Goal: Task Accomplishment & Management: Use online tool/utility

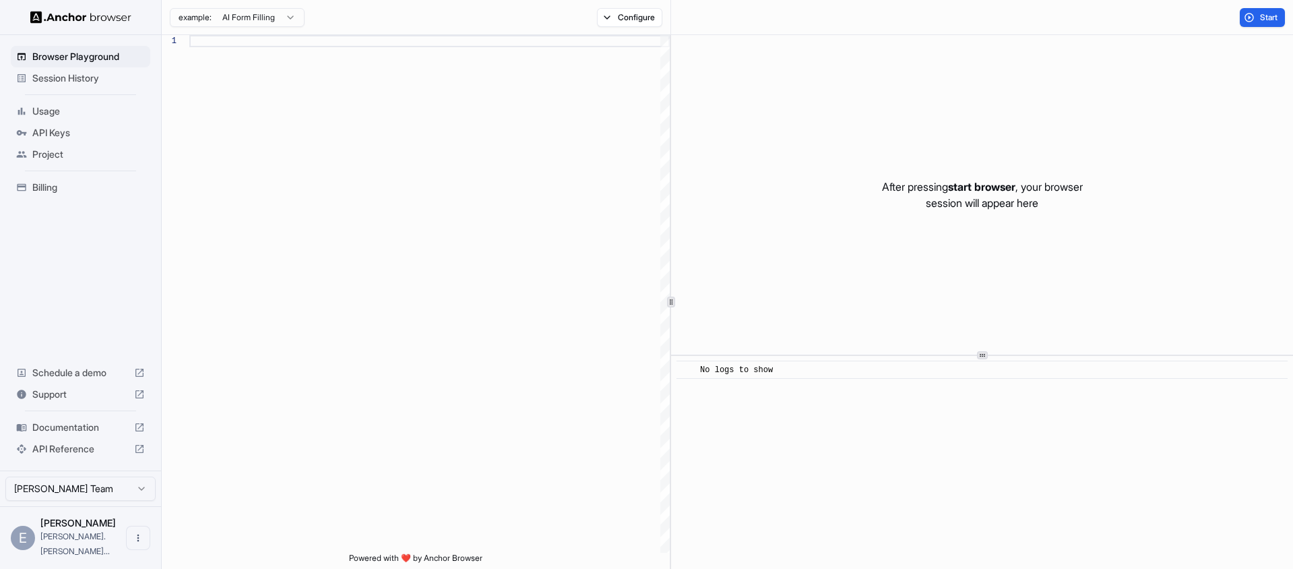
scroll to position [97, 0]
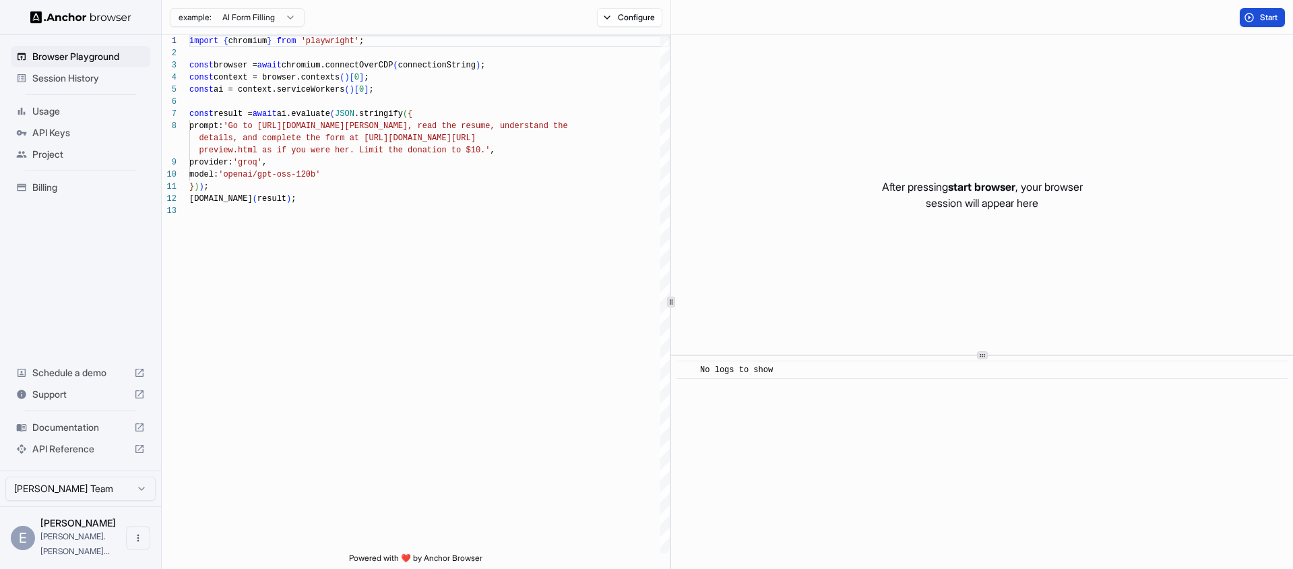
click at [1257, 22] on button "Start" at bounding box center [1262, 17] width 45 height 19
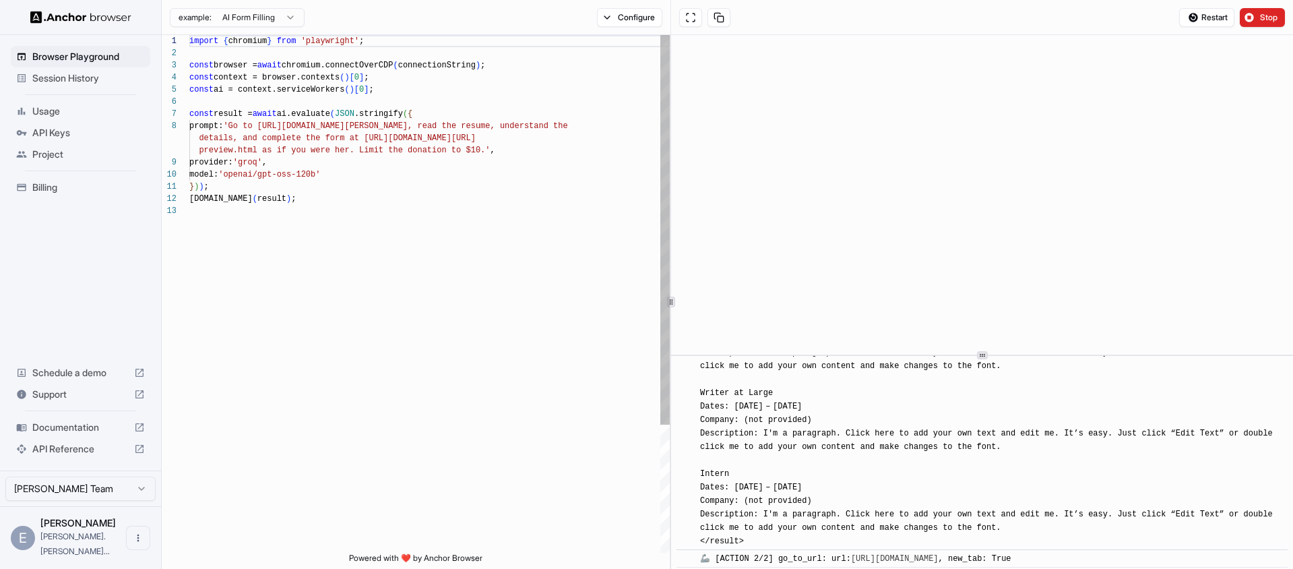
scroll to position [420, 0]
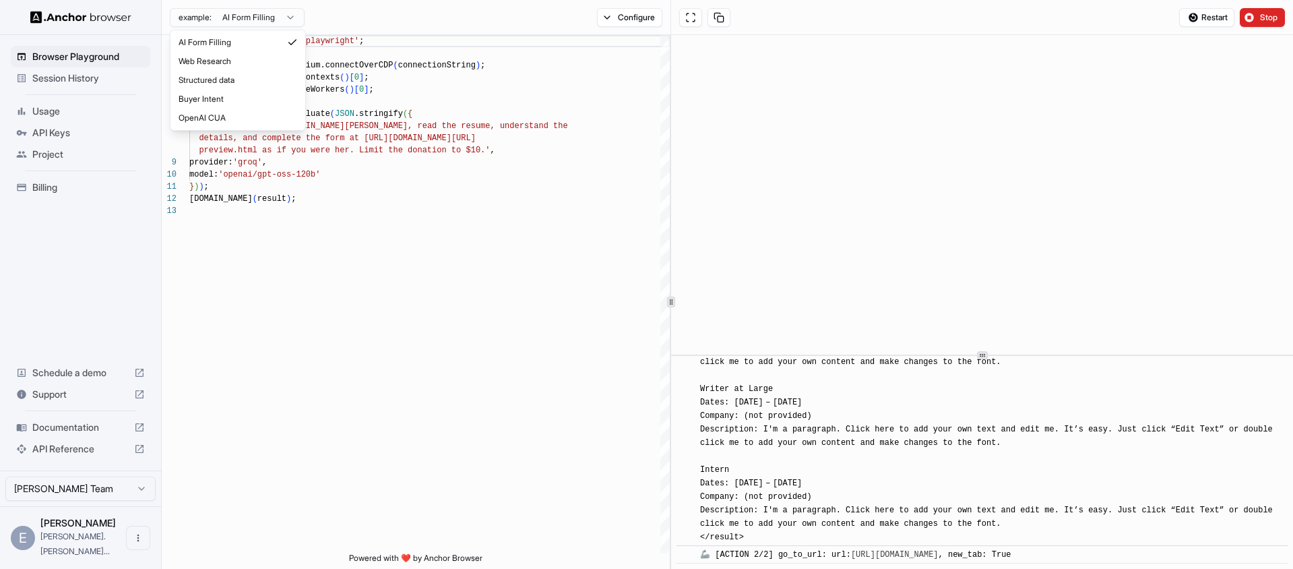
click at [283, 18] on html "Browser Playground Session History Usage API Keys Project Billing Schedule a de…" at bounding box center [646, 284] width 1293 height 569
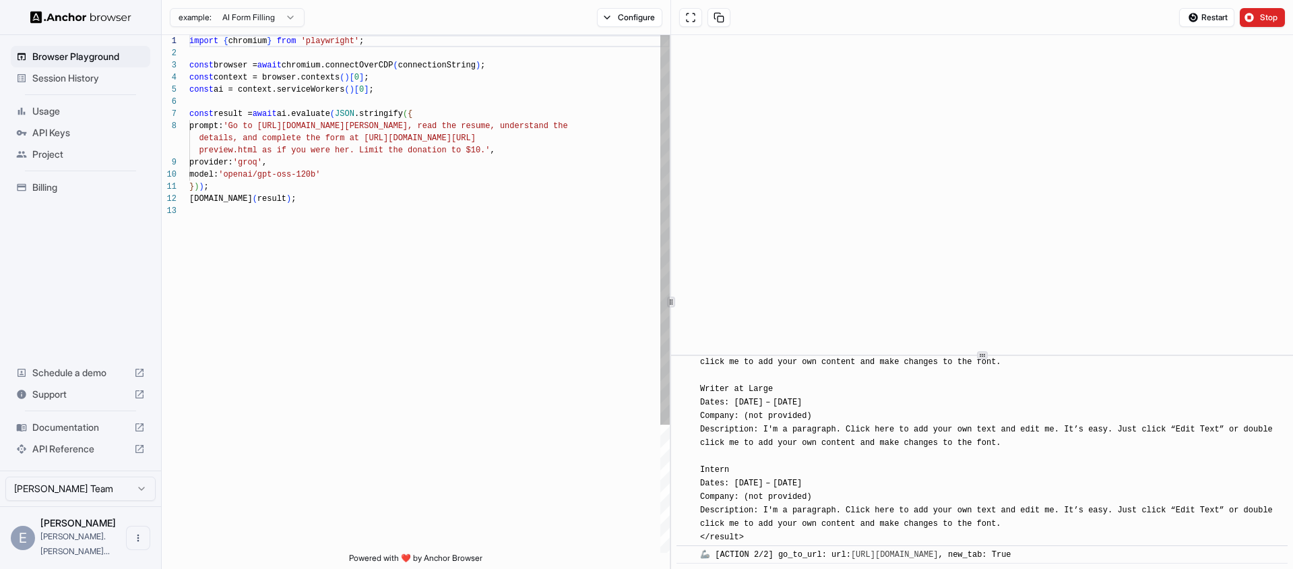
click at [339, 181] on html "Browser Playground Session History Usage API Keys Project Billing Schedule a de…" at bounding box center [646, 284] width 1293 height 569
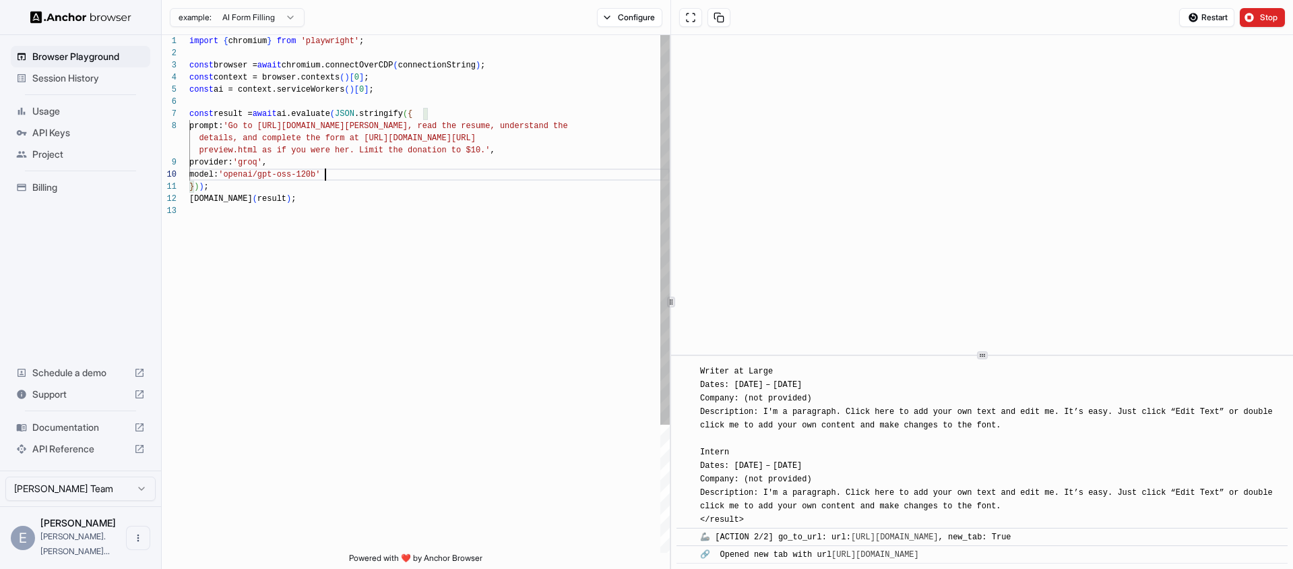
click at [324, 168] on div "import { chromium } from 'playwright' ; const browser = await chromium.connectO…" at bounding box center [429, 378] width 480 height 687
click at [313, 105] on div "import { chromium } from 'playwright' ; const browser = await chromium.connectO…" at bounding box center [429, 378] width 480 height 687
click at [309, 79] on div "import { chromium } from 'playwright' ; const browser = await chromium.connectO…" at bounding box center [429, 378] width 480 height 687
click at [251, 64] on div "import { chromium } from 'playwright' ; const browser = await chromium.connectO…" at bounding box center [429, 378] width 480 height 687
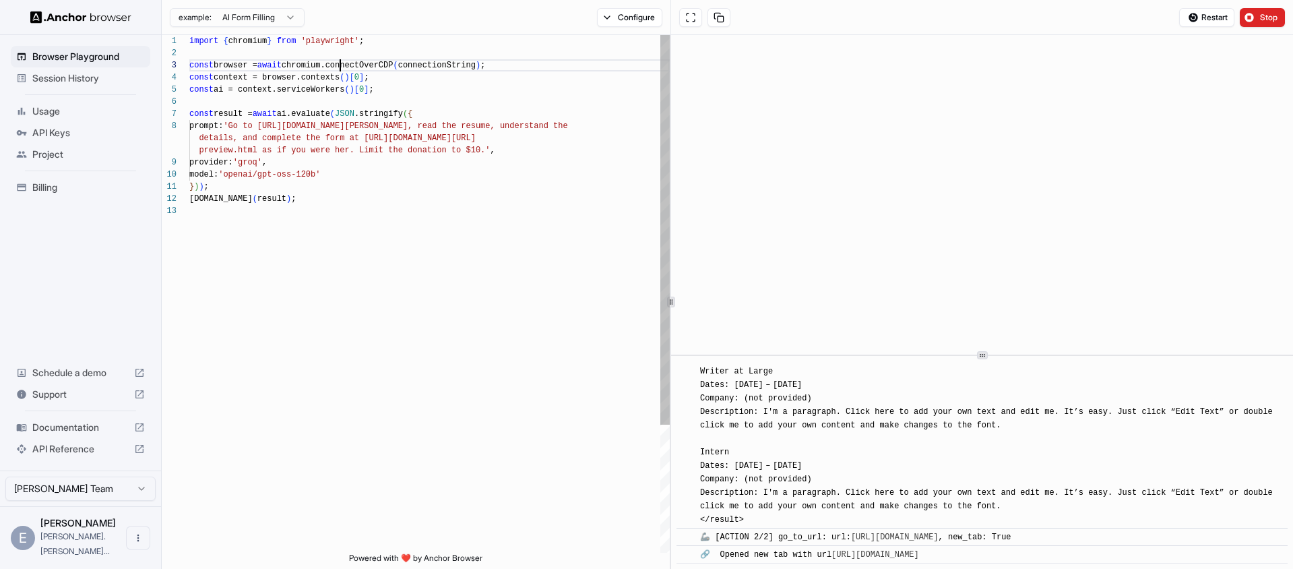
click at [340, 68] on div "import { chromium } from 'playwright' ; const browser = await chromium.connectO…" at bounding box center [429, 378] width 480 height 687
click at [277, 116] on div "import { chromium } from 'playwright' ; const browser = await chromium.connectO…" at bounding box center [429, 378] width 480 height 687
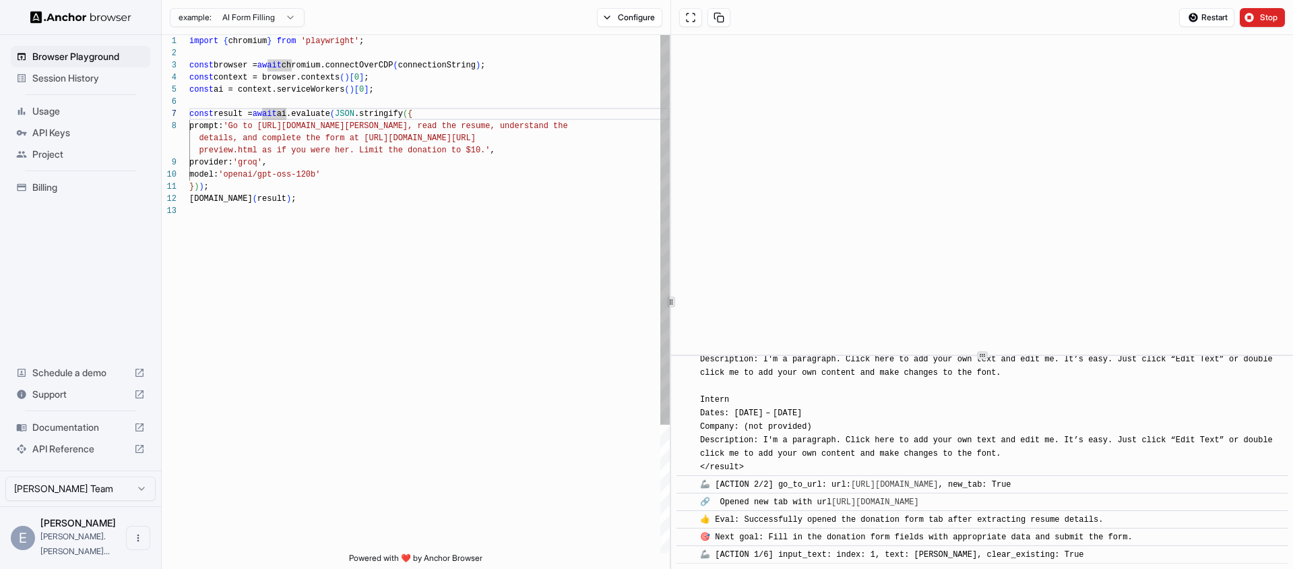
scroll to position [85, 0]
click at [278, 129] on div "import { chromium } from 'playwright' ; const browser = await chromium.connectO…" at bounding box center [429, 378] width 480 height 687
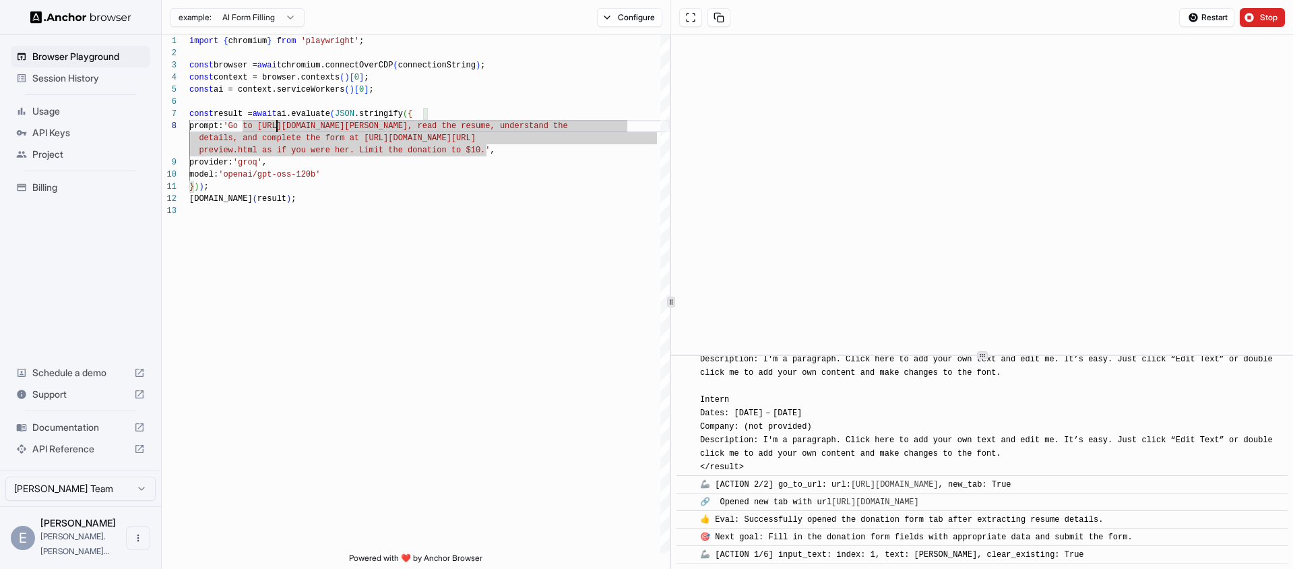
scroll to position [508, 0]
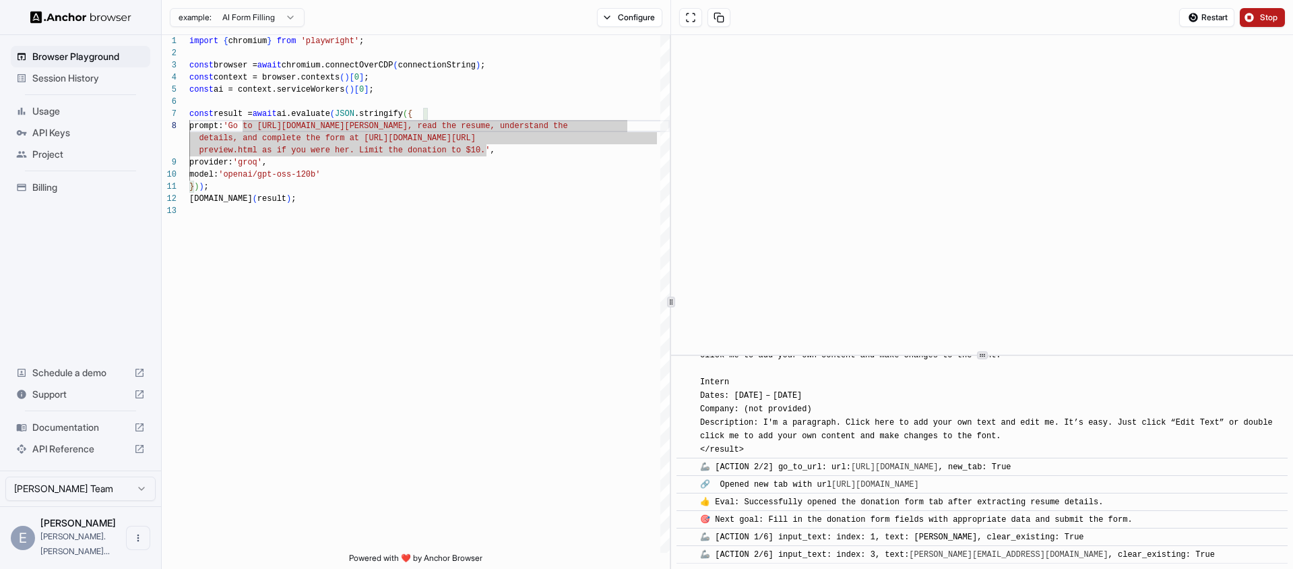
click at [1271, 17] on span "Stop" at bounding box center [1269, 17] width 19 height 11
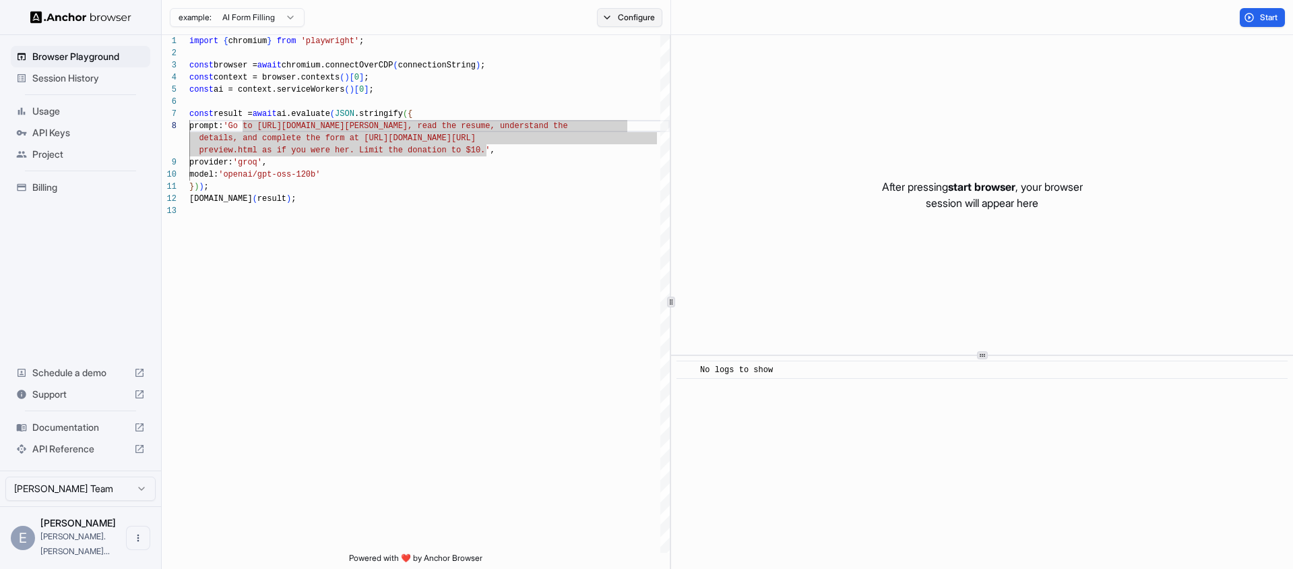
click at [626, 18] on button "Configure" at bounding box center [629, 17] width 65 height 19
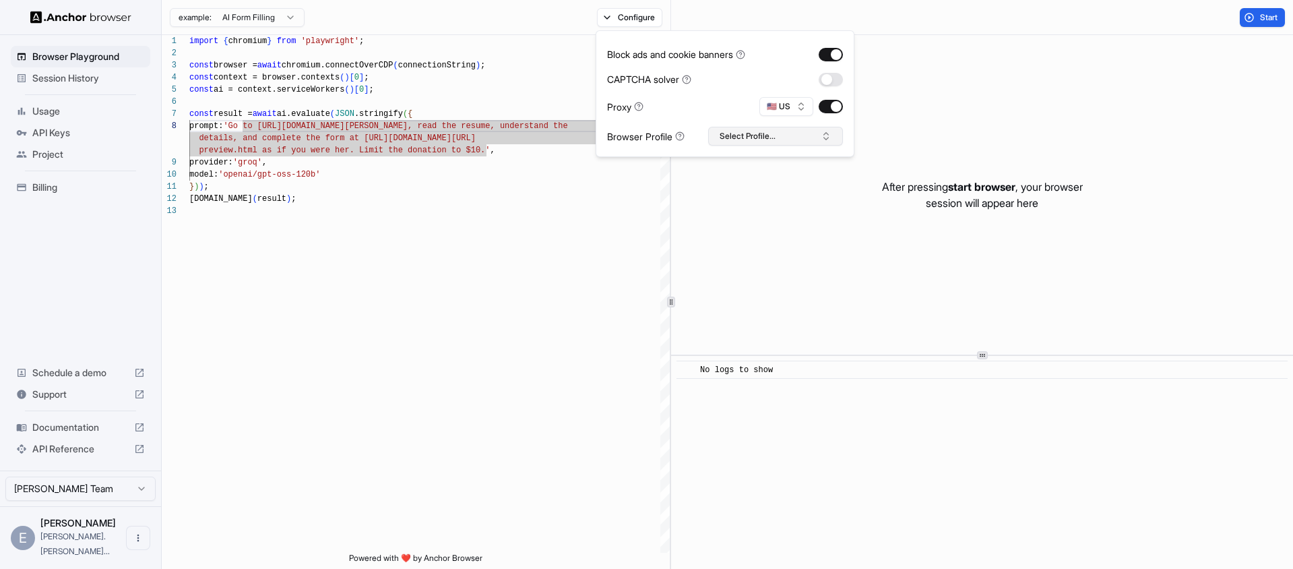
click at [759, 141] on button "Select Profile..." at bounding box center [775, 136] width 135 height 19
type textarea "**********"
click at [525, 203] on div "import { chromium } from 'playwright' ; const browser = await chromium.connectO…" at bounding box center [429, 378] width 480 height 687
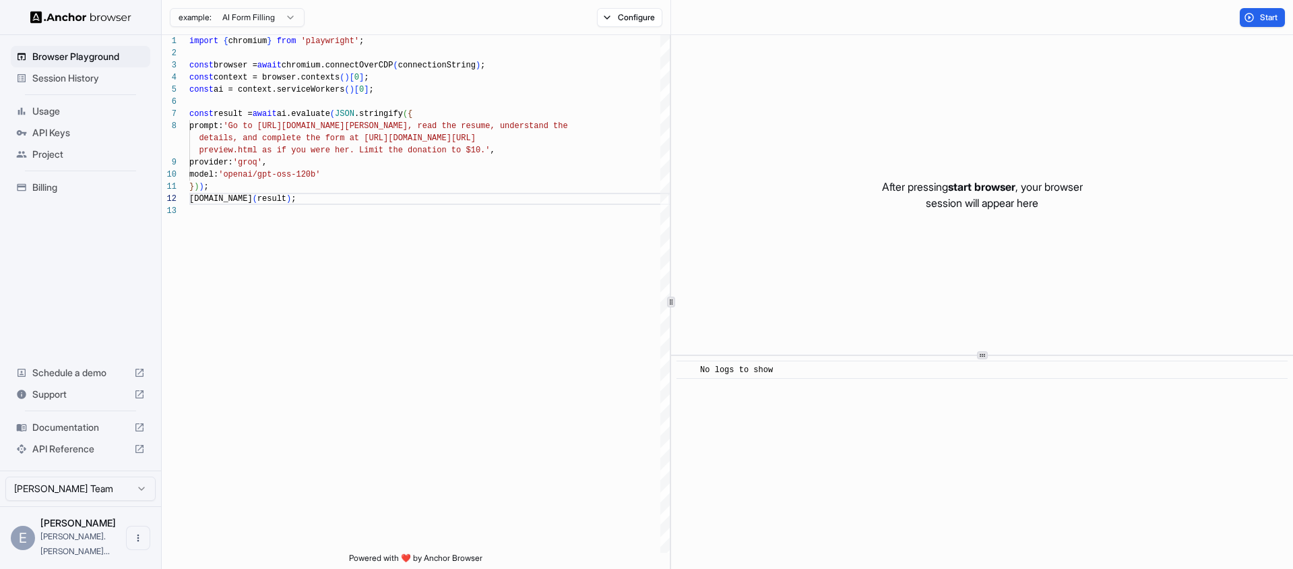
click at [71, 77] on span "Session History" at bounding box center [88, 77] width 113 height 13
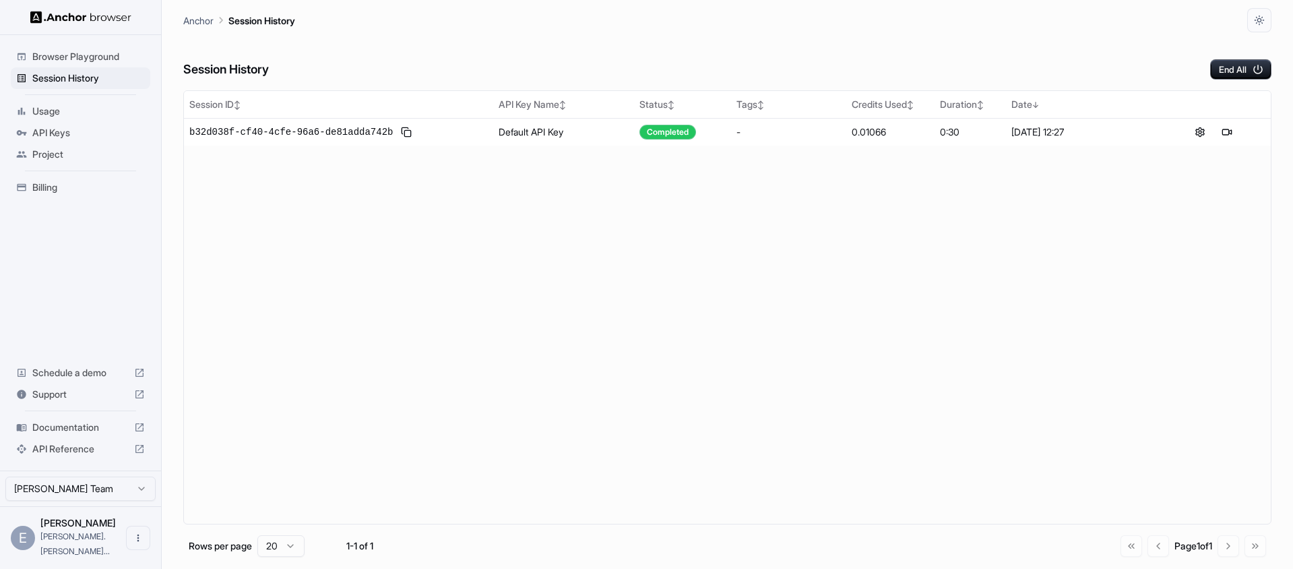
click at [53, 133] on span "API Keys" at bounding box center [88, 132] width 113 height 13
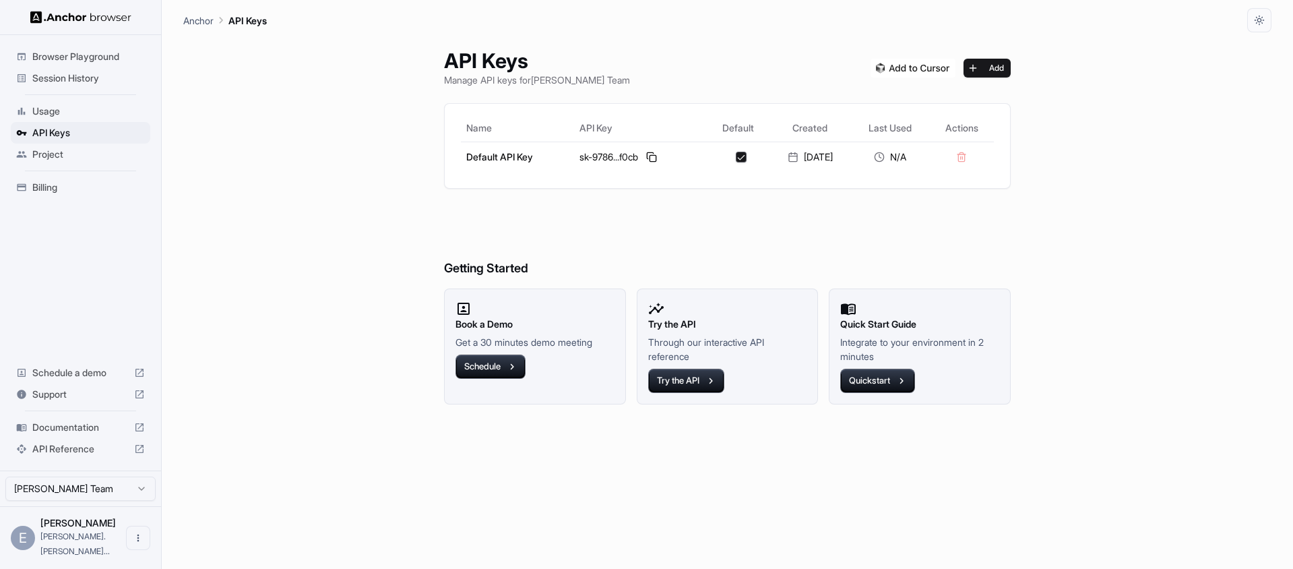
click at [50, 53] on span "Browser Playground" at bounding box center [88, 56] width 113 height 13
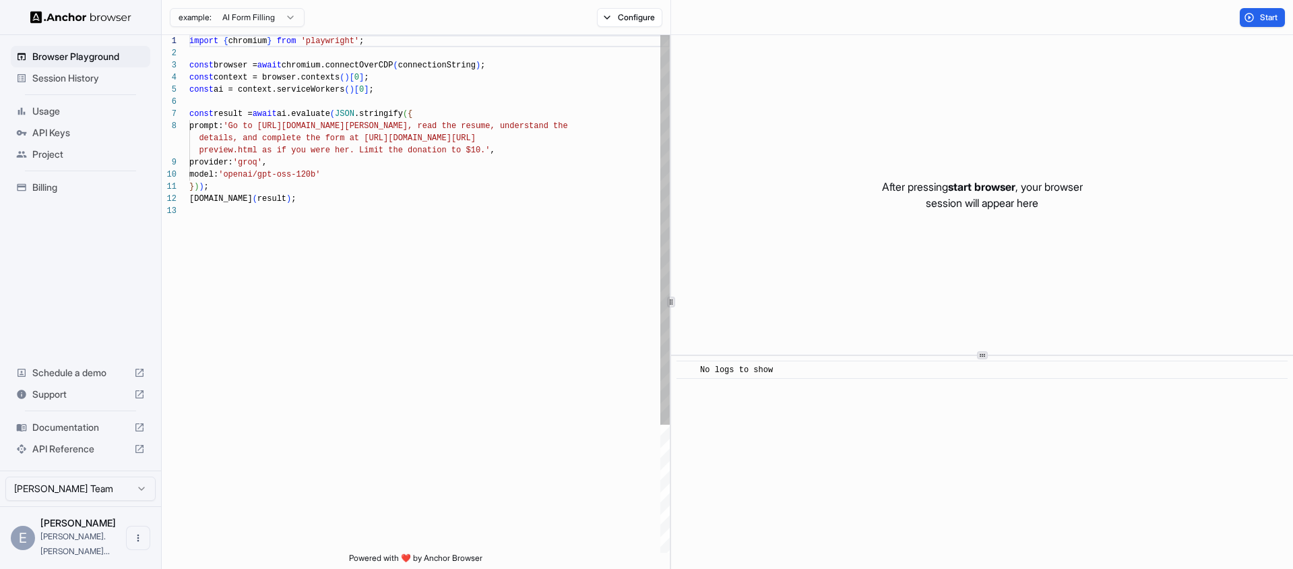
scroll to position [85, 0]
drag, startPoint x: 273, startPoint y: 126, endPoint x: 459, endPoint y: 124, distance: 186.6
click at [459, 124] on div "import { chromium } from 'playwright' ; const browser = await chromium.connectO…" at bounding box center [429, 378] width 480 height 687
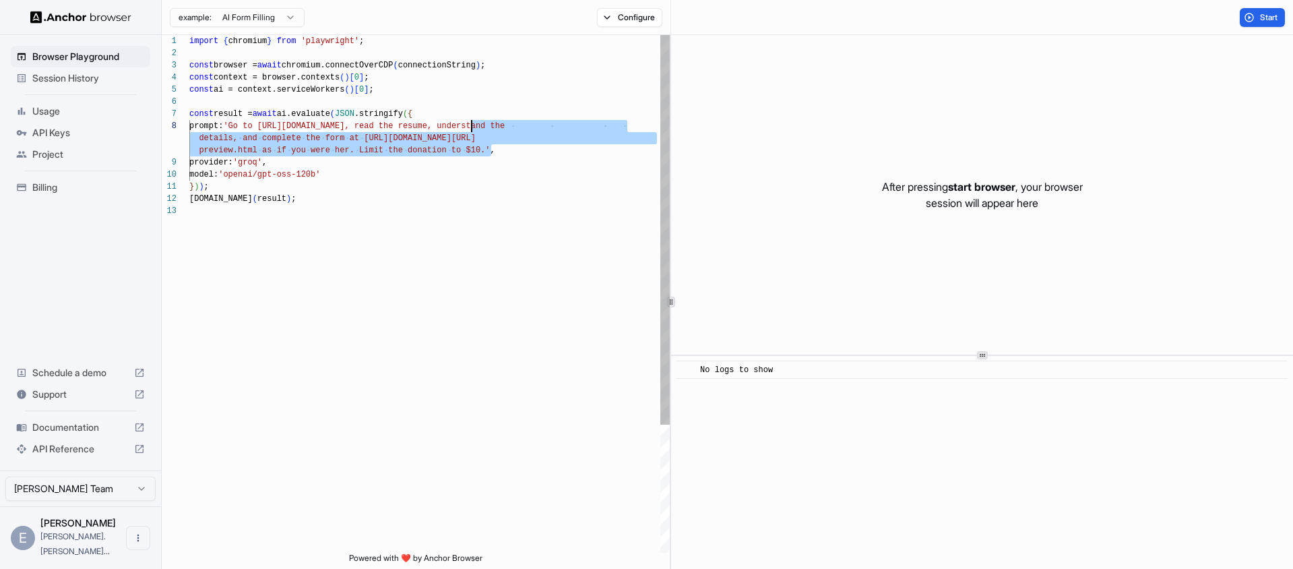
drag, startPoint x: 492, startPoint y: 150, endPoint x: 470, endPoint y: 129, distance: 30.5
click at [470, 129] on div "import { chromium } from 'playwright' ; const browser = await chromium.connectO…" at bounding box center [429, 378] width 480 height 687
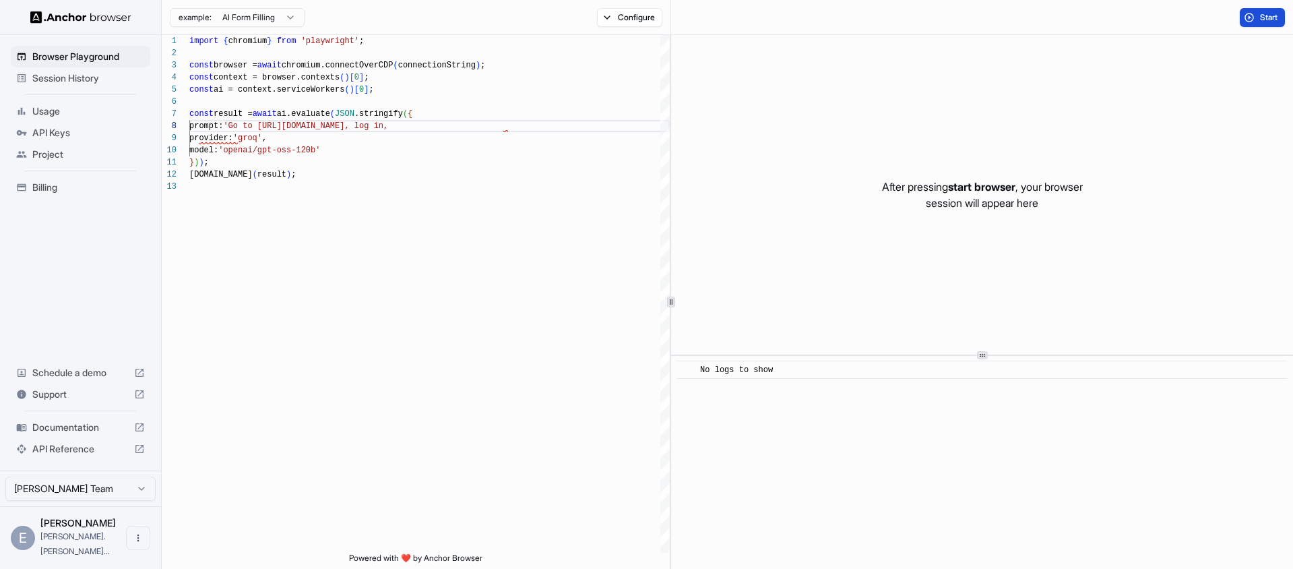
click at [1256, 14] on button "Start" at bounding box center [1262, 17] width 45 height 19
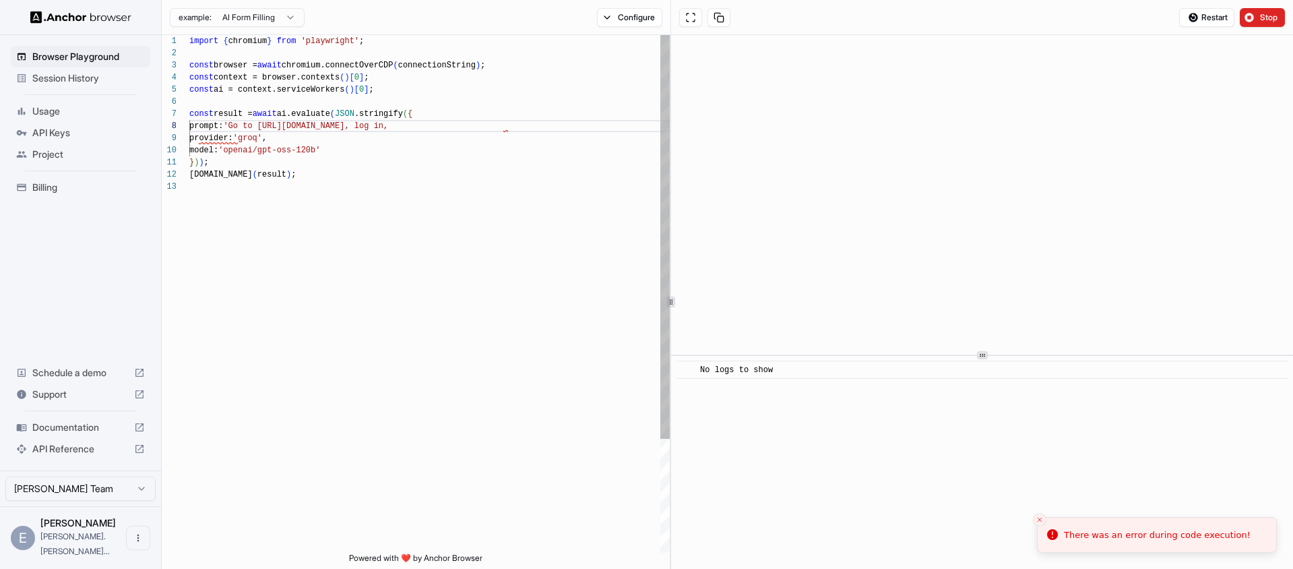
click at [494, 131] on div "import { chromium } from 'playwright' ; const browser = await chromium.connectO…" at bounding box center [429, 366] width 480 height 663
click at [501, 125] on div "import { chromium } from 'playwright' ; const browser = await chromium.connectO…" at bounding box center [429, 366] width 480 height 663
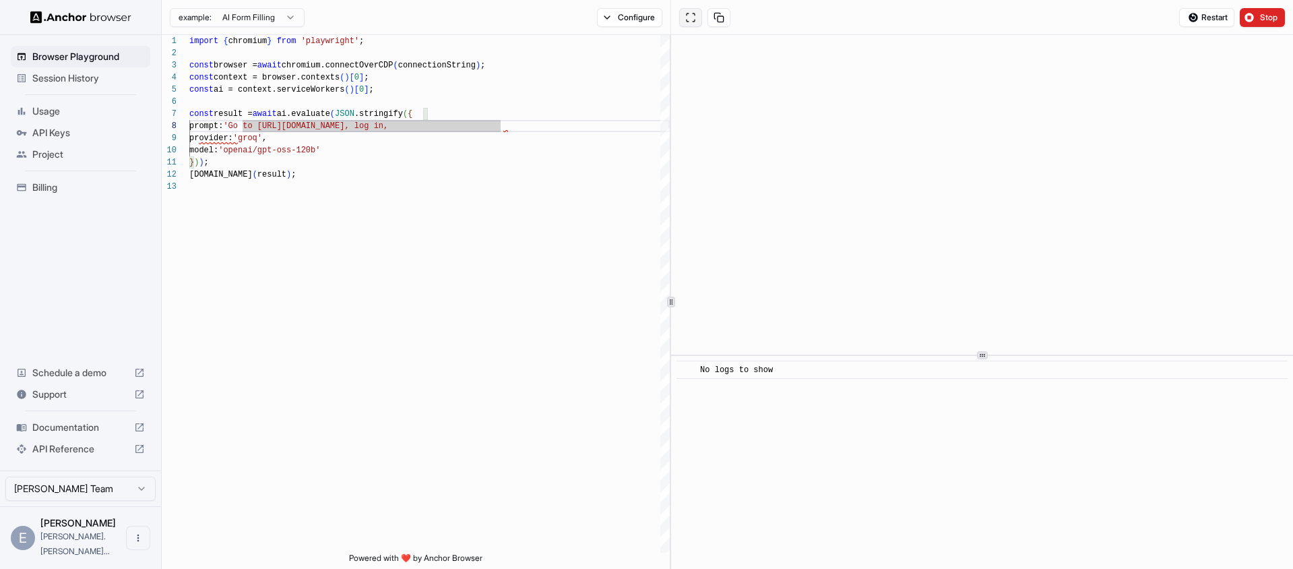
click at [693, 18] on button at bounding box center [690, 17] width 23 height 19
click at [501, 132] on div "import { chromium } from 'playwright' ; const browser = await chromium.connectO…" at bounding box center [429, 366] width 480 height 663
click at [617, 18] on button "Configure" at bounding box center [629, 17] width 65 height 19
click at [833, 86] on div "CAPTCHA solver" at bounding box center [725, 79] width 236 height 14
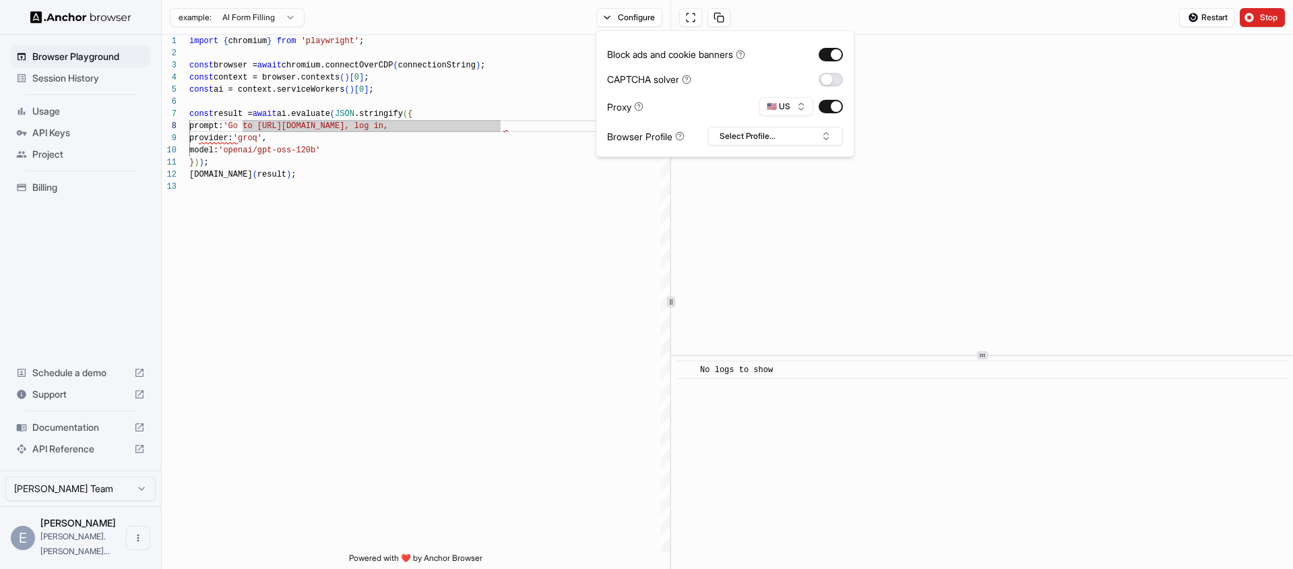
click at [830, 83] on button "button" at bounding box center [831, 79] width 24 height 13
click at [727, 133] on button "Select Profile..." at bounding box center [775, 136] width 135 height 19
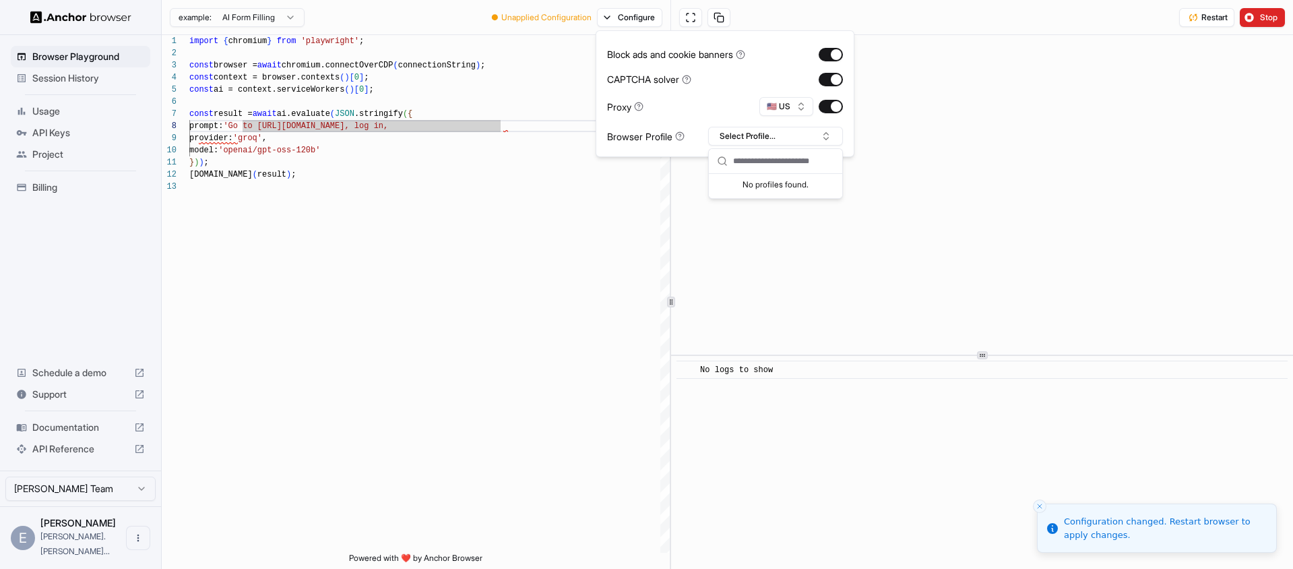
click at [451, 28] on div "example: AI Form Filling ● Unapplied Configuration Configure" at bounding box center [416, 17] width 509 height 35
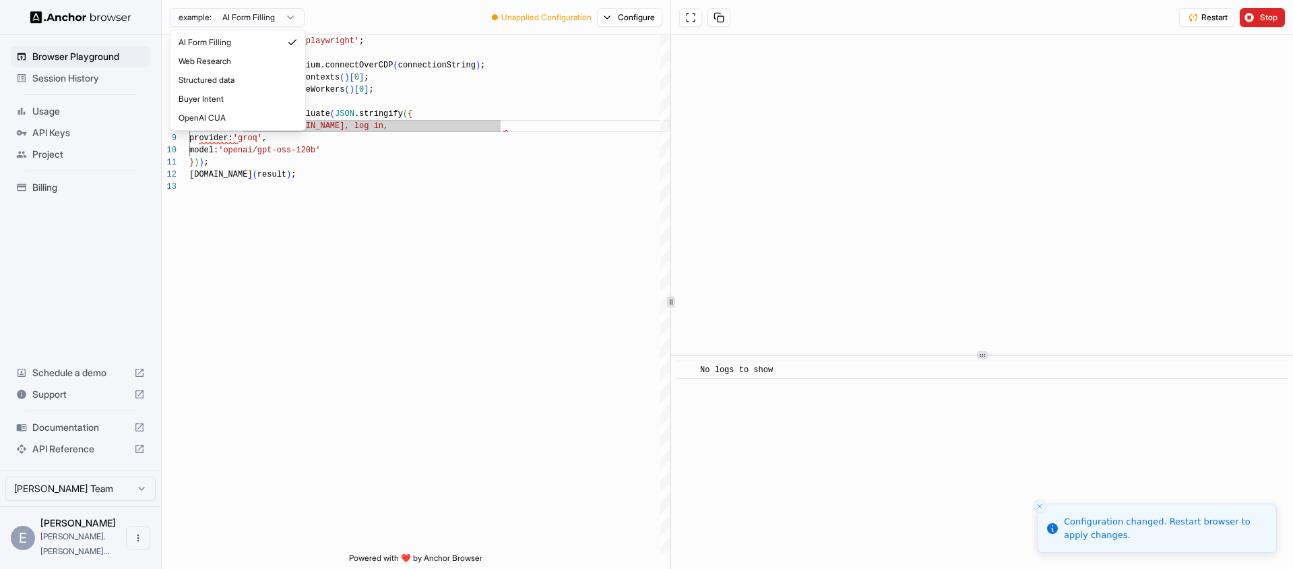
click at [292, 13] on html "Browser Playground Session History Usage API Keys Project Billing Schedule a de…" at bounding box center [646, 284] width 1293 height 569
click at [272, 20] on html "Browser Playground Session History Usage API Keys Project Billing Schedule a de…" at bounding box center [646, 284] width 1293 height 569
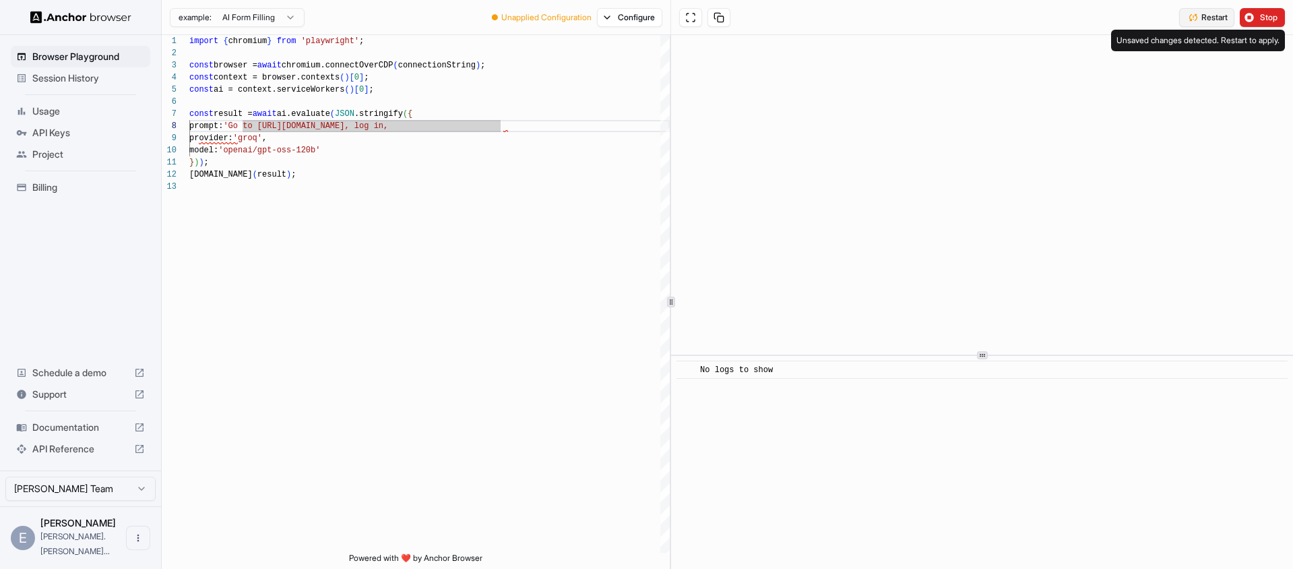
click at [1205, 20] on span "Restart" at bounding box center [1214, 17] width 26 height 11
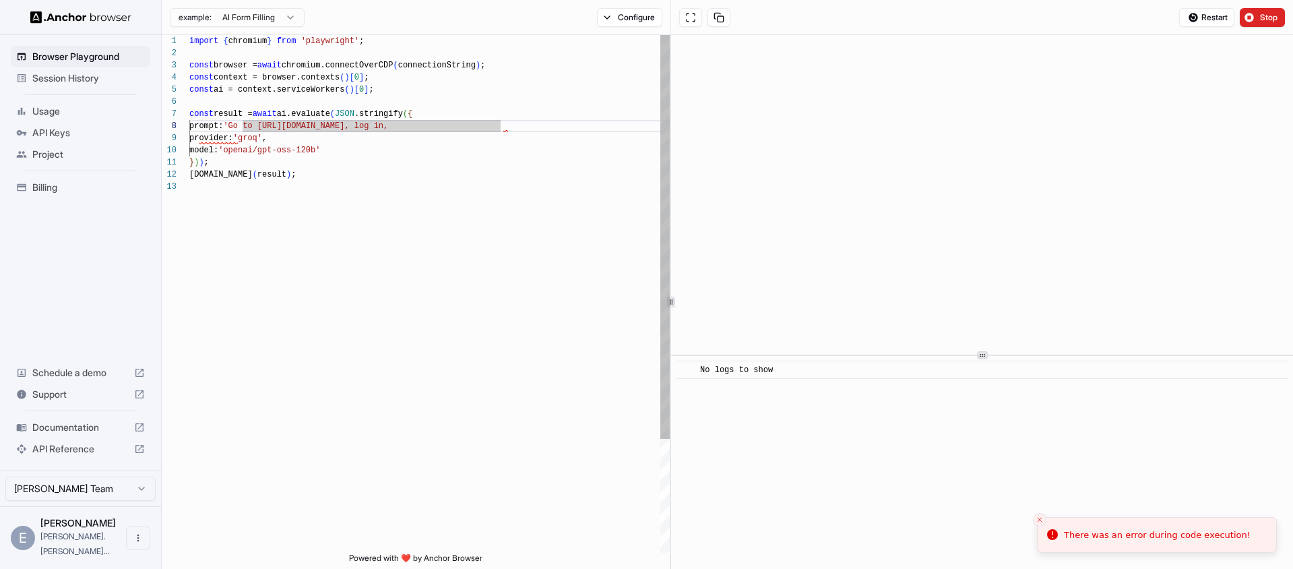
click at [466, 127] on div "import { chromium } from 'playwright' ; const browser = await chromium.connectO…" at bounding box center [429, 366] width 480 height 663
drag, startPoint x: 507, startPoint y: 127, endPoint x: 477, endPoint y: 125, distance: 29.7
click at [477, 125] on div "import { chromium } from 'playwright' ; const browser = await chromium.connectO…" at bounding box center [429, 366] width 480 height 663
click at [352, 150] on div "import { chromium } from 'playwright' ; const browser = await chromium.connectO…" at bounding box center [429, 366] width 480 height 663
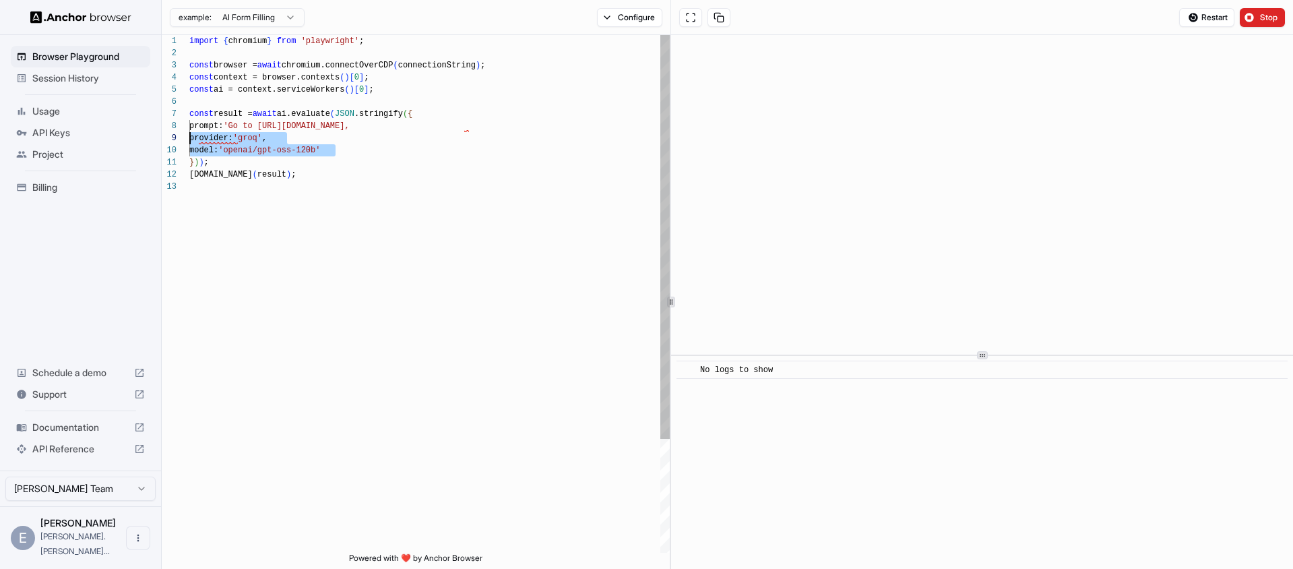
drag, startPoint x: 335, startPoint y: 150, endPoint x: 185, endPoint y: 132, distance: 150.6
click at [189, 132] on div "import { chromium } from 'playwright' ; const browser = await chromium.connectO…" at bounding box center [429, 366] width 480 height 663
click at [256, 145] on div "import { chromium } from 'playwright' ; const browser = await chromium.connectO…" at bounding box center [429, 366] width 480 height 663
type textarea "**********"
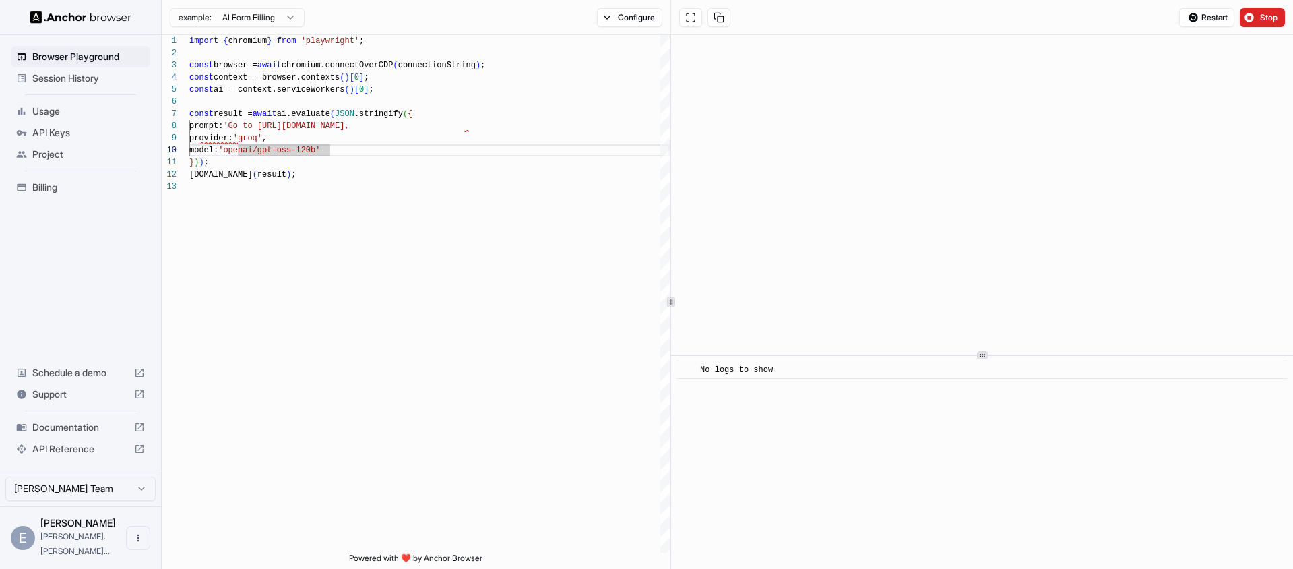
click at [46, 157] on span "Project" at bounding box center [88, 154] width 113 height 13
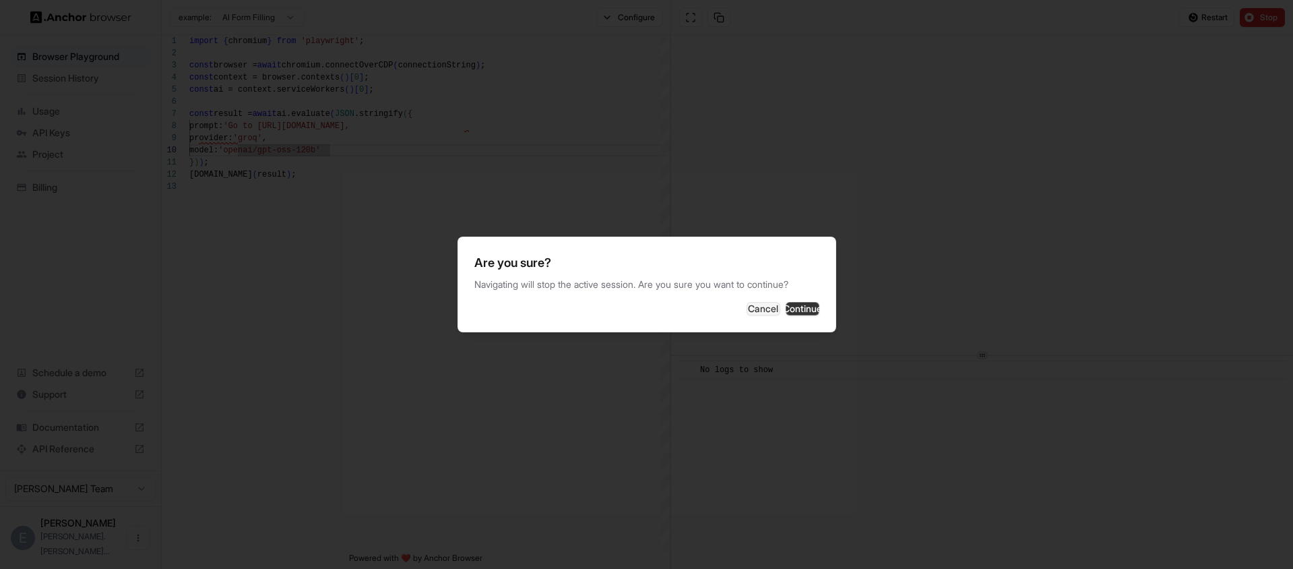
click at [787, 313] on button "Continue" at bounding box center [803, 308] width 34 height 13
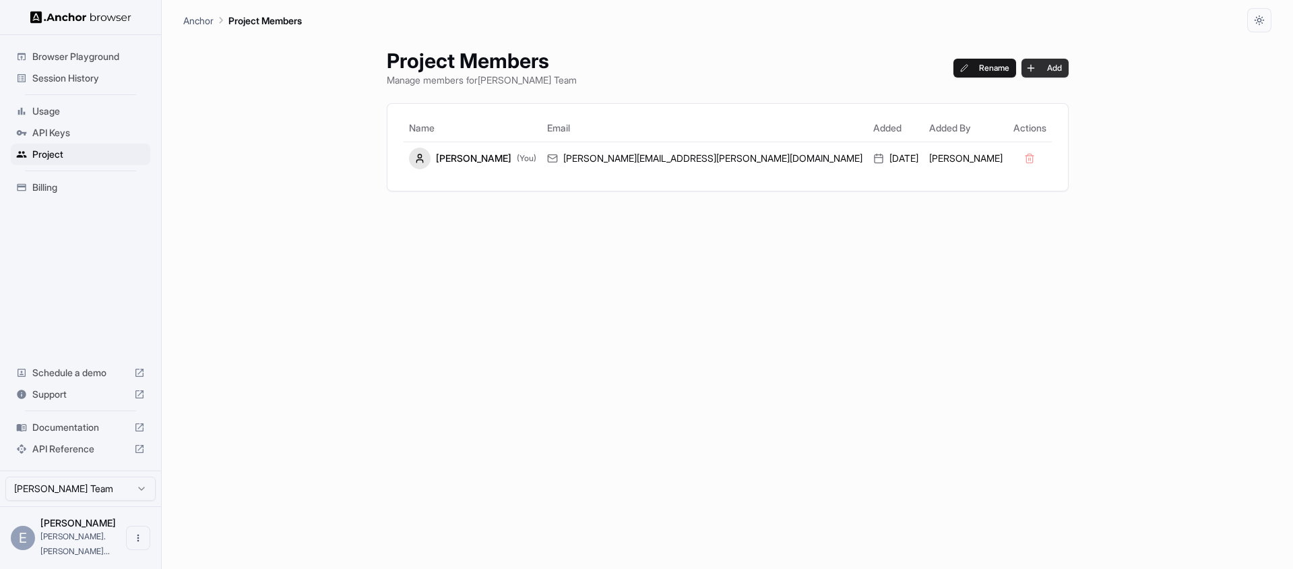
click at [1021, 65] on button "Add" at bounding box center [1044, 68] width 47 height 19
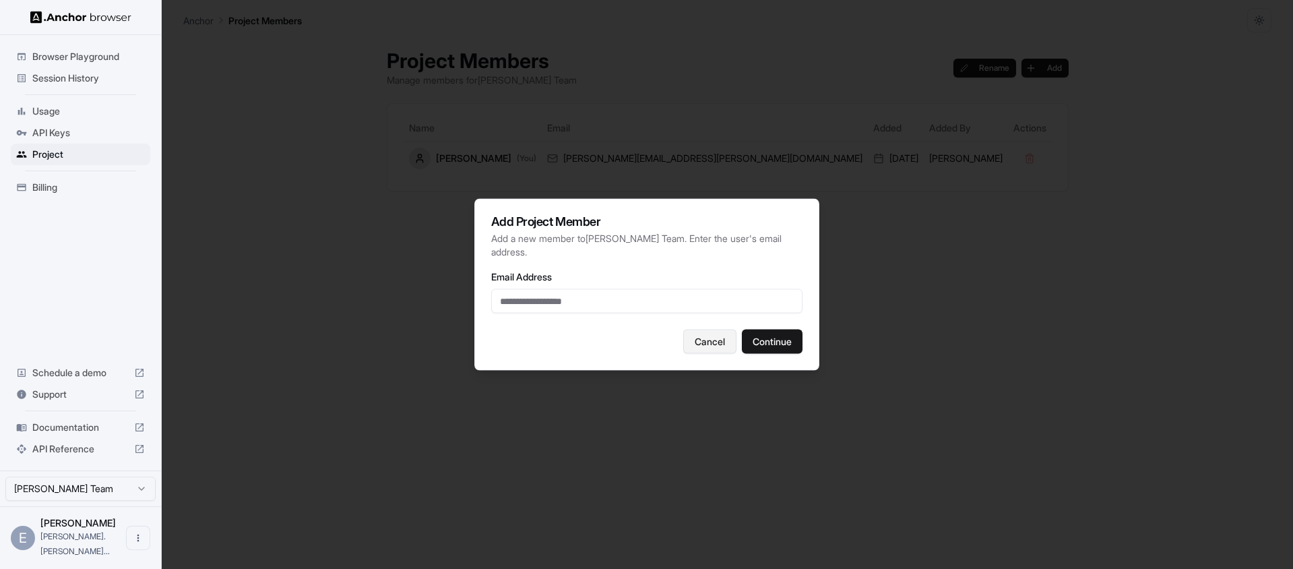
click at [728, 340] on button "Cancel" at bounding box center [709, 341] width 53 height 24
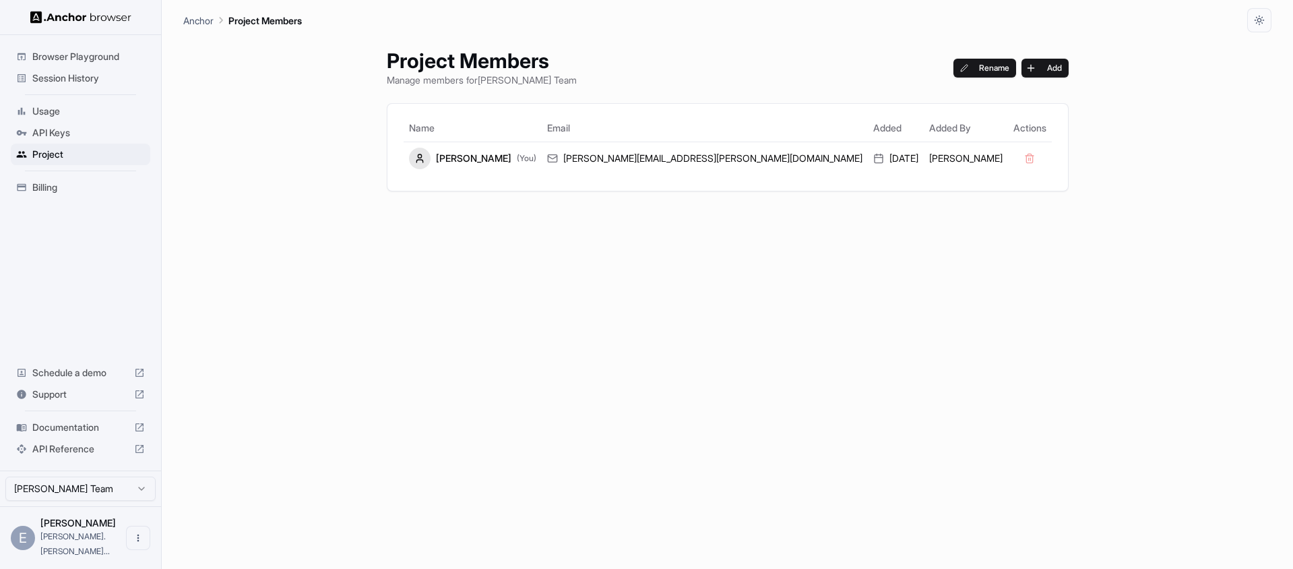
click at [80, 59] on span "Browser Playground" at bounding box center [88, 56] width 113 height 13
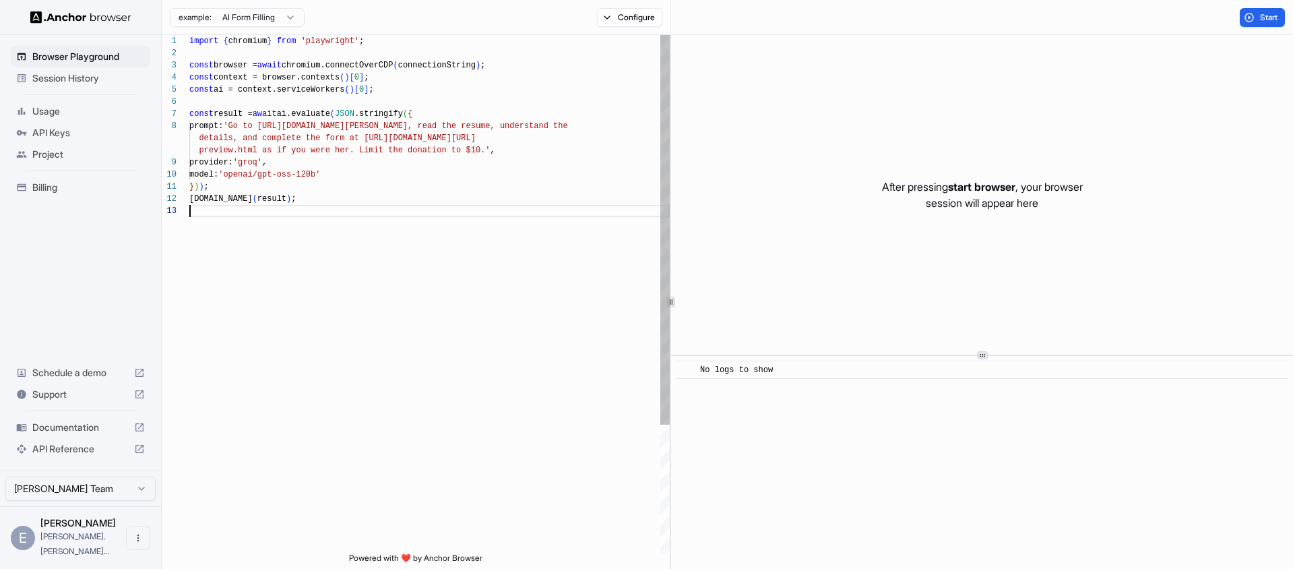
scroll to position [49, 0]
click at [287, 210] on div "import { chromium } from 'playwright' ; const browser = await chromium.connectO…" at bounding box center [429, 378] width 480 height 687
click at [1265, 18] on span "Start" at bounding box center [1269, 17] width 19 height 11
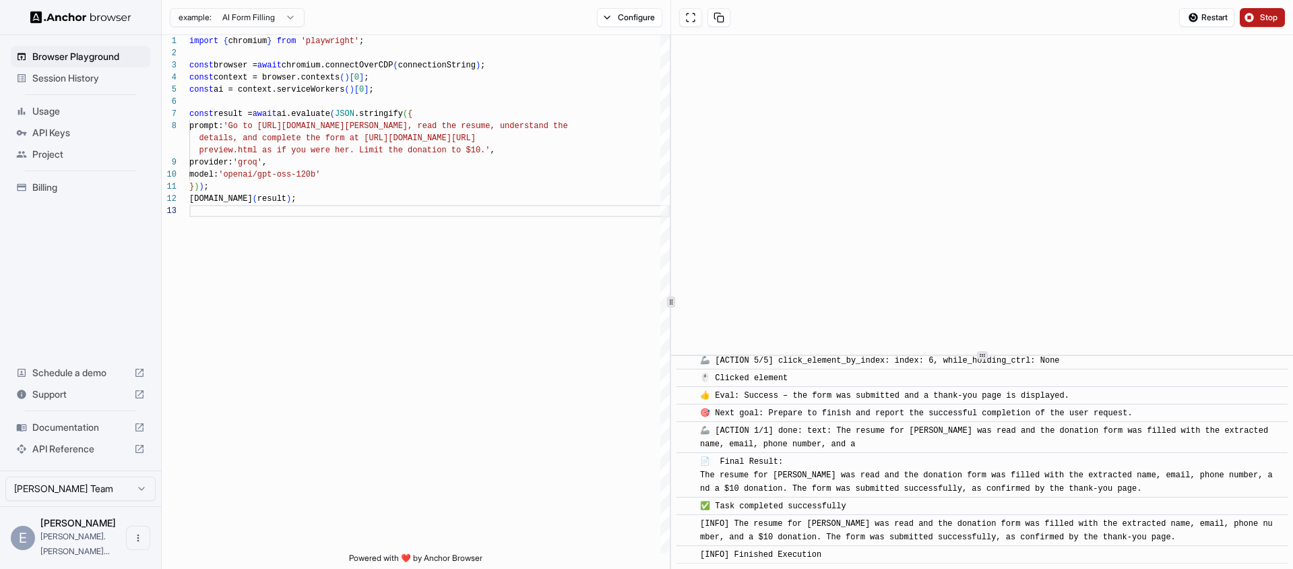
scroll to position [635, 0]
click at [837, 554] on div "[INFO] Finished Execution" at bounding box center [986, 554] width 573 height 13
click at [840, 445] on span "🦾 [ACTION 1/1] done: text: The resume for [PERSON_NAME] was read and the donati…" at bounding box center [986, 437] width 573 height 23
click at [456, 146] on div "import { chromium } from 'playwright' ; const browser = await chromium.connectO…" at bounding box center [429, 378] width 480 height 687
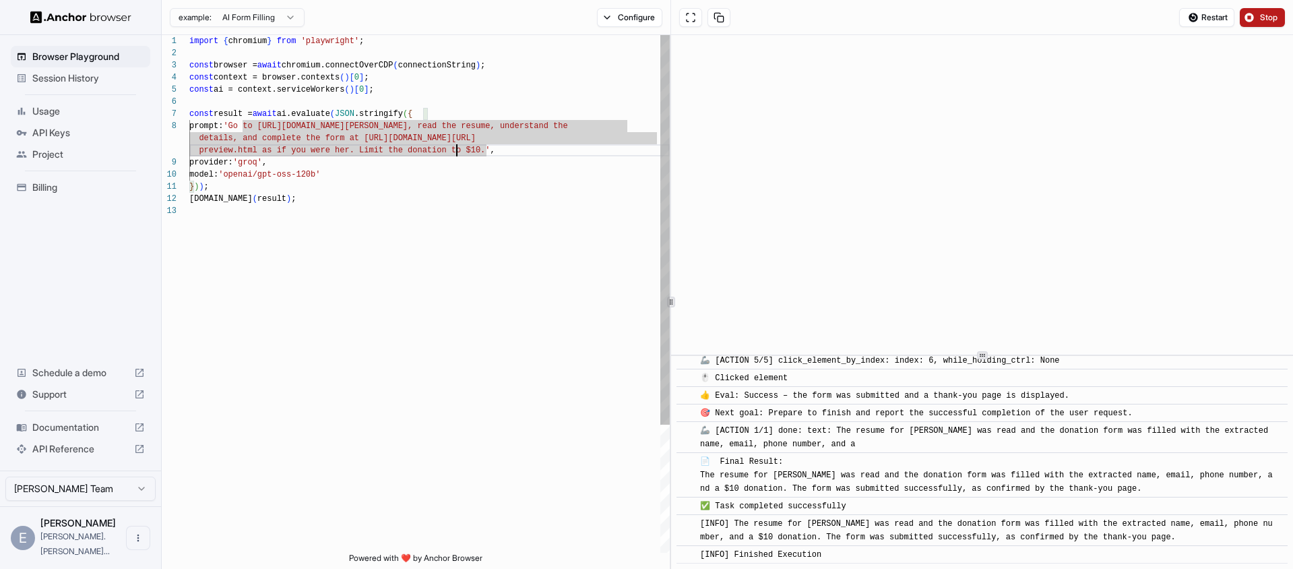
click at [377, 136] on div "import { chromium } from 'playwright' ; const browser = await chromium.connectO…" at bounding box center [429, 378] width 480 height 687
click at [455, 126] on div "import { chromium } from 'playwright' ; const browser = await chromium.connectO…" at bounding box center [429, 378] width 480 height 687
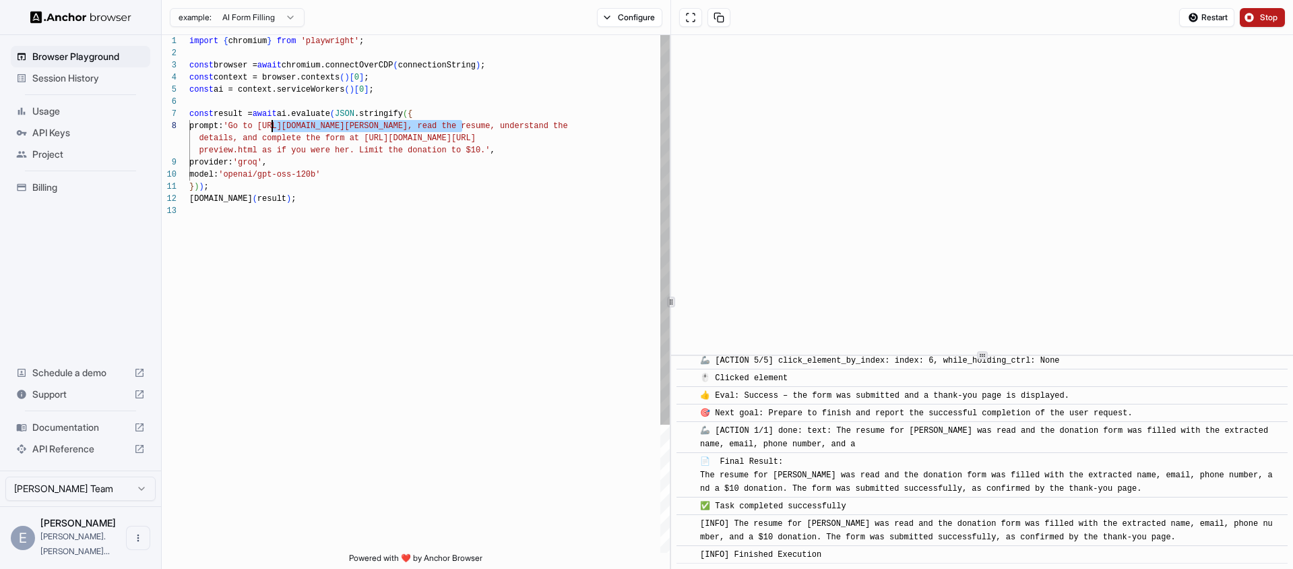
drag, startPoint x: 464, startPoint y: 125, endPoint x: 274, endPoint y: 121, distance: 190.7
click at [274, 121] on div "import { chromium } from 'playwright' ; const browser = await chromium.connectO…" at bounding box center [429, 378] width 480 height 687
drag, startPoint x: 415, startPoint y: 126, endPoint x: 486, endPoint y: 122, distance: 70.9
click at [486, 122] on div "import { chromium } from 'playwright' ; const browser = await chromium.connectO…" at bounding box center [429, 378] width 480 height 687
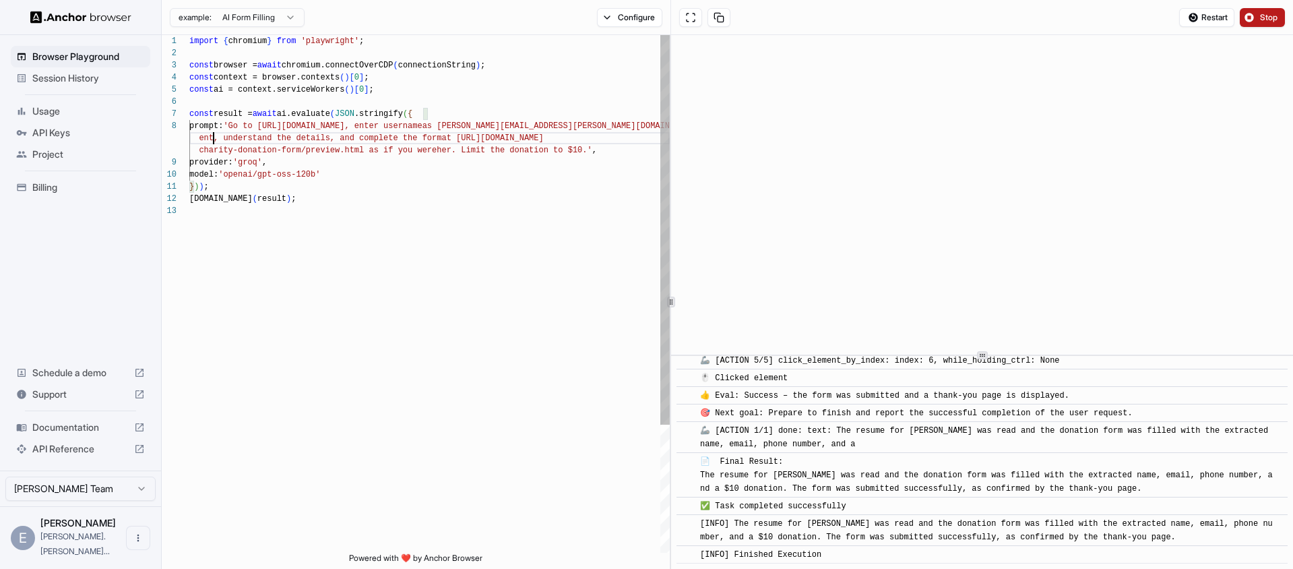
scroll to position [97, 0]
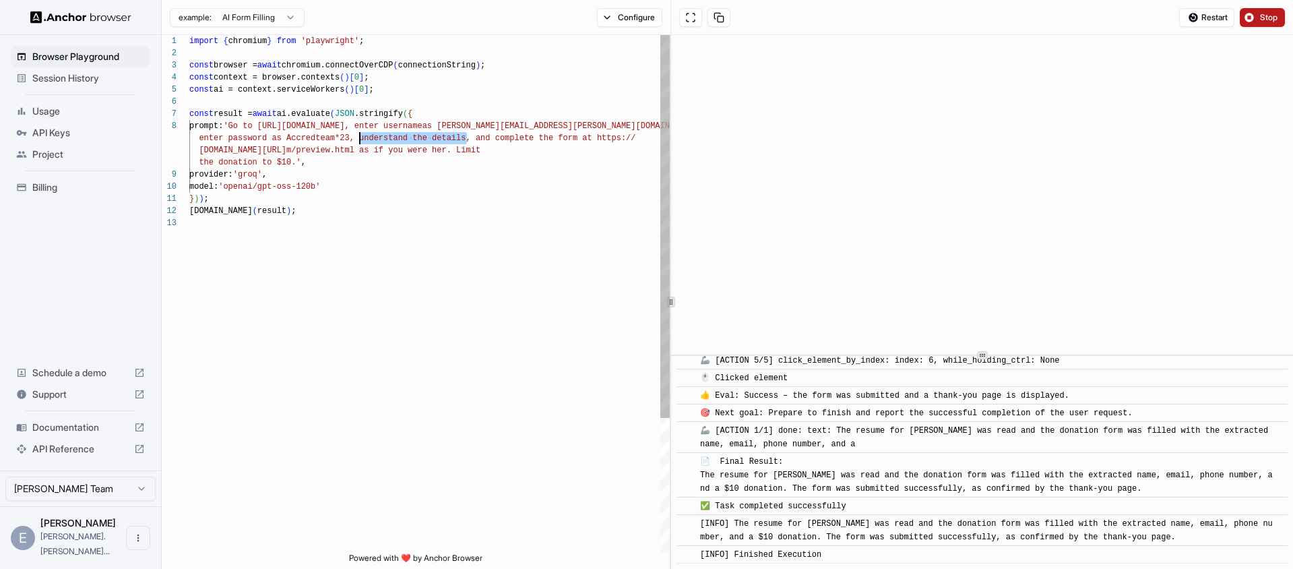
drag, startPoint x: 468, startPoint y: 140, endPoint x: 358, endPoint y: 134, distance: 109.3
click at [358, 134] on div "import { chromium } from 'playwright' ; const browser = await chromium.connectO…" at bounding box center [429, 384] width 480 height 699
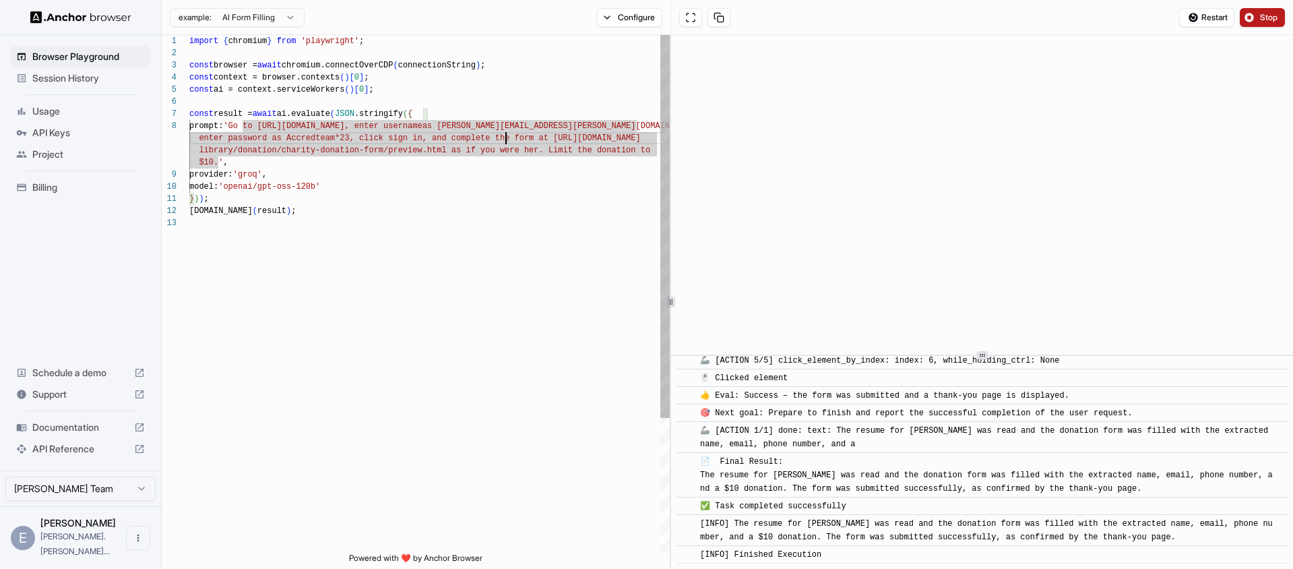
click at [504, 143] on div "import { chromium } from 'playwright' ; const browser = await chromium.connectO…" at bounding box center [429, 384] width 480 height 699
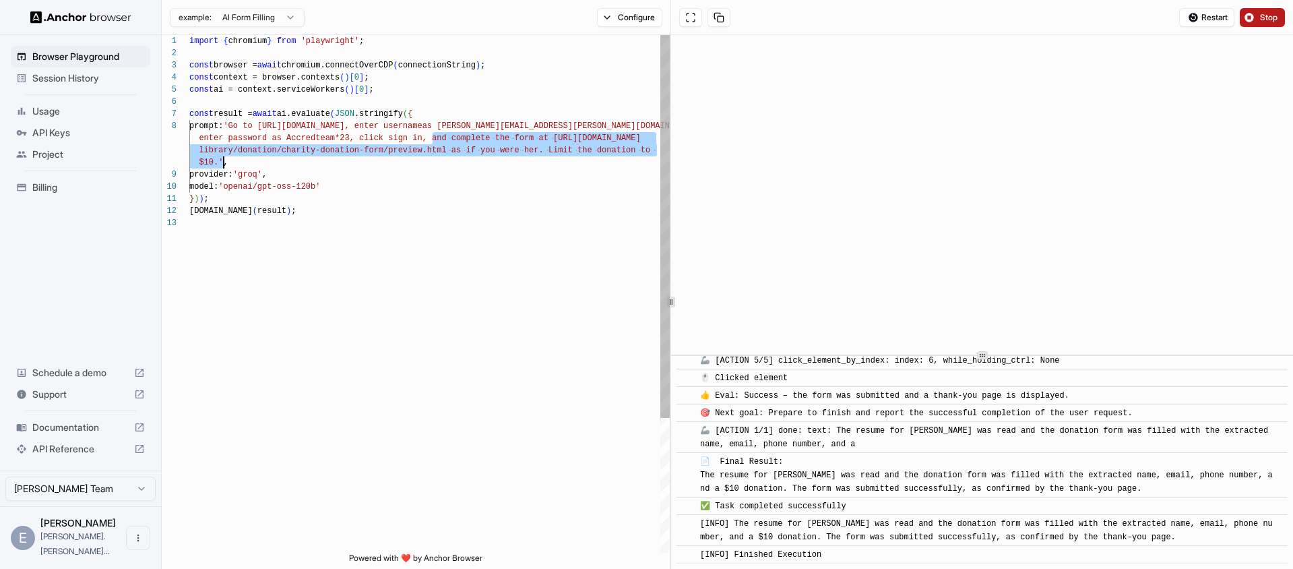
drag, startPoint x: 433, startPoint y: 137, endPoint x: 222, endPoint y: 158, distance: 211.2
click at [222, 158] on div "import { chromium } from 'playwright' ; const browser = await chromium.connectO…" at bounding box center [429, 384] width 480 height 699
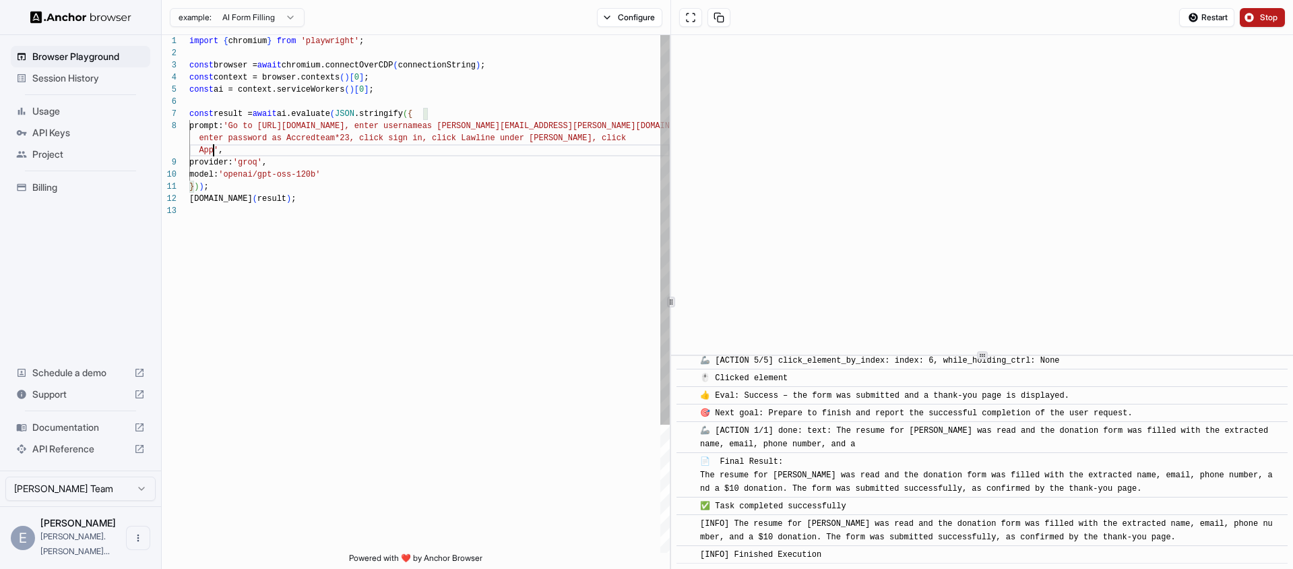
scroll to position [109, 0]
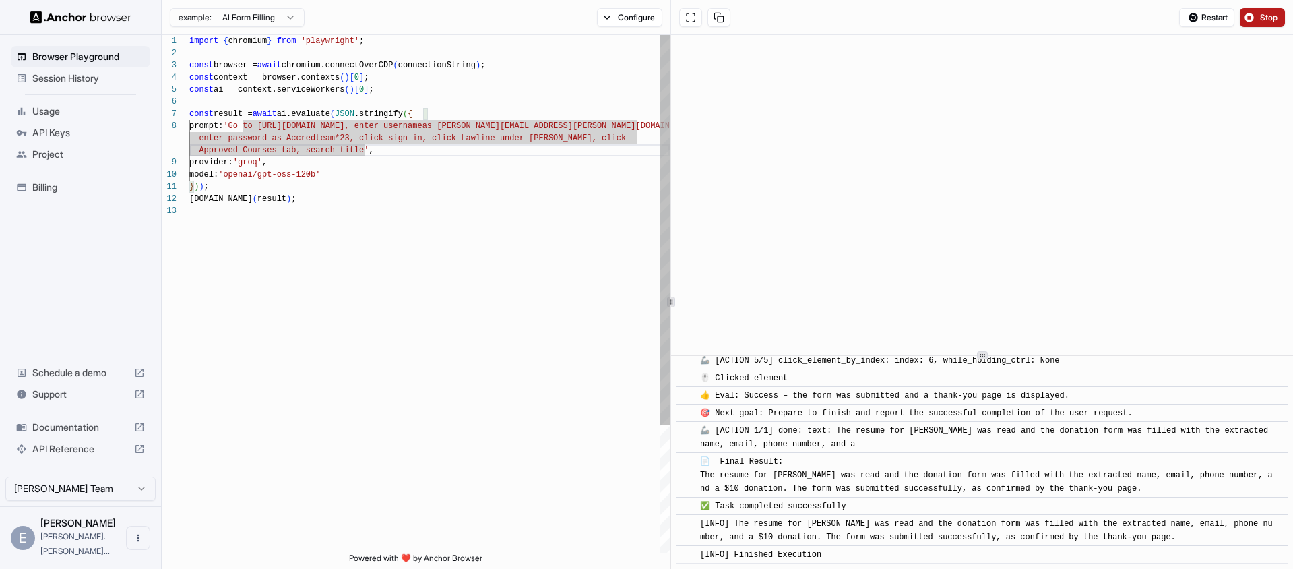
click at [358, 154] on div "import { chromium } from 'playwright' ; const browser = await chromium.connectO…" at bounding box center [429, 378] width 480 height 687
click at [346, 150] on div "import { chromium } from 'playwright' ; const browser = await chromium.connectO…" at bounding box center [429, 378] width 480 height 687
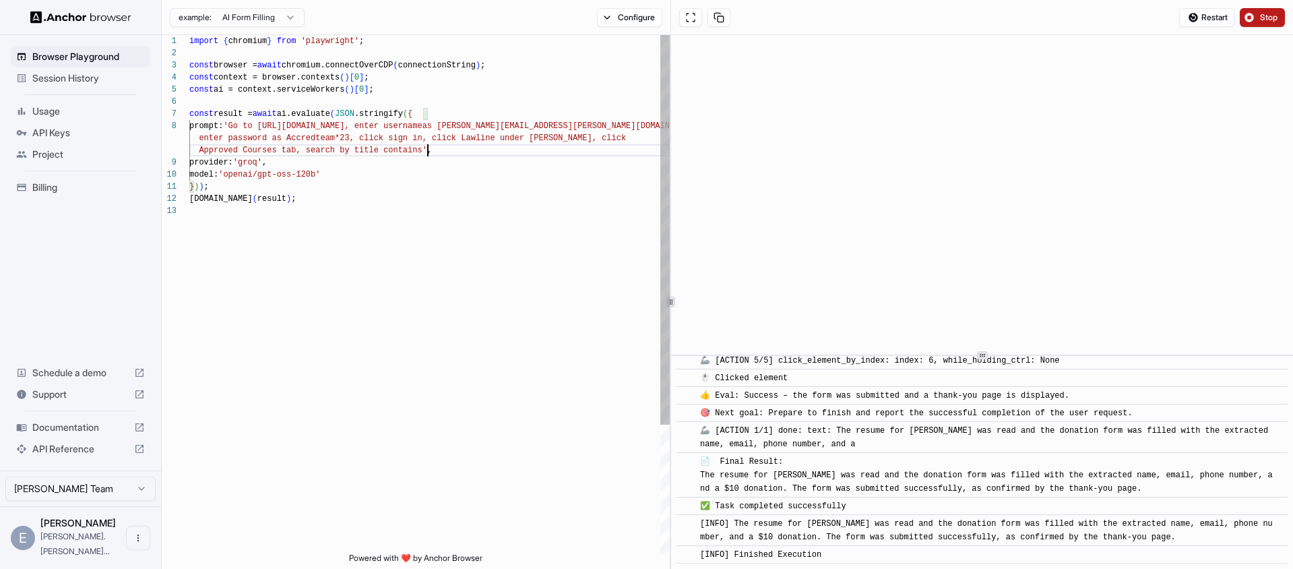
click at [428, 151] on div "import { chromium } from 'playwright' ; const browser = await chromium.connectO…" at bounding box center [429, 378] width 480 height 687
drag, startPoint x: 424, startPoint y: 150, endPoint x: 451, endPoint y: 164, distance: 30.1
click at [424, 151] on div "import { chromium } from 'playwright' ; const browser = await chromium.connectO…" at bounding box center [429, 378] width 480 height 687
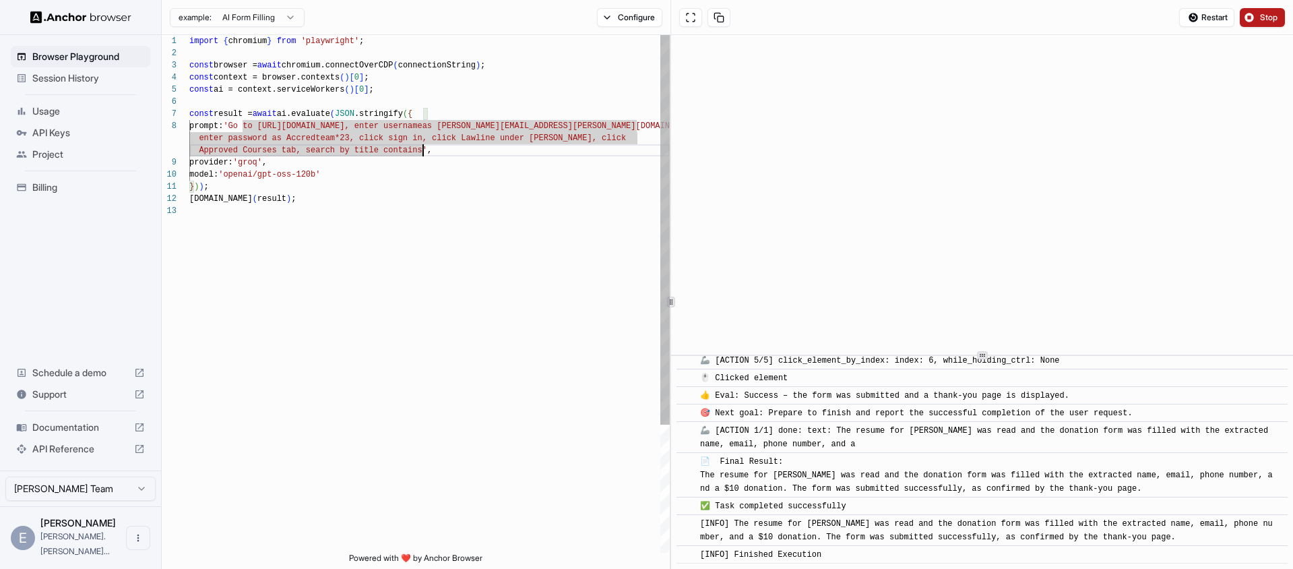
click at [422, 153] on div "import { chromium } from 'playwright' ; const browser = await chromium.connectO…" at bounding box center [429, 378] width 480 height 687
click at [305, 149] on div "import { chromium } from 'playwright' ; const browser = await chromium.connectO…" at bounding box center [429, 378] width 480 height 687
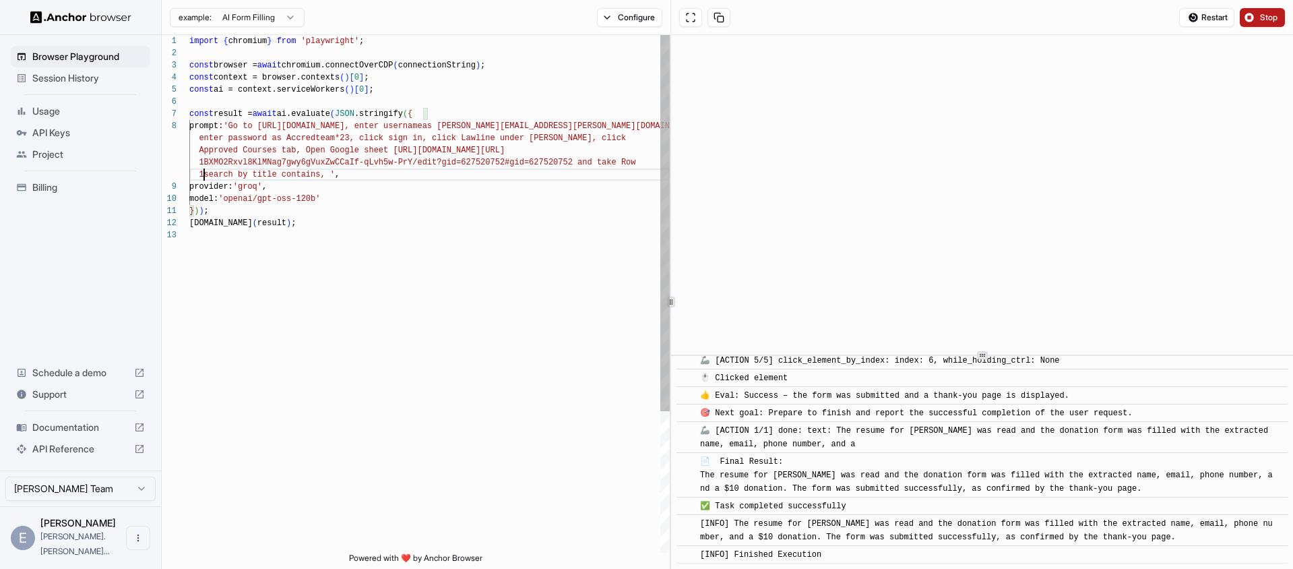
scroll to position [12, 0]
click at [377, 174] on div "import { chromium } from 'playwright' ; const browser = await chromium.connectO…" at bounding box center [429, 390] width 480 height 711
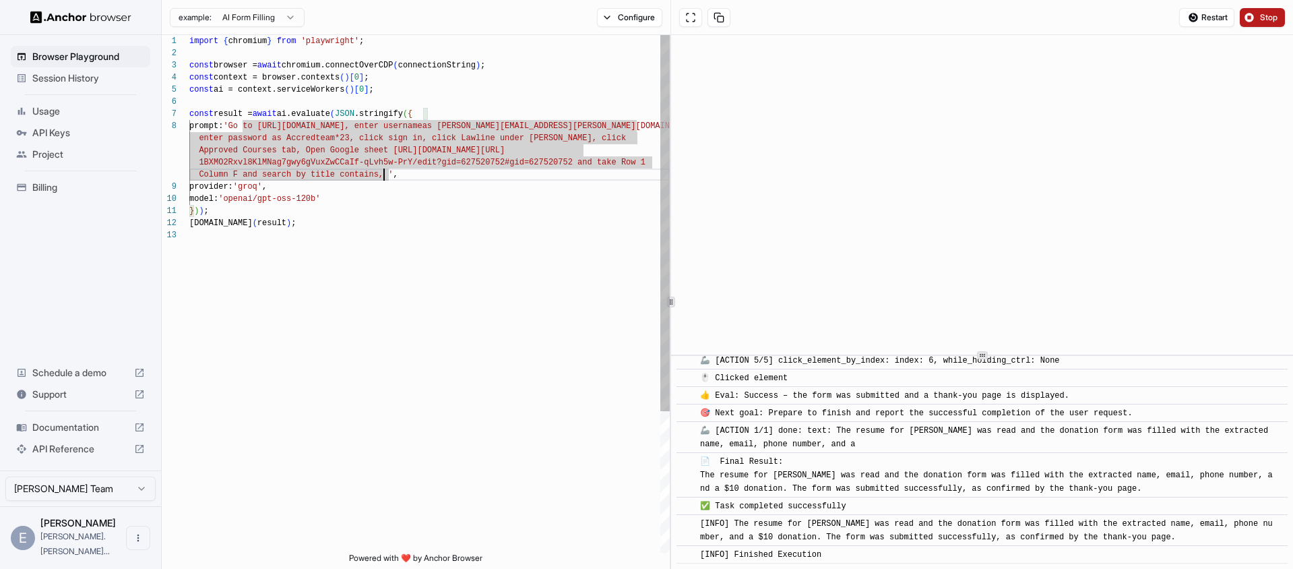
click at [385, 175] on div "import { chromium } from 'playwright' ; const browser = await chromium.connectO…" at bounding box center [429, 390] width 480 height 711
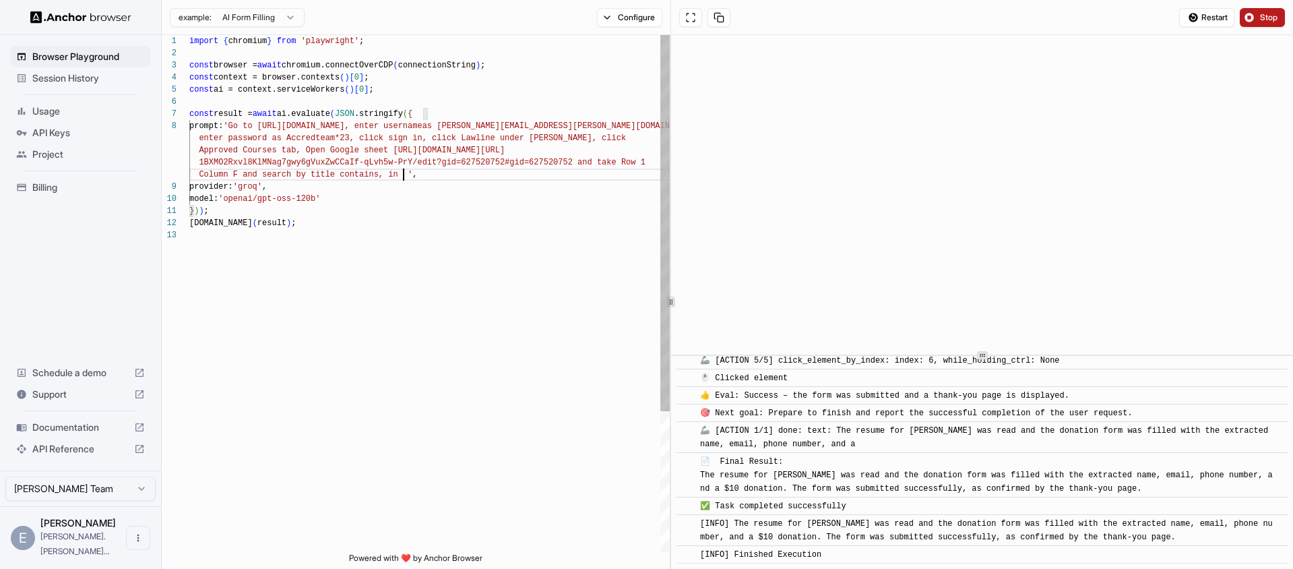
scroll to position [109, 0]
click at [307, 149] on div "import { chromium } from 'playwright' ; const browser = await chromium.connectO…" at bounding box center [429, 390] width 480 height 711
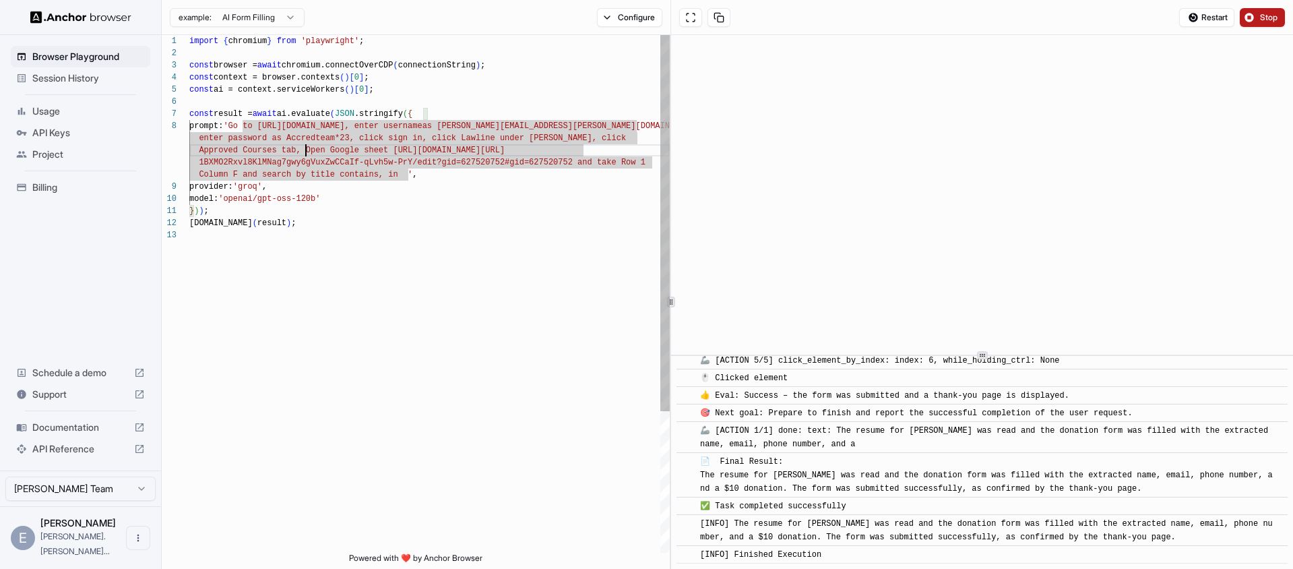
click at [333, 150] on div "import { chromium } from 'playwright' ; const browser = await chromium.connectO…" at bounding box center [429, 390] width 480 height 711
click at [393, 147] on div "import { chromium } from 'playwright' ; const browser = await chromium.connectO…" at bounding box center [429, 390] width 480 height 711
click at [388, 147] on div "import { chromium } from 'playwright' ; const browser = await chromium.connectO…" at bounding box center [429, 390] width 480 height 711
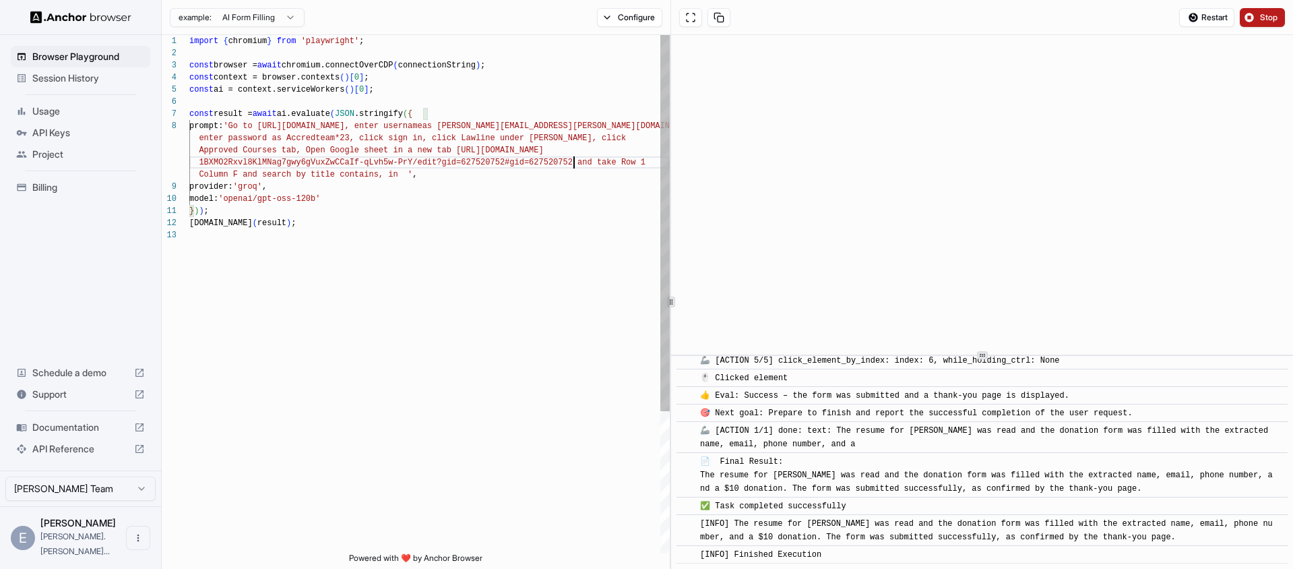
scroll to position [0, 0]
drag, startPoint x: 574, startPoint y: 159, endPoint x: 656, endPoint y: 195, distance: 89.3
click at [575, 160] on div "import { chromium } from 'playwright' ; const browser = await chromium.connectO…" at bounding box center [429, 390] width 480 height 711
click at [592, 160] on div "import { chromium } from 'playwright' ; const browser = await chromium.connectO…" at bounding box center [429, 390] width 480 height 711
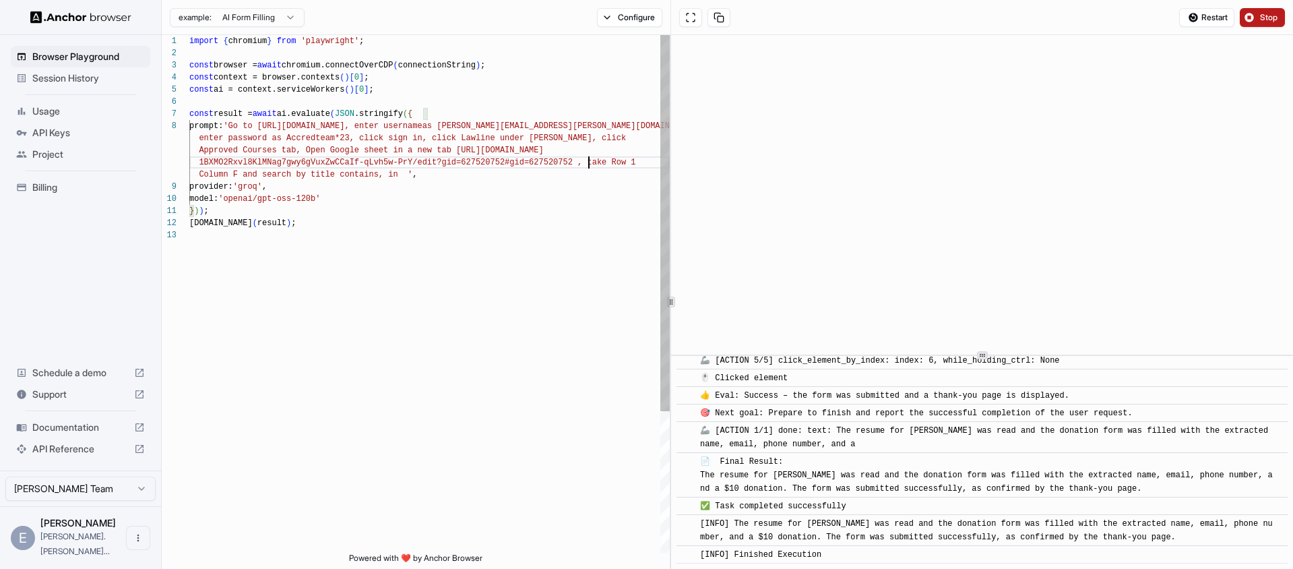
scroll to position [12, 0]
click at [261, 175] on div "import { chromium } from 'playwright' ; const browser = await chromium.connectO…" at bounding box center [429, 390] width 480 height 711
click at [488, 178] on div "import { chromium } from 'playwright' ; const browser = await chromium.connectO…" at bounding box center [429, 390] width 480 height 711
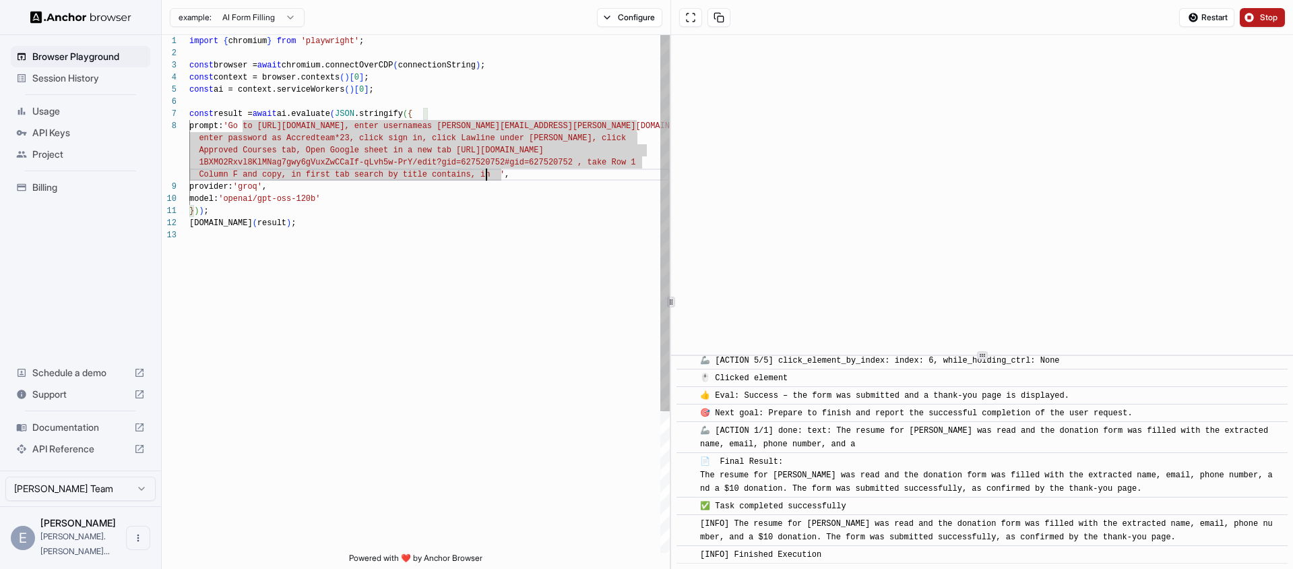
click at [485, 175] on div "import { chromium } from 'playwright' ; const browser = await chromium.connectO…" at bounding box center [429, 390] width 480 height 711
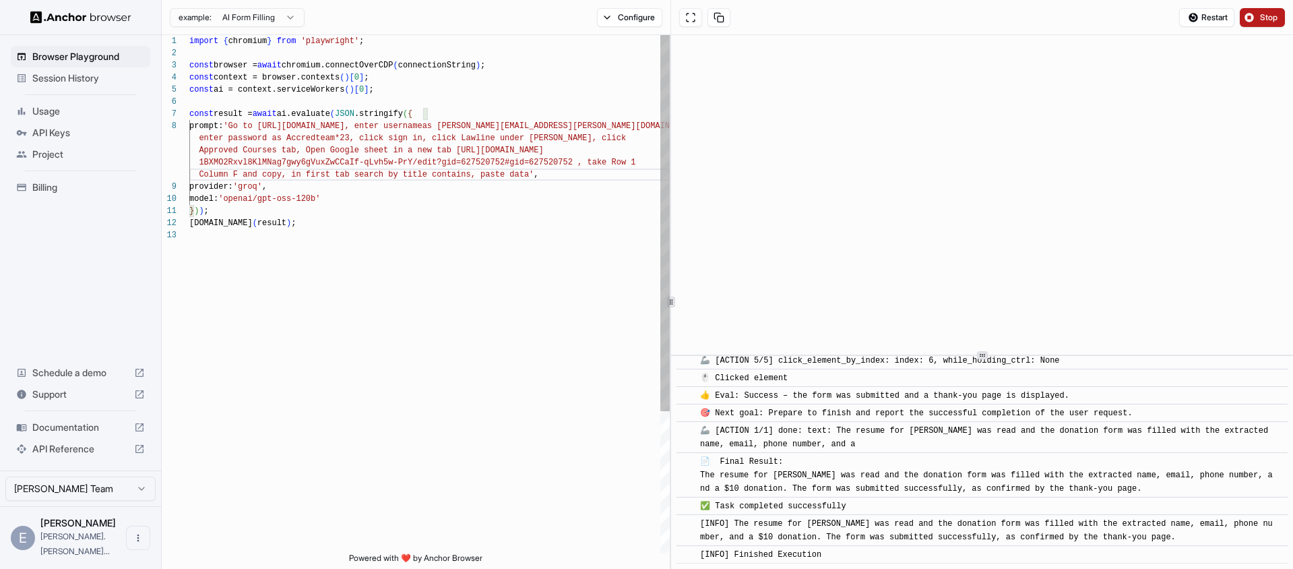
click at [576, 171] on div "import { chromium } from 'playwright' ; const browser = await chromium.connectO…" at bounding box center [429, 390] width 480 height 711
click at [513, 280] on div "import { chromium } from 'playwright' ; const browser = await chromium.connectO…" at bounding box center [429, 390] width 480 height 711
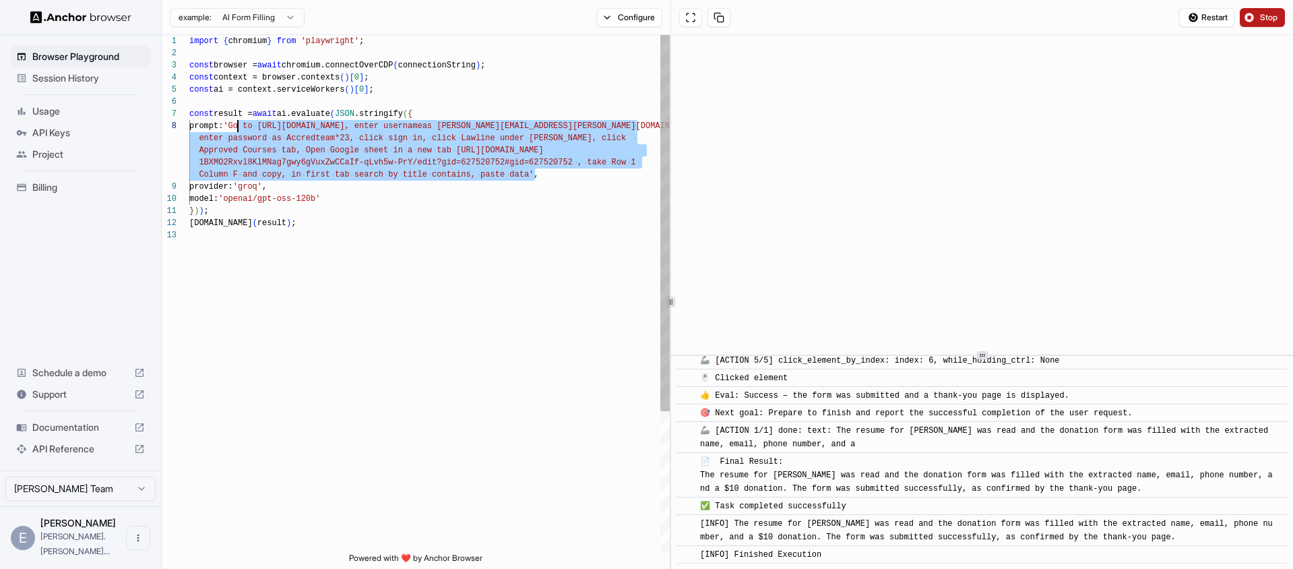
drag, startPoint x: 536, startPoint y: 175, endPoint x: 238, endPoint y: 125, distance: 301.3
click at [238, 125] on div "import { chromium } from 'playwright' ; const browser = await chromium.connectO…" at bounding box center [429, 390] width 480 height 711
click at [1205, 19] on span "Restart" at bounding box center [1214, 17] width 26 height 11
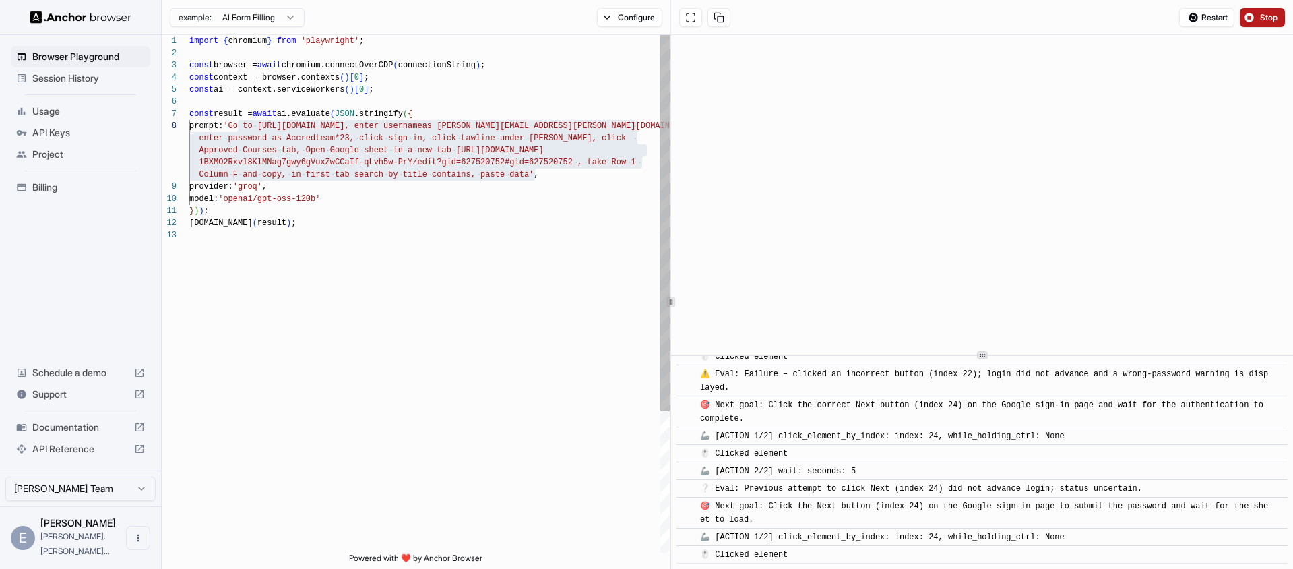
scroll to position [1050, 0]
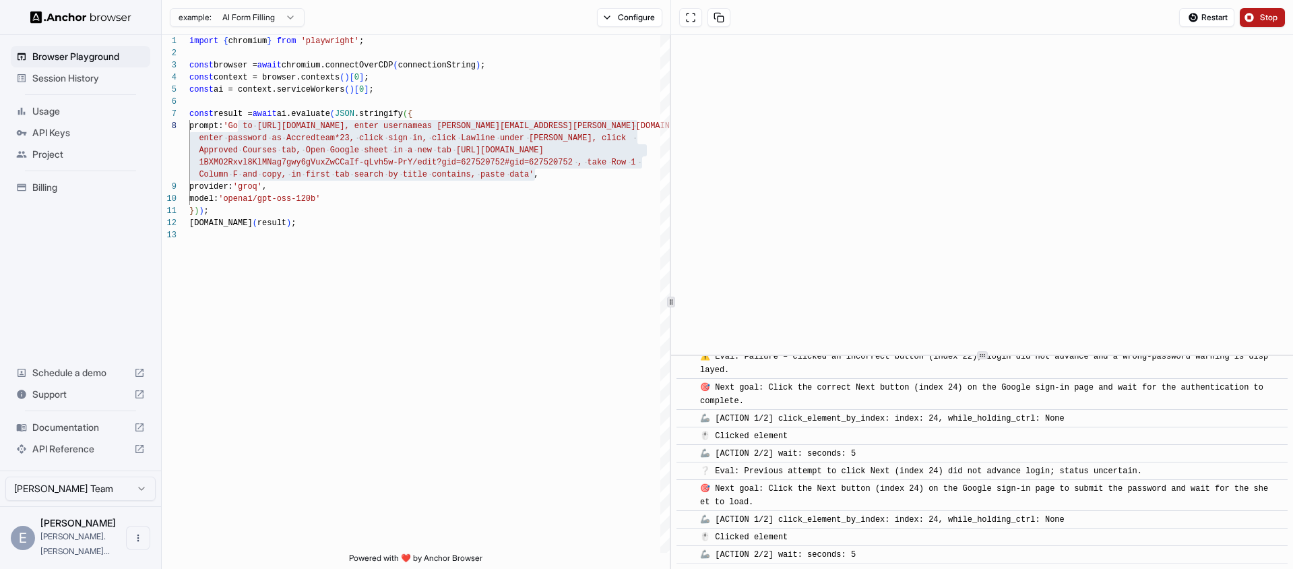
click at [1270, 12] on span "Stop" at bounding box center [1269, 17] width 19 height 11
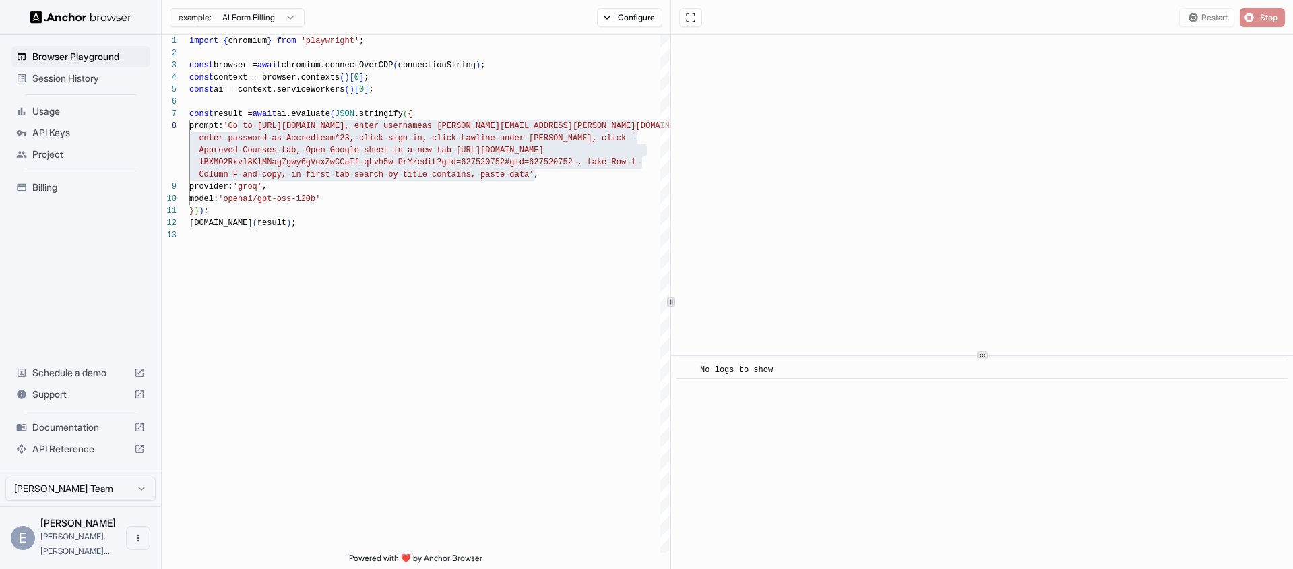
scroll to position [0, 0]
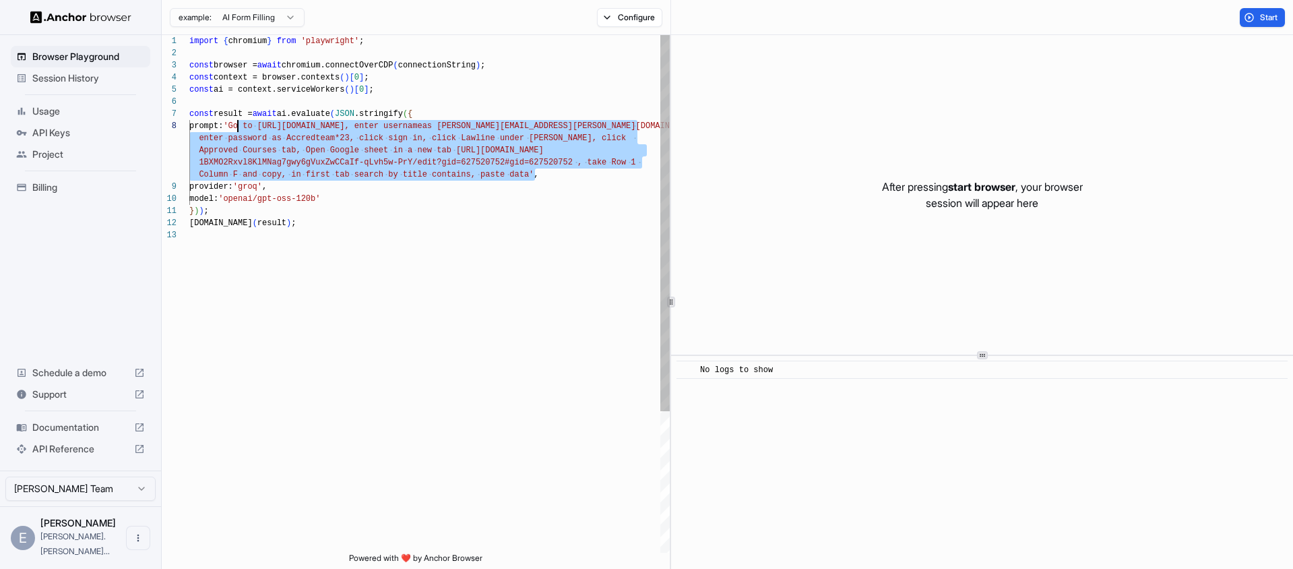
click at [581, 163] on div "import { chromium } from 'playwright' ; const browser = await chromium.connectO…" at bounding box center [429, 390] width 480 height 711
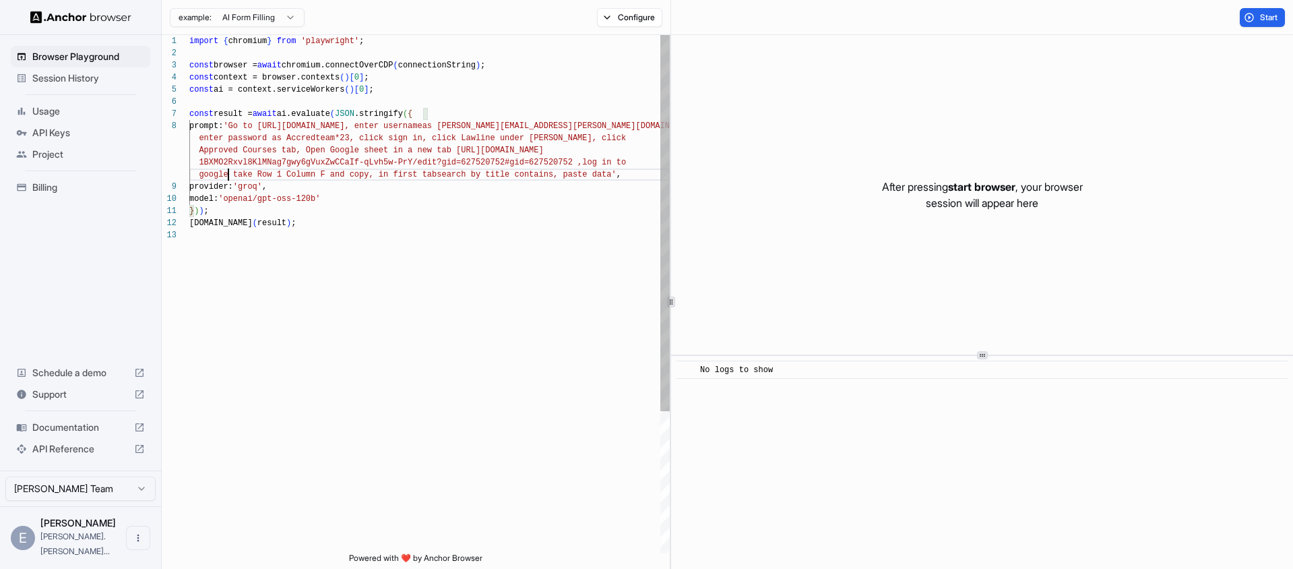
scroll to position [12, 0]
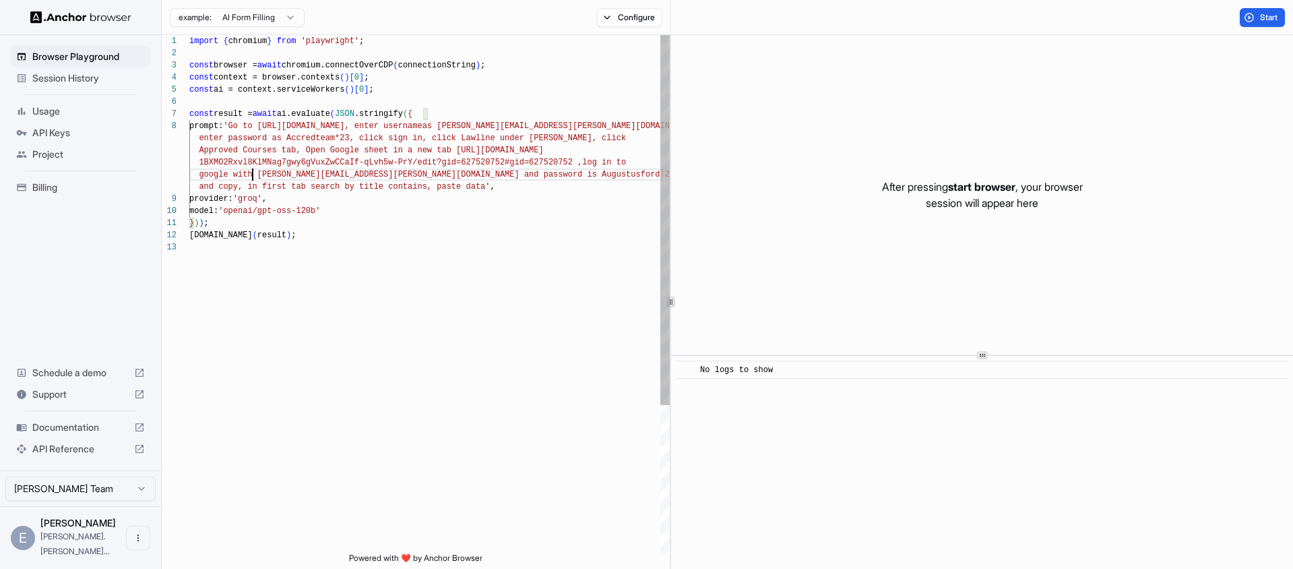
click at [254, 168] on div "import { chromium } from 'playwright' ; const browser = await chromium.connectO…" at bounding box center [429, 397] width 480 height 724
click at [596, 177] on div "import { chromium } from 'playwright' ; const browser = await chromium.connectO…" at bounding box center [429, 397] width 480 height 724
click at [1250, 26] on button "Start" at bounding box center [1262, 17] width 45 height 19
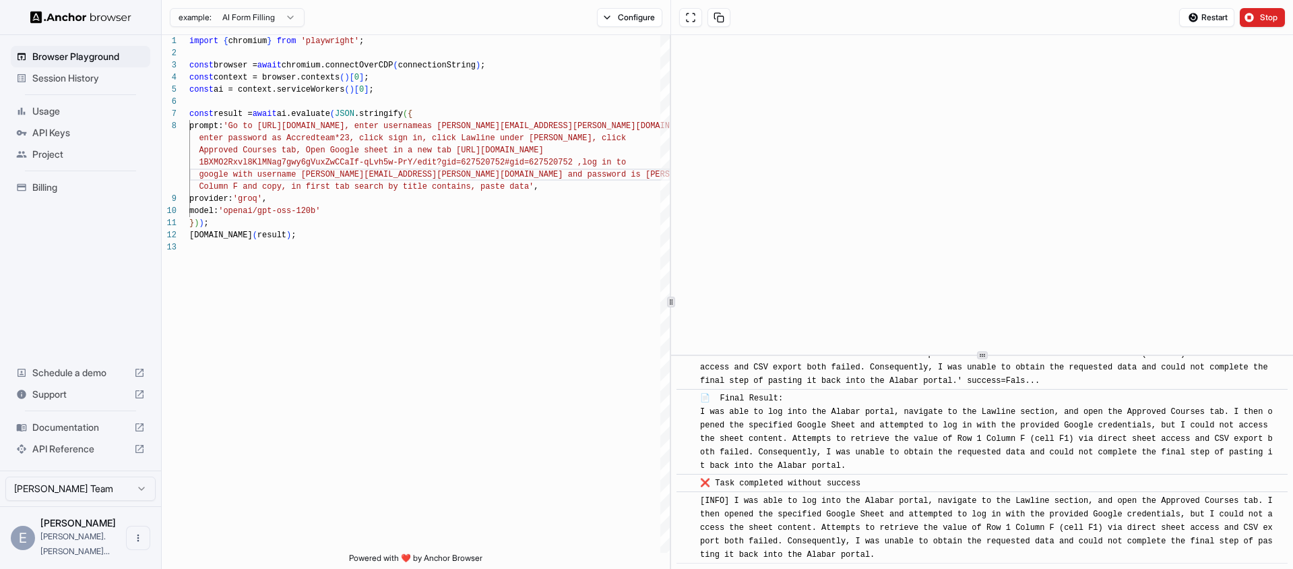
scroll to position [2537, 0]
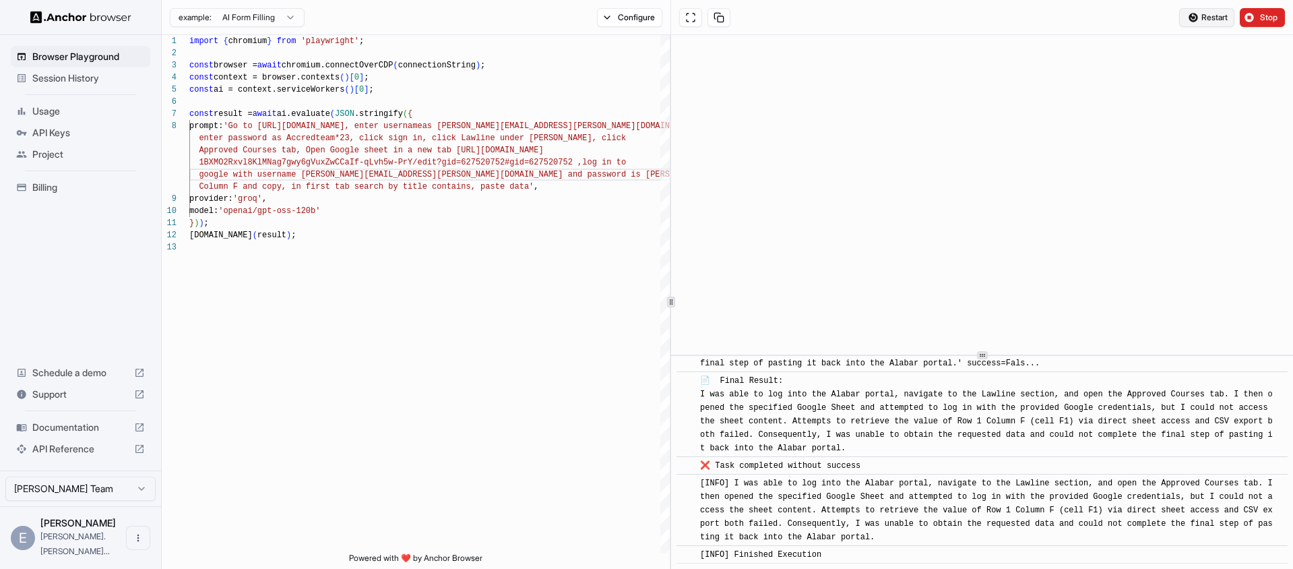
click at [1217, 20] on span "Restart" at bounding box center [1214, 17] width 26 height 11
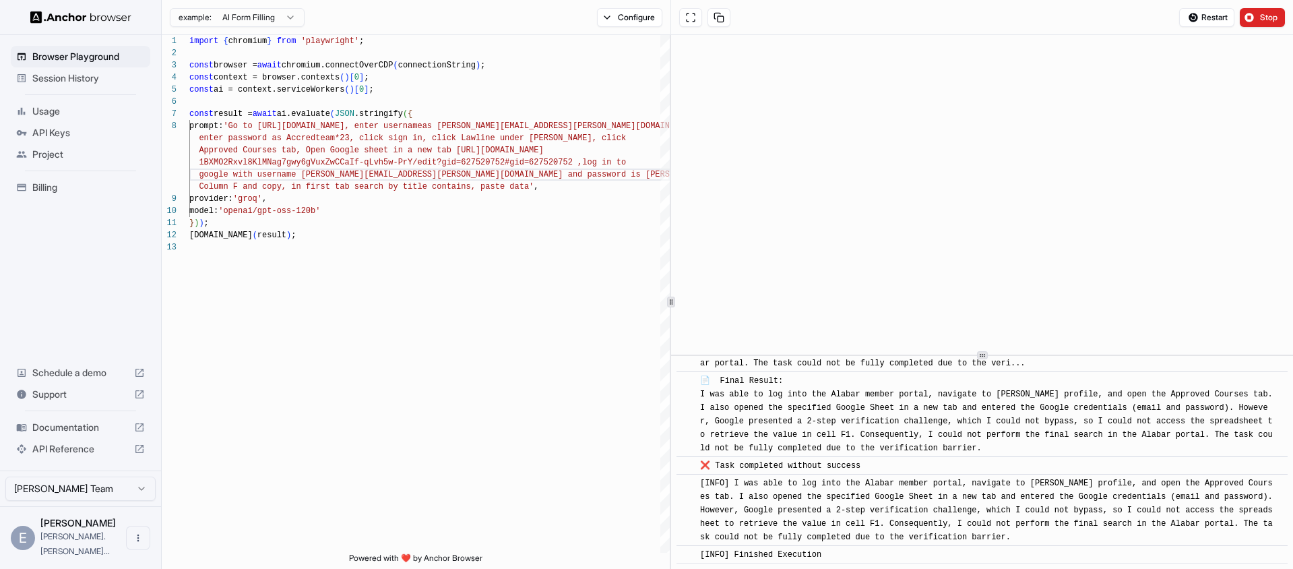
scroll to position [1713, 0]
click at [582, 168] on div "import { chromium } from 'playwright' ; const browser = await chromium.connectO…" at bounding box center [429, 397] width 480 height 724
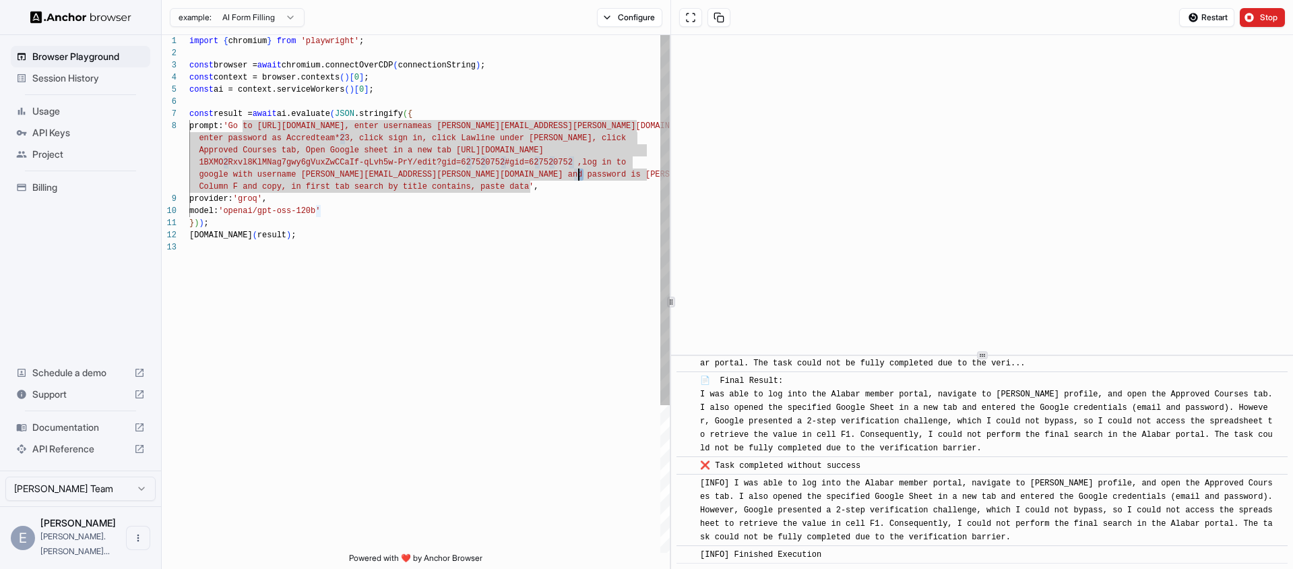
scroll to position [0, 0]
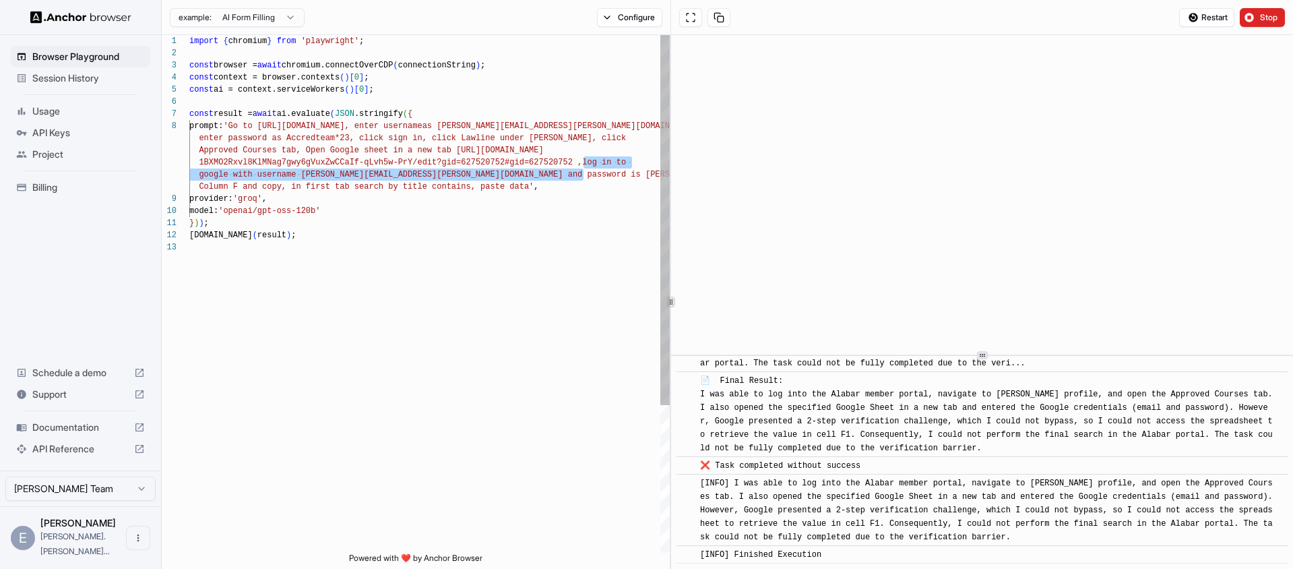
drag, startPoint x: 584, startPoint y: 175, endPoint x: 582, endPoint y: 165, distance: 10.3
click at [582, 165] on div "import { chromium } from 'playwright' ; const browser = await chromium.connectO…" at bounding box center [429, 397] width 480 height 724
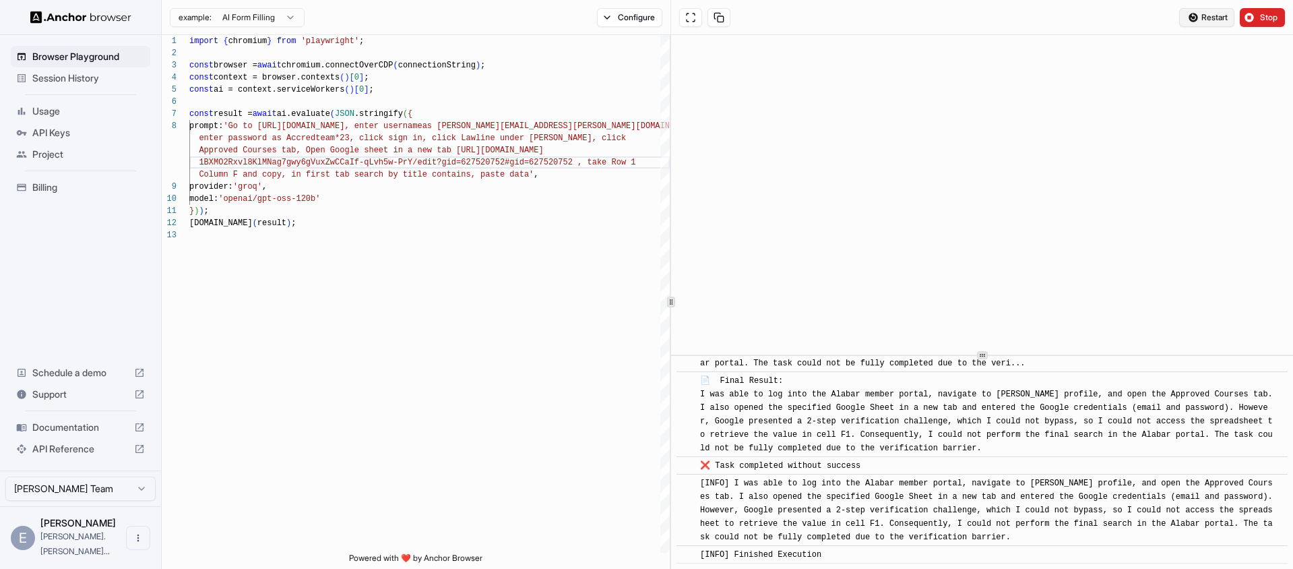
click at [1198, 15] on button "Restart" at bounding box center [1206, 17] width 55 height 19
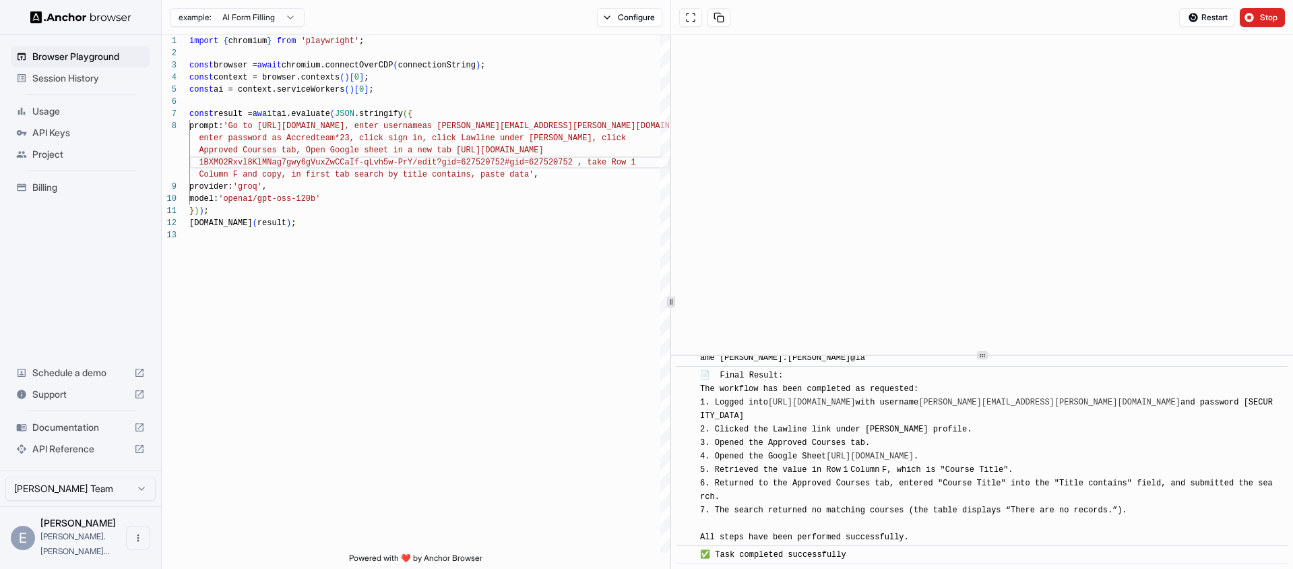
scroll to position [2534, 0]
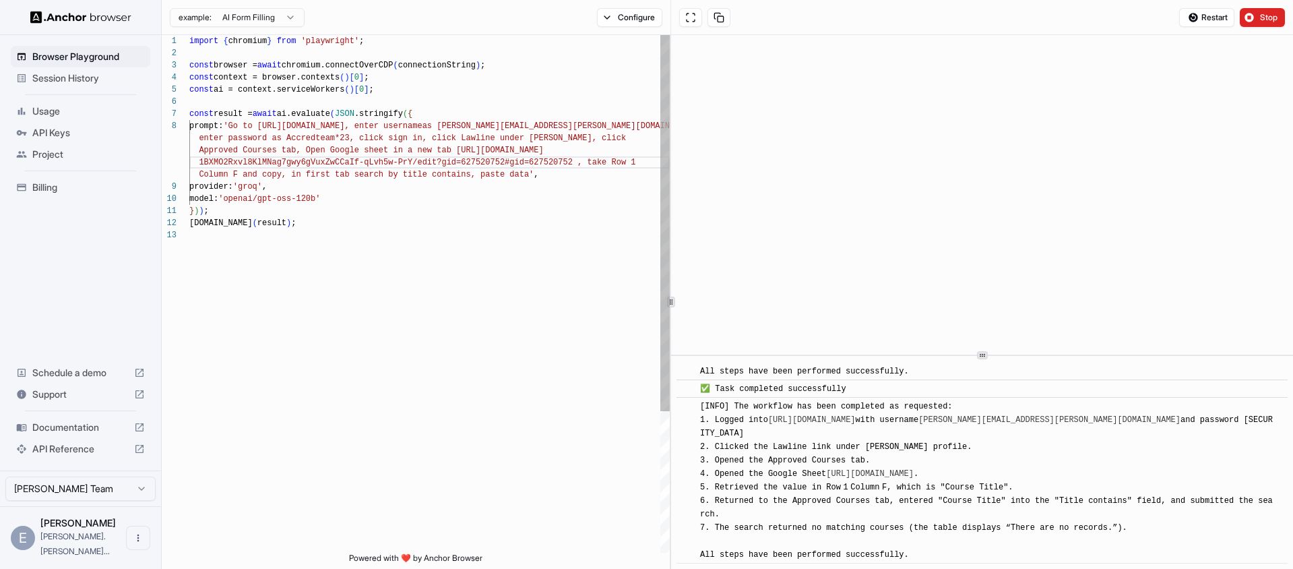
click at [635, 160] on div "import { chromium } from 'playwright' ; const browser = await chromium.connectO…" at bounding box center [429, 390] width 480 height 711
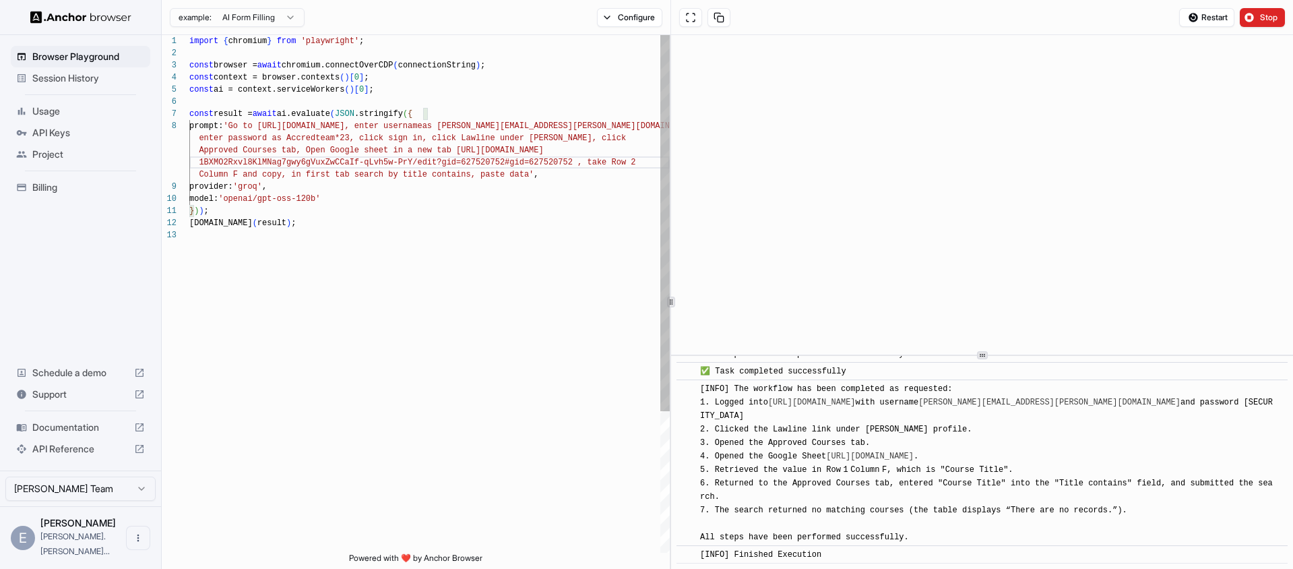
scroll to position [109, 0]
click at [307, 148] on div "import { chromium } from 'playwright' ; const browser = await chromium.connectO…" at bounding box center [429, 390] width 480 height 711
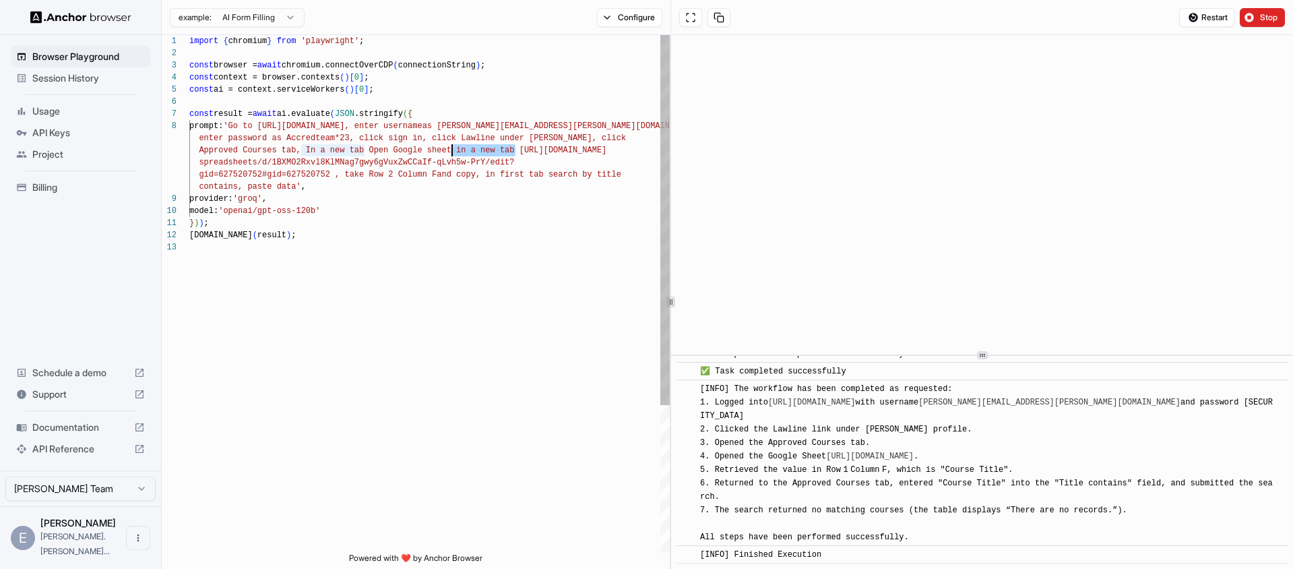
drag, startPoint x: 517, startPoint y: 152, endPoint x: 453, endPoint y: 146, distance: 65.0
click at [453, 146] on div "import { chromium } from 'playwright' ; const browser = await chromium.connectO…" at bounding box center [429, 397] width 480 height 724
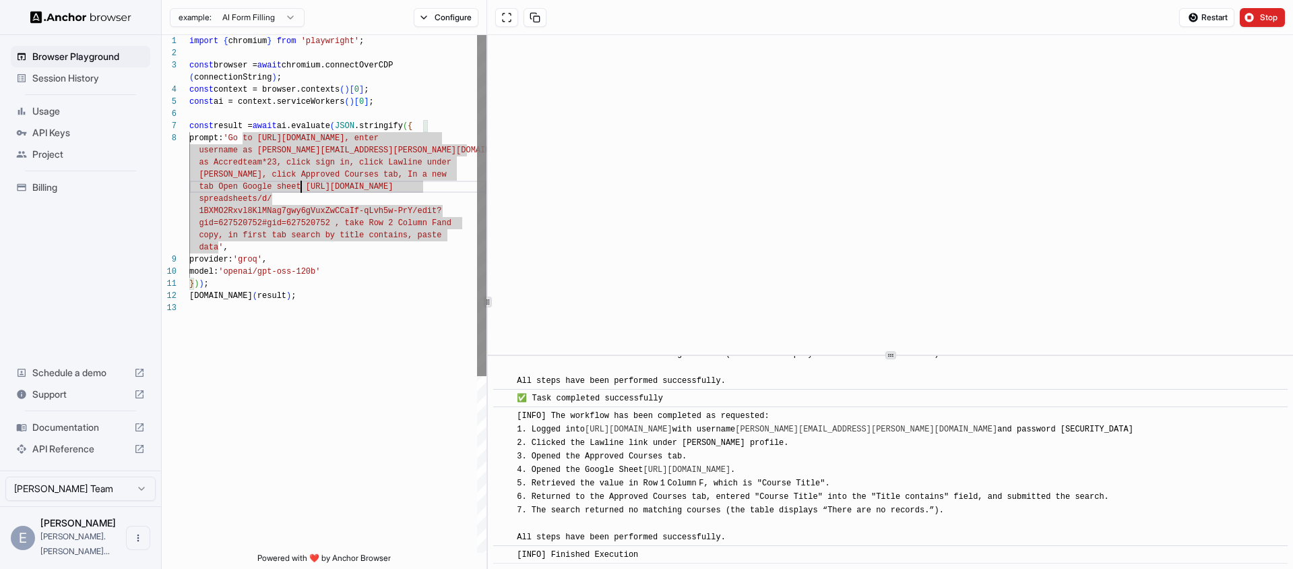
scroll to position [2188, 0]
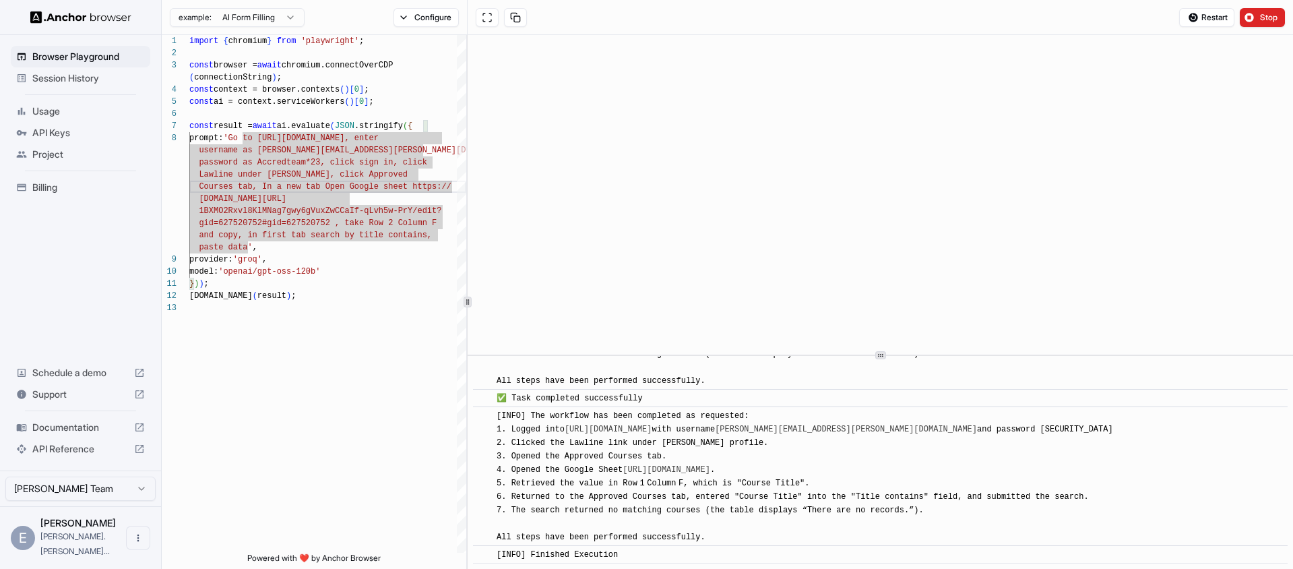
click at [465, 302] on div "1 2 3 4 5 6 7 8 9 10 11 12 13 import { chromium } from 'playwright' ; const bro…" at bounding box center [727, 302] width 1131 height 534
click at [1210, 22] on button "Restart" at bounding box center [1206, 17] width 55 height 19
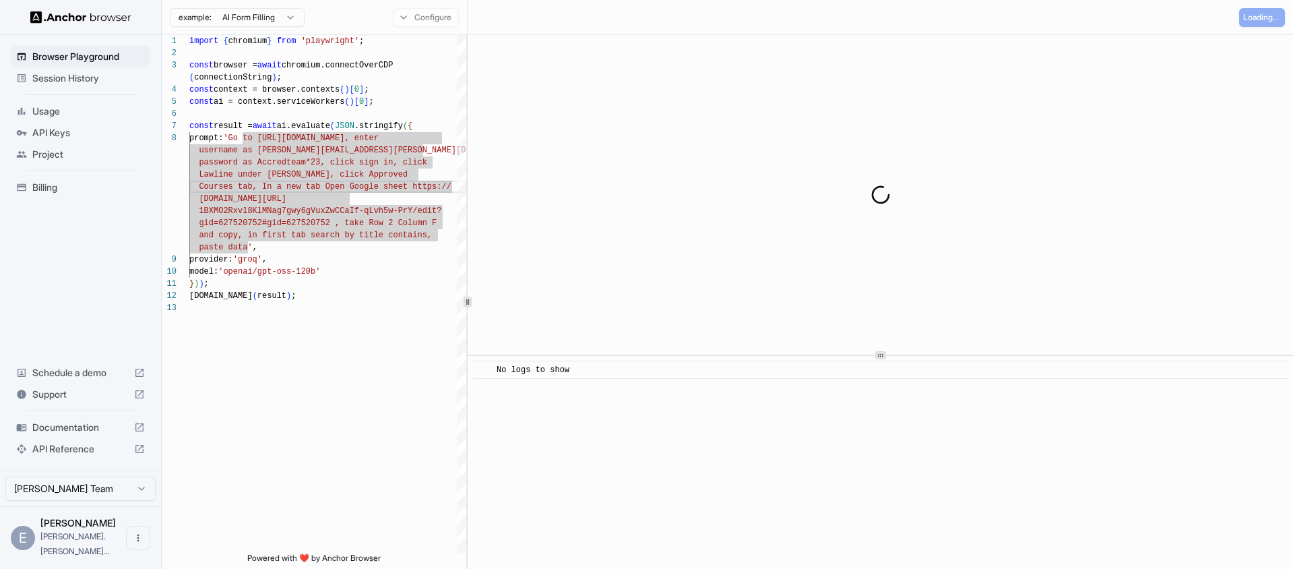
scroll to position [0, 0]
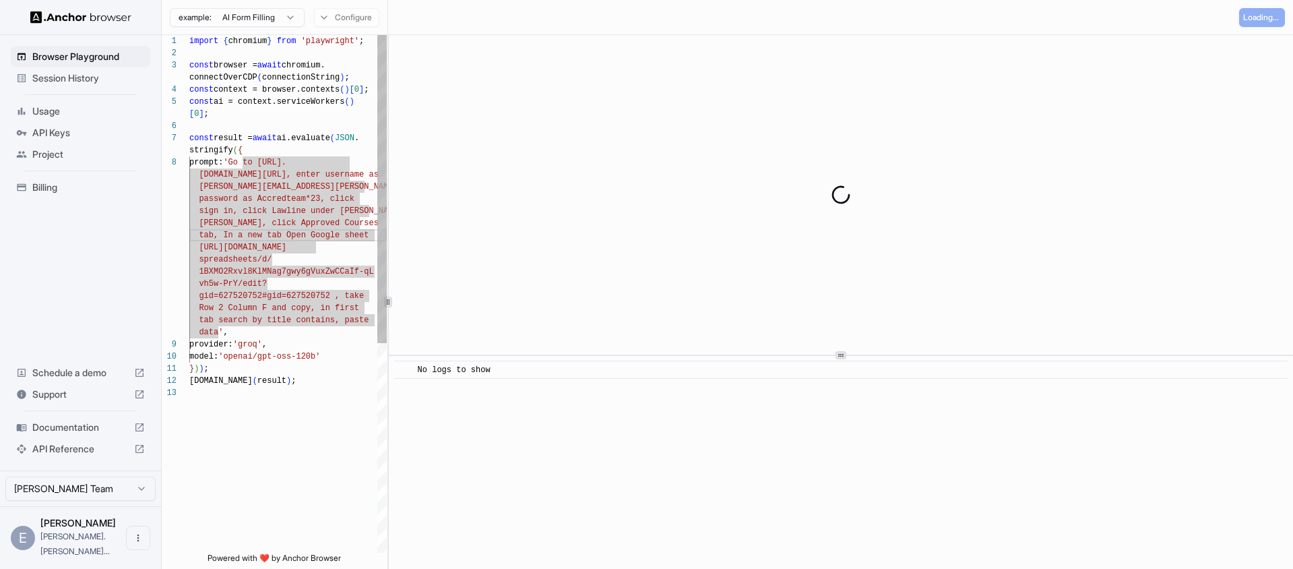
click at [333, 289] on div "1 2 3 4 5 6 7 8 9 10 11 12 13 import { chromium } from 'playwright' ; const bro…" at bounding box center [727, 302] width 1131 height 534
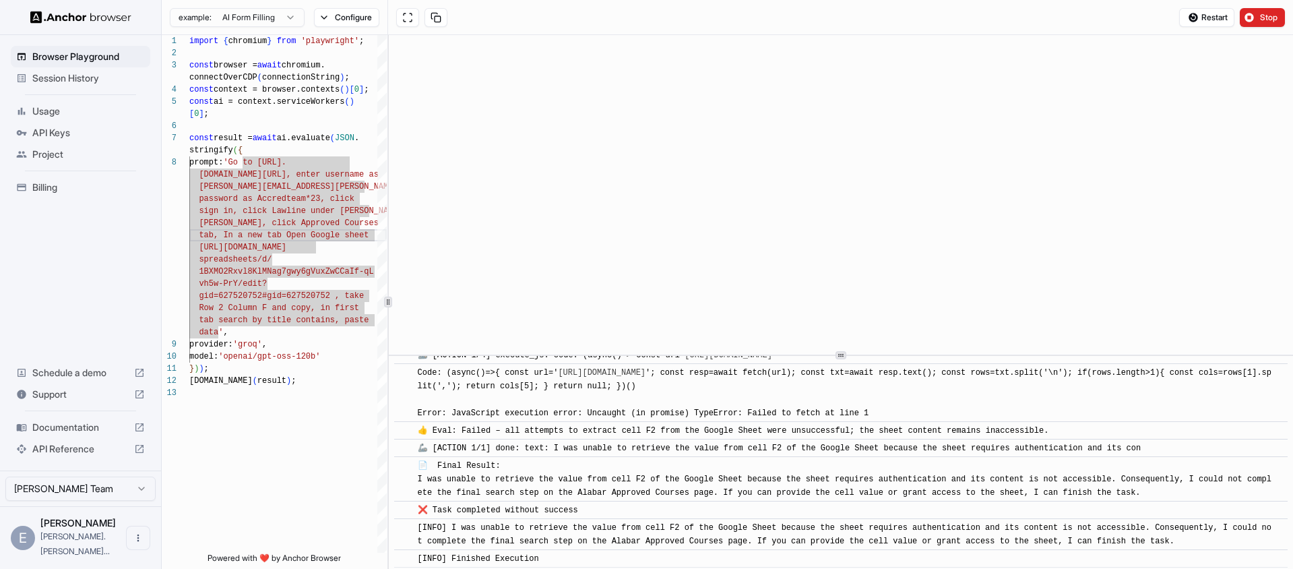
scroll to position [2835, 0]
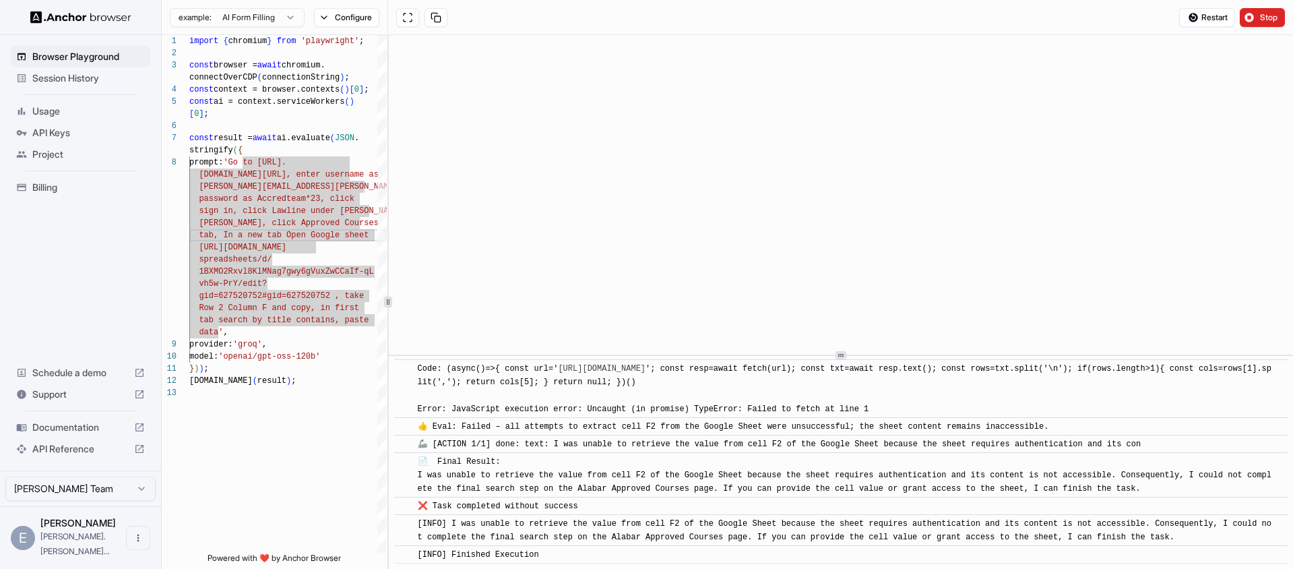
click at [507, 431] on div "👍 Eval: Failed – all attempts to extract cell F2 from the Google Sheet were uns…" at bounding box center [736, 426] width 636 height 13
click at [464, 420] on div "👍 Eval: Failed – all attempts to extract cell F2 from the Google Sheet were uns…" at bounding box center [736, 426] width 636 height 13
click at [748, 543] on div "[INFO] I was unable to retrieve the value from cell F2 of the Google Sheet beca…" at bounding box center [845, 530] width 855 height 27
drag, startPoint x: 480, startPoint y: 556, endPoint x: 461, endPoint y: 542, distance: 24.0
click at [480, 556] on span "[INFO] Finished Execution" at bounding box center [478, 554] width 121 height 9
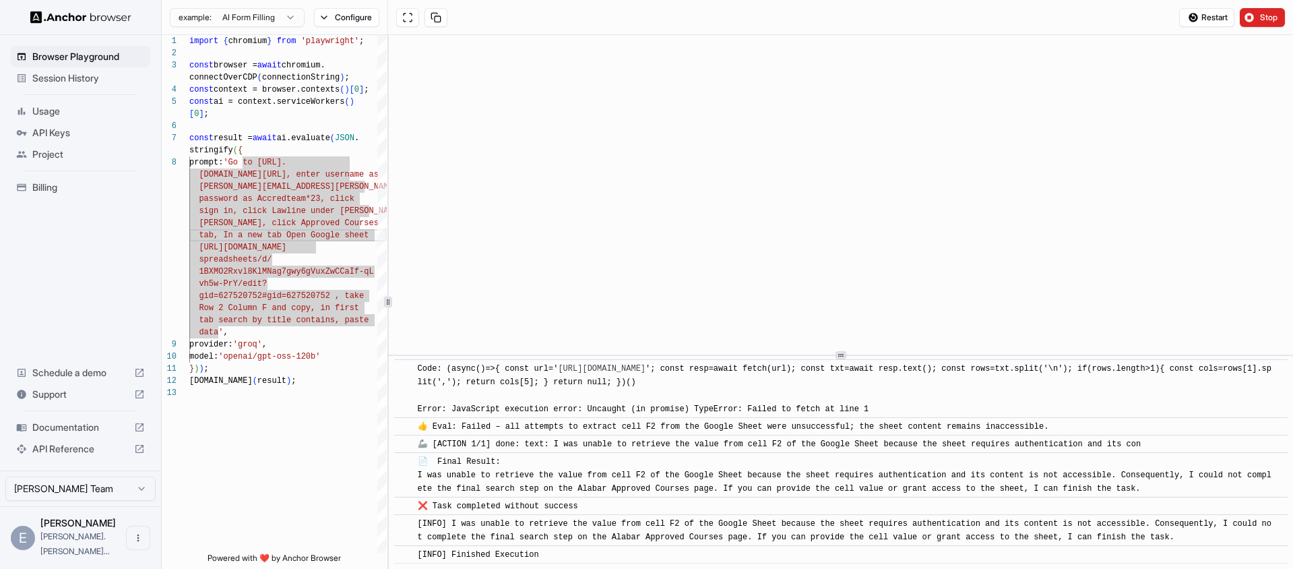
click at [38, 133] on span "API Keys" at bounding box center [88, 132] width 113 height 13
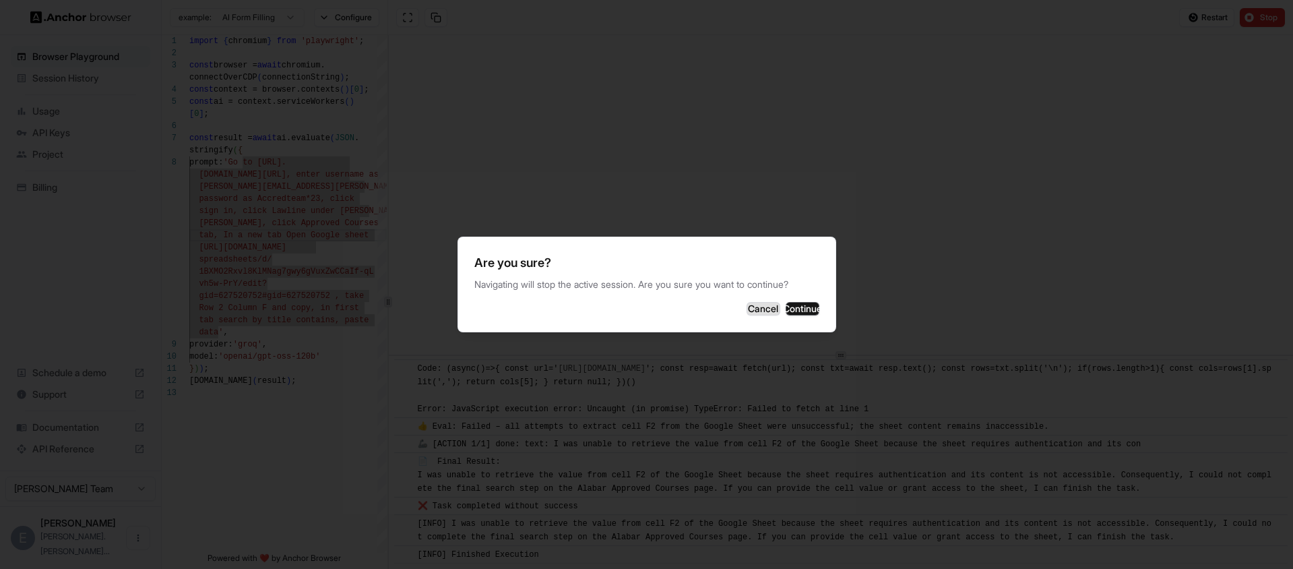
click at [746, 309] on button "Cancel" at bounding box center [763, 308] width 34 height 13
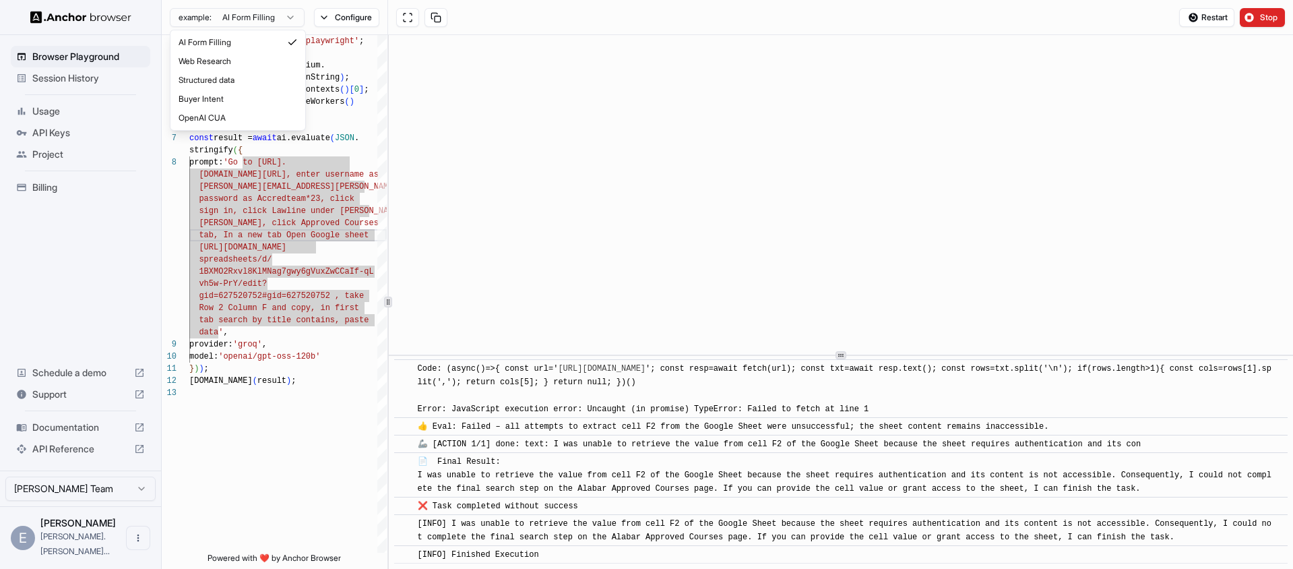
click at [300, 16] on html "Browser Playground Session History Usage API Keys Project Billing Schedule a de…" at bounding box center [646, 284] width 1293 height 569
click at [375, 18] on html "Browser Playground Session History Usage API Keys Project Billing Schedule a de…" at bounding box center [646, 284] width 1293 height 569
click at [336, 18] on button "Configure" at bounding box center [346, 17] width 65 height 19
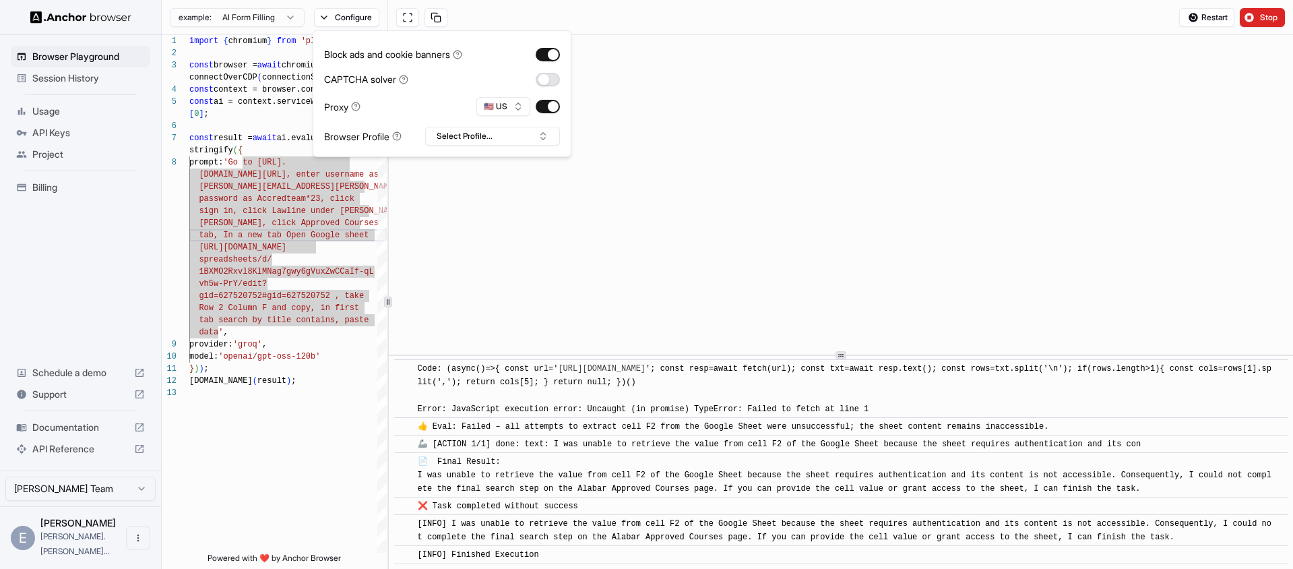
click at [544, 82] on button "button" at bounding box center [548, 79] width 24 height 13
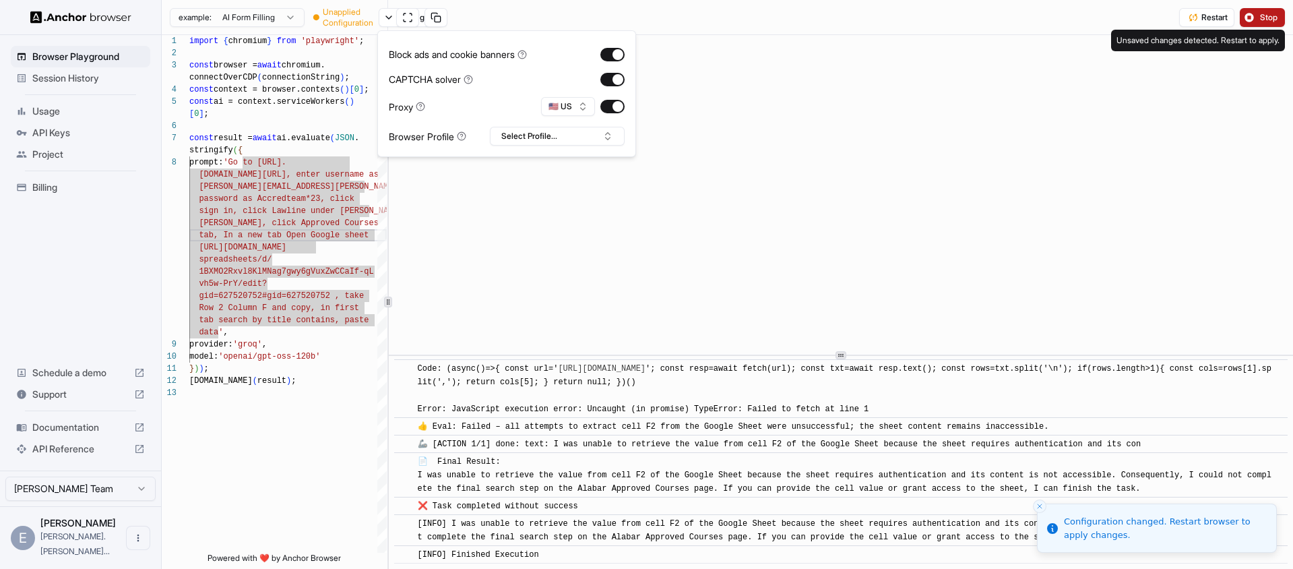
click at [1267, 20] on span "Stop" at bounding box center [1269, 17] width 19 height 11
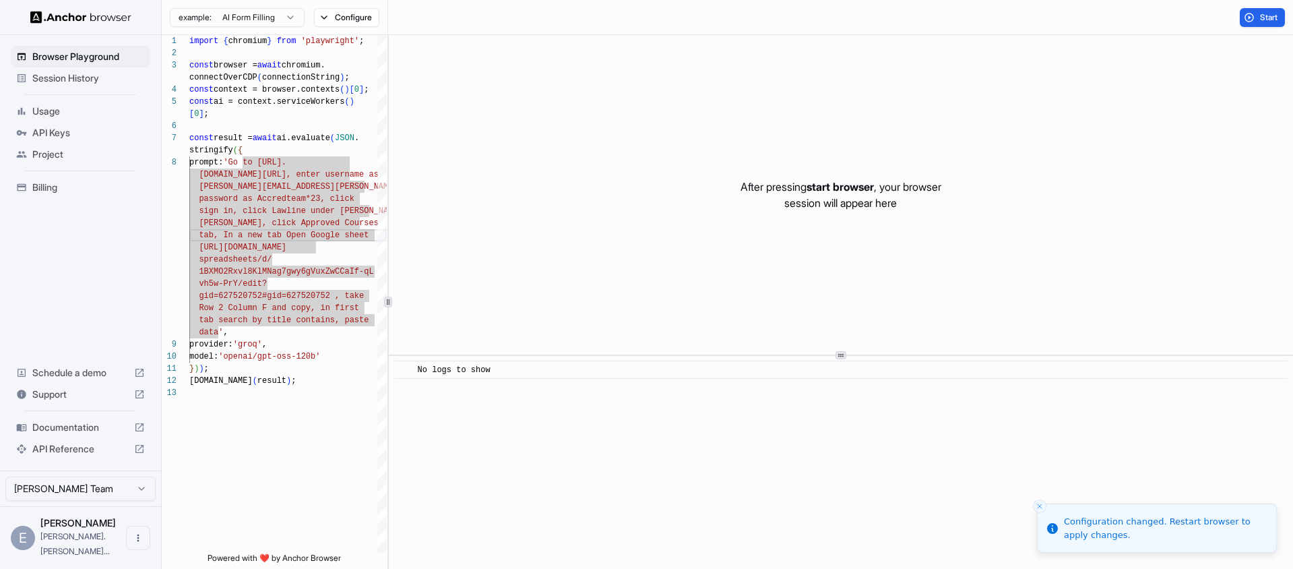
click at [47, 133] on span "API Keys" at bounding box center [88, 132] width 113 height 13
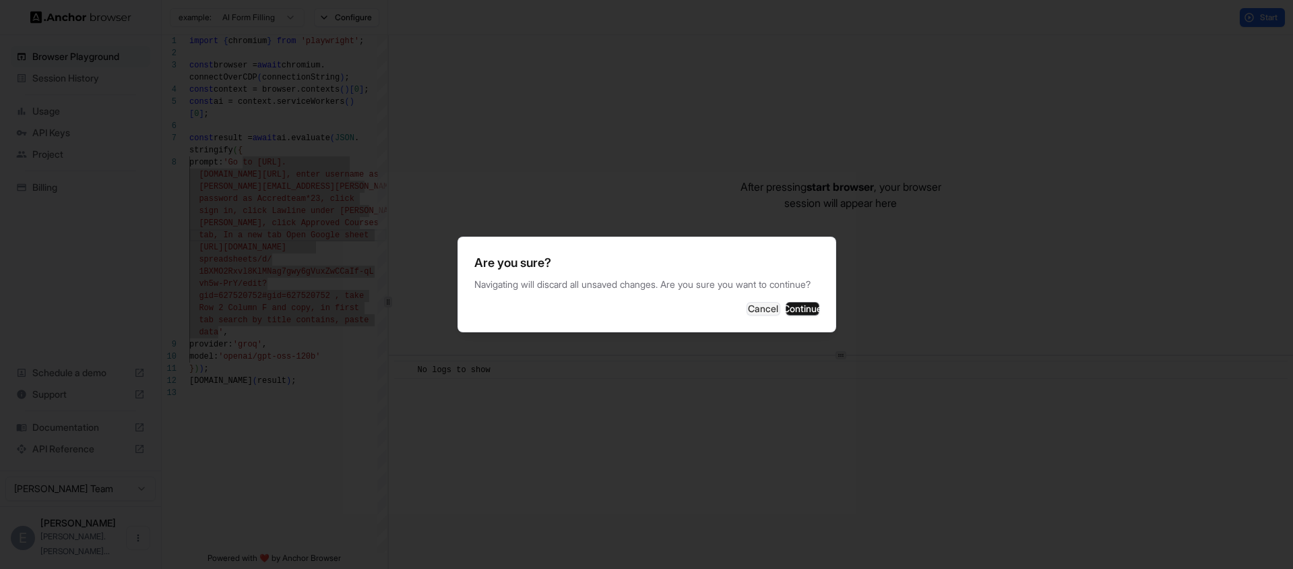
drag, startPoint x: 733, startPoint y: 313, endPoint x: 380, endPoint y: 164, distance: 383.1
click at [746, 313] on button "Cancel" at bounding box center [763, 308] width 34 height 13
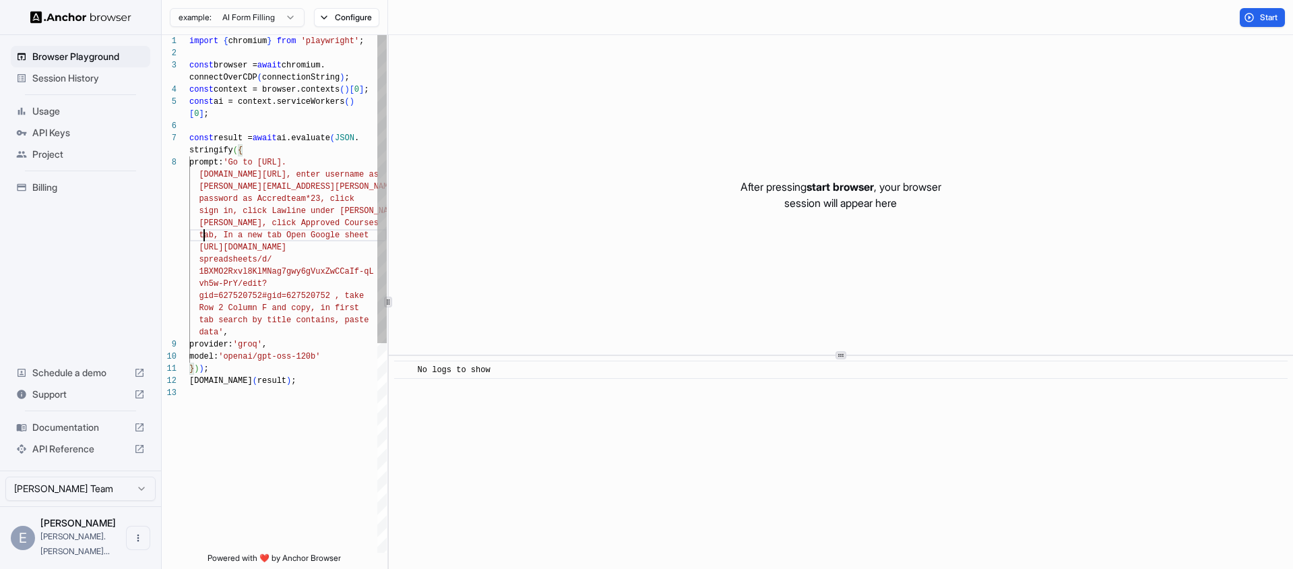
scroll to position [73, 0]
click at [205, 236] on div "import { chromium } from 'playwright' ; const browser = await chromium. connect…" at bounding box center [287, 469] width 197 height 869
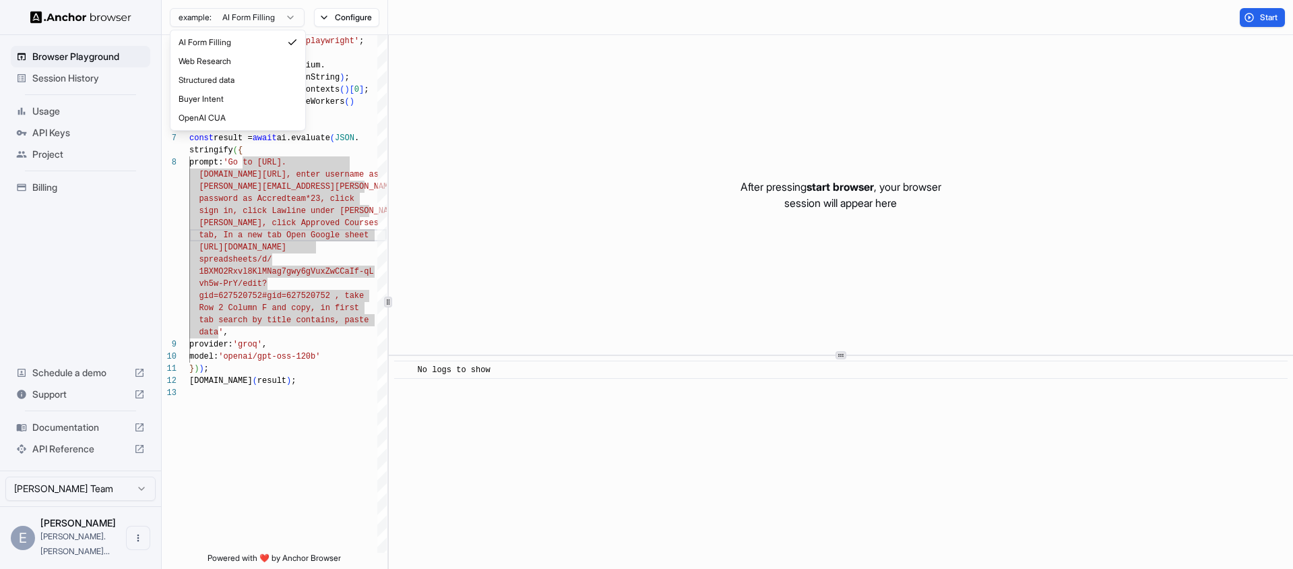
click at [272, 20] on html "Browser Playground Session History Usage API Keys Project Billing Schedule a de…" at bounding box center [646, 284] width 1293 height 569
click at [866, 170] on html "Browser Playground Session History Usage API Keys Project Billing Schedule a de…" at bounding box center [646, 284] width 1293 height 569
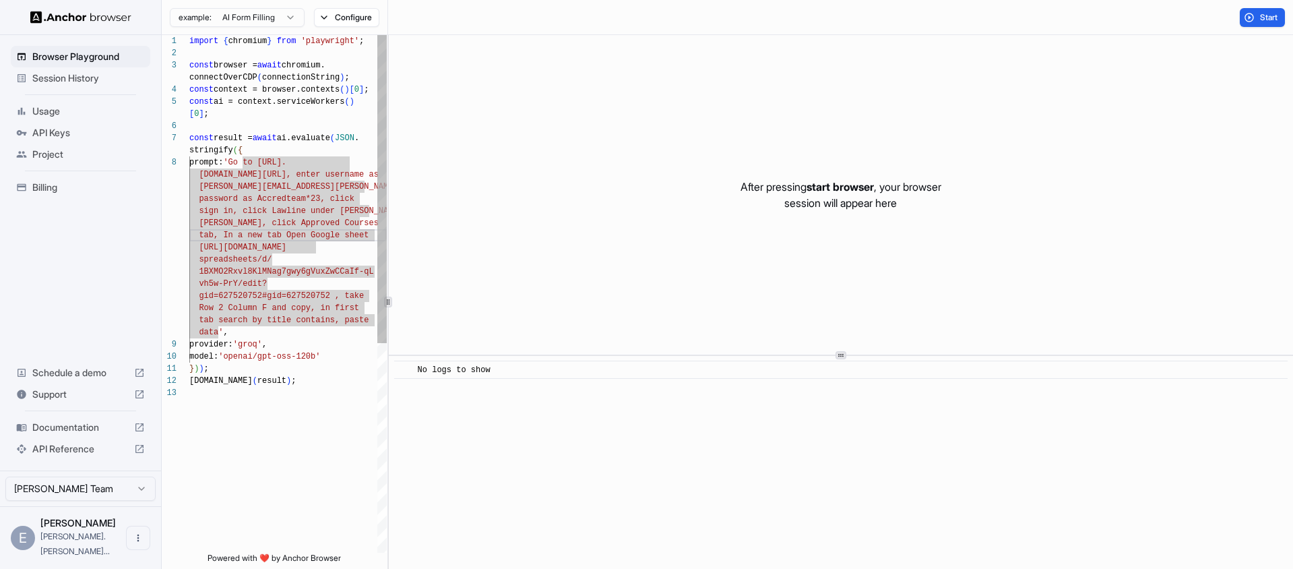
scroll to position [97, 0]
click at [278, 517] on div "import { chromium } from 'playwright' ; const browser = await chromium. connect…" at bounding box center [287, 469] width 197 height 869
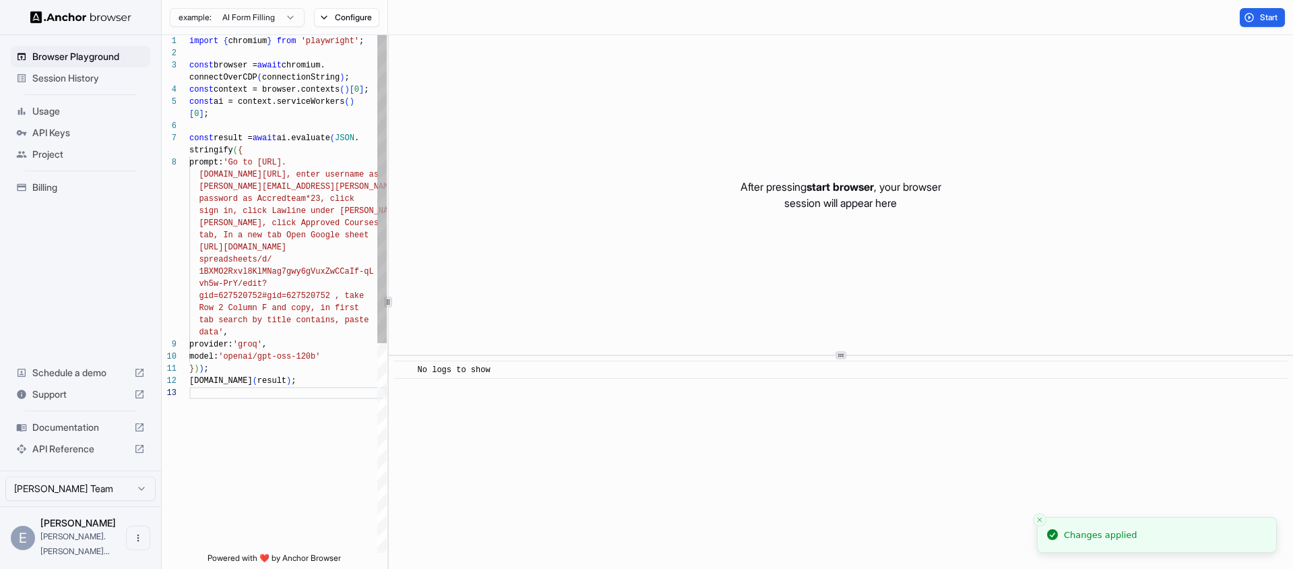
type textarea "**********"
click at [256, 218] on div "import { chromium } from 'playwright' ; const browser = await chromium. connect…" at bounding box center [287, 469] width 197 height 869
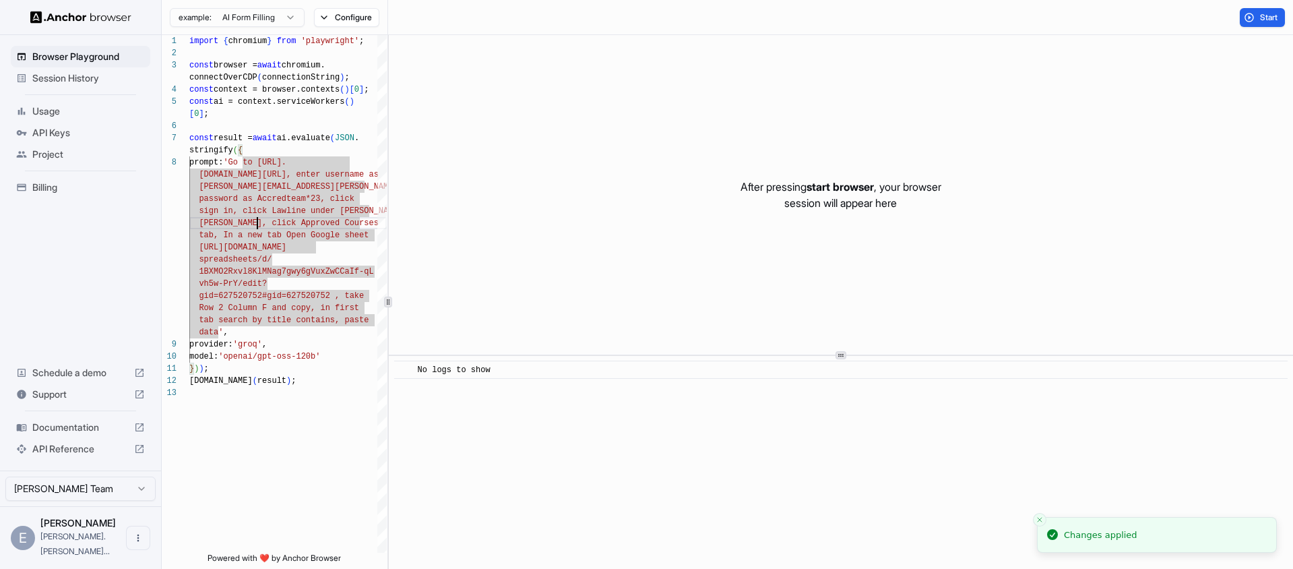
click at [57, 133] on span "API Keys" at bounding box center [88, 132] width 113 height 13
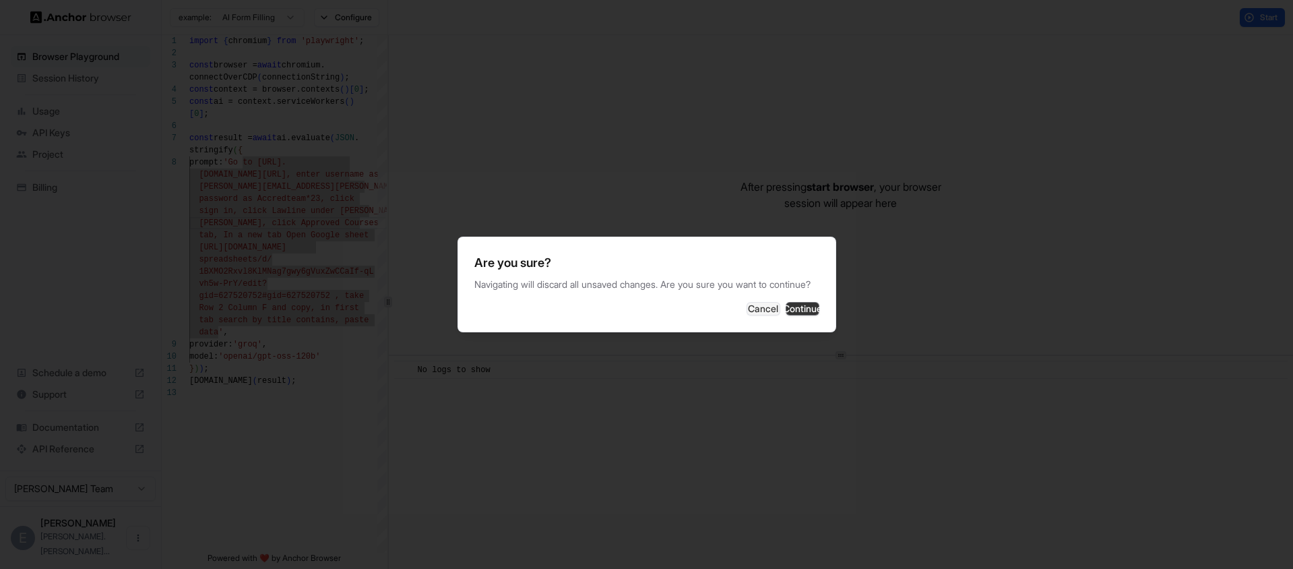
click at [797, 315] on button "Continue" at bounding box center [803, 308] width 34 height 13
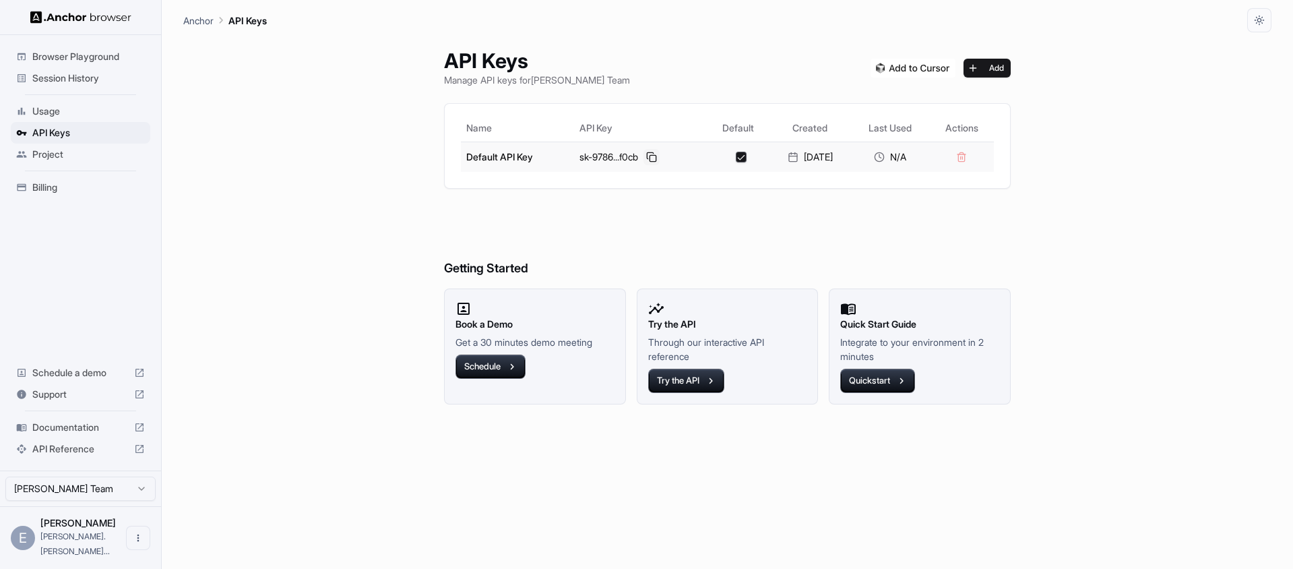
click at [644, 156] on button at bounding box center [651, 157] width 16 height 16
